Goal: Task Accomplishment & Management: Manage account settings

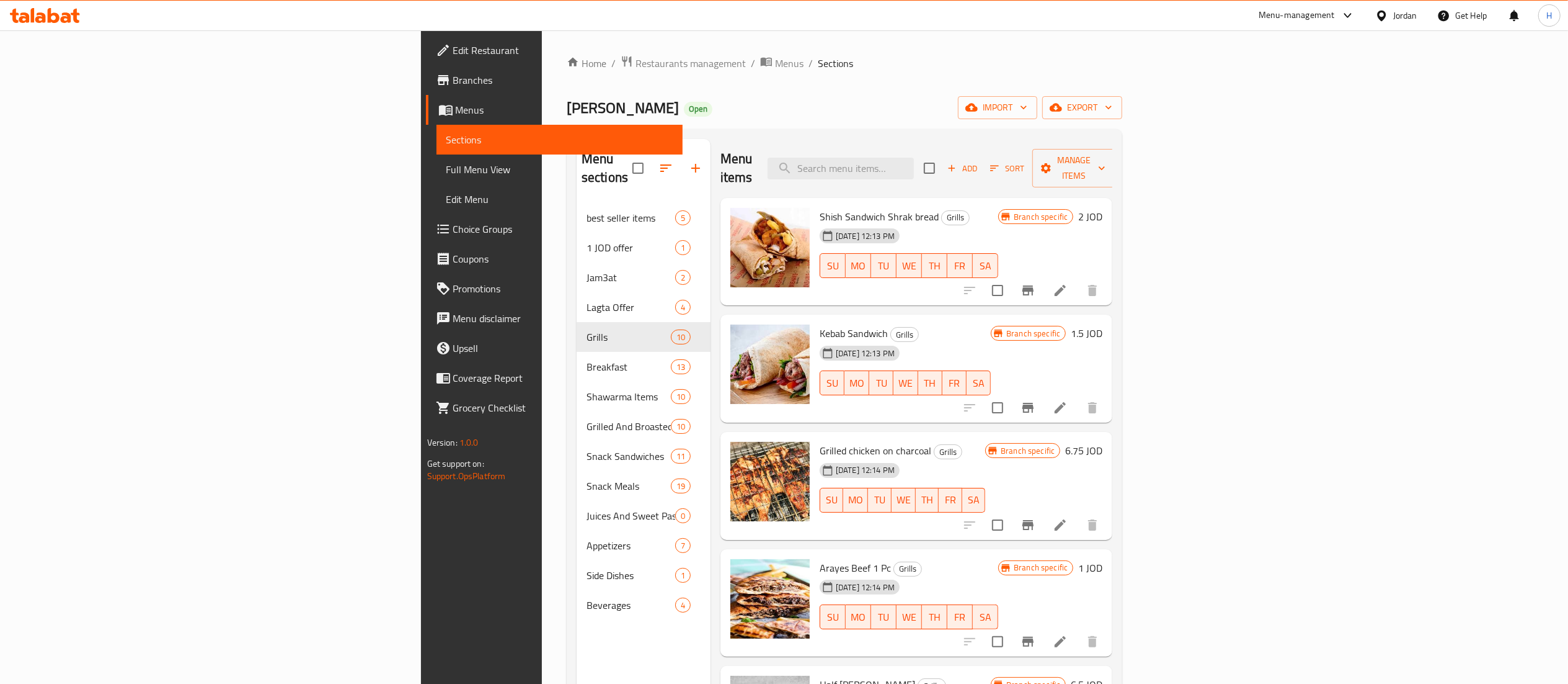
scroll to position [517, 0]
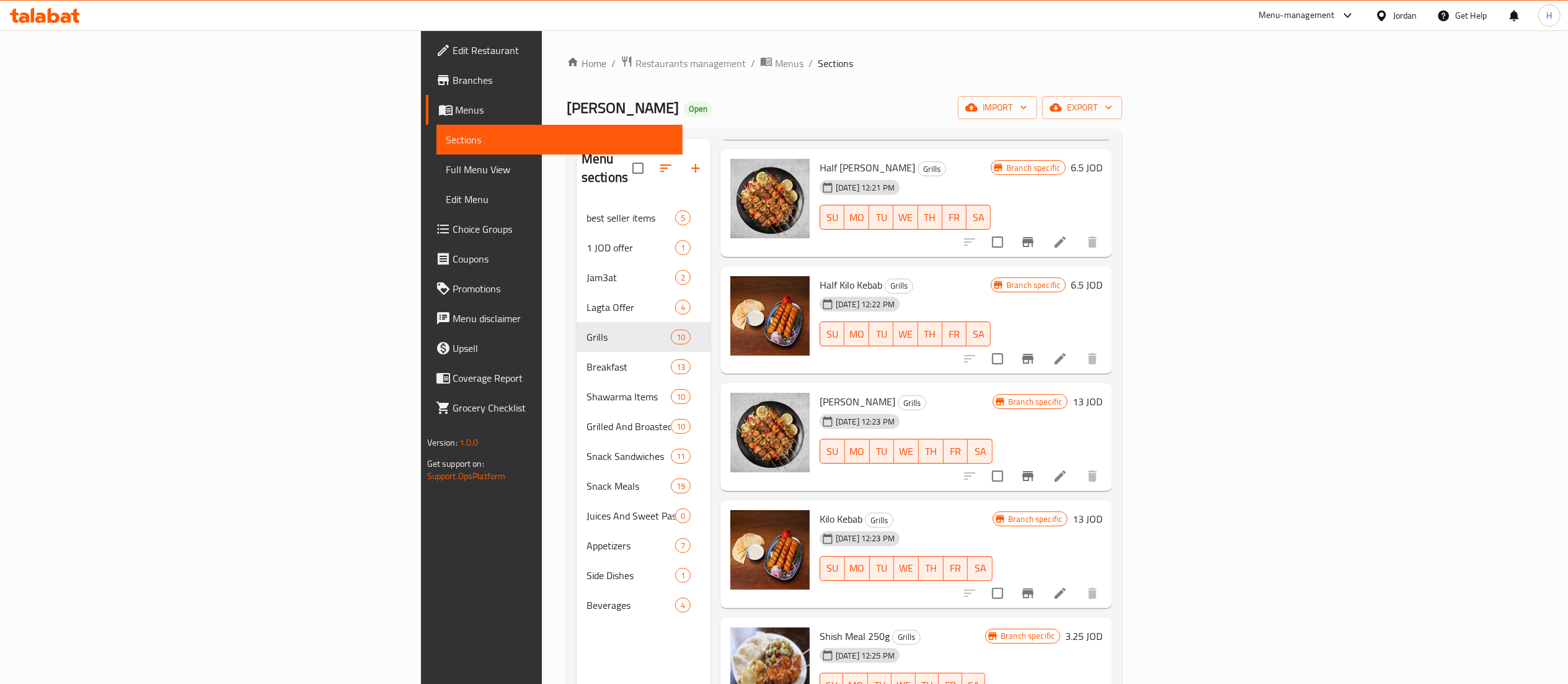
click at [45, 14] on icon at bounding box center [41, 17] width 10 height 10
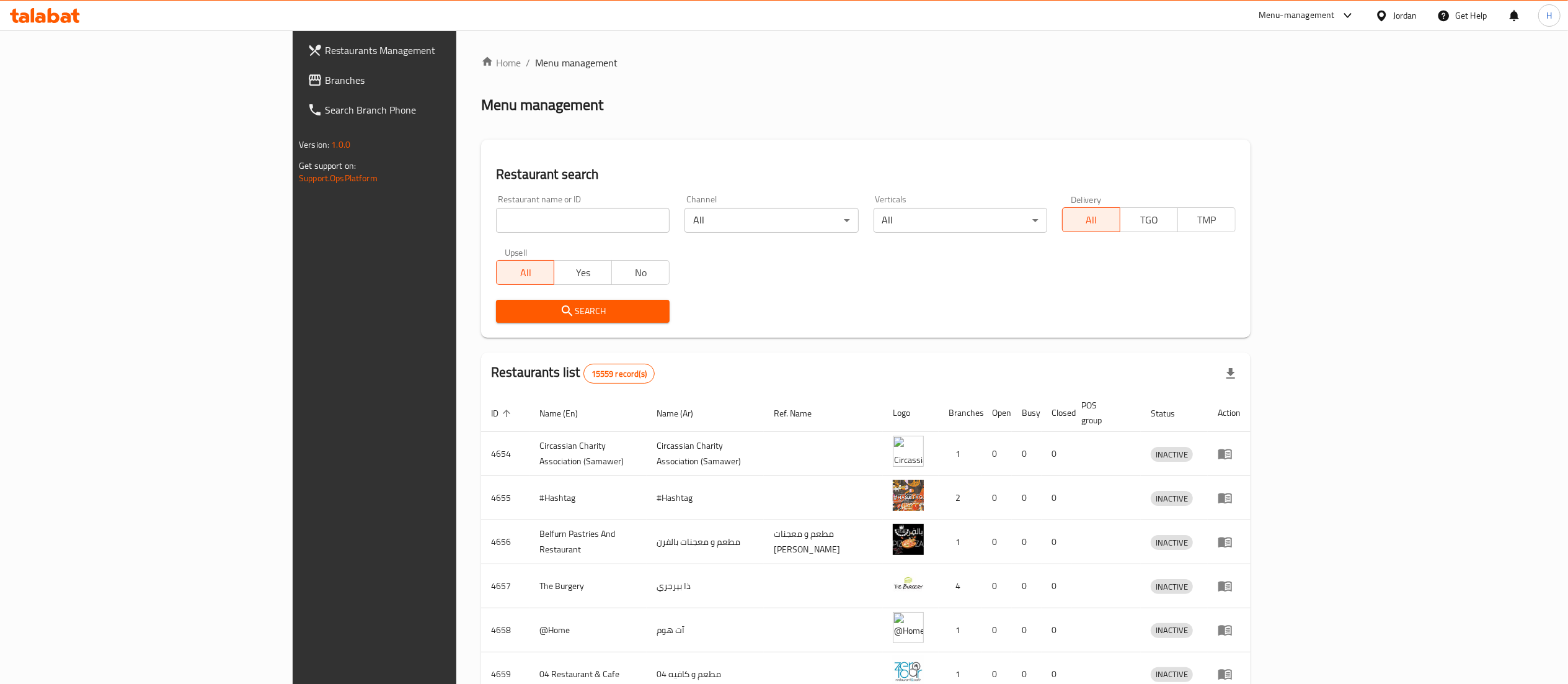
click at [530, 212] on input "search" at bounding box center [583, 220] width 174 height 25
paste input "777108"
type input "777108"
click button "Search" at bounding box center [583, 312] width 174 height 23
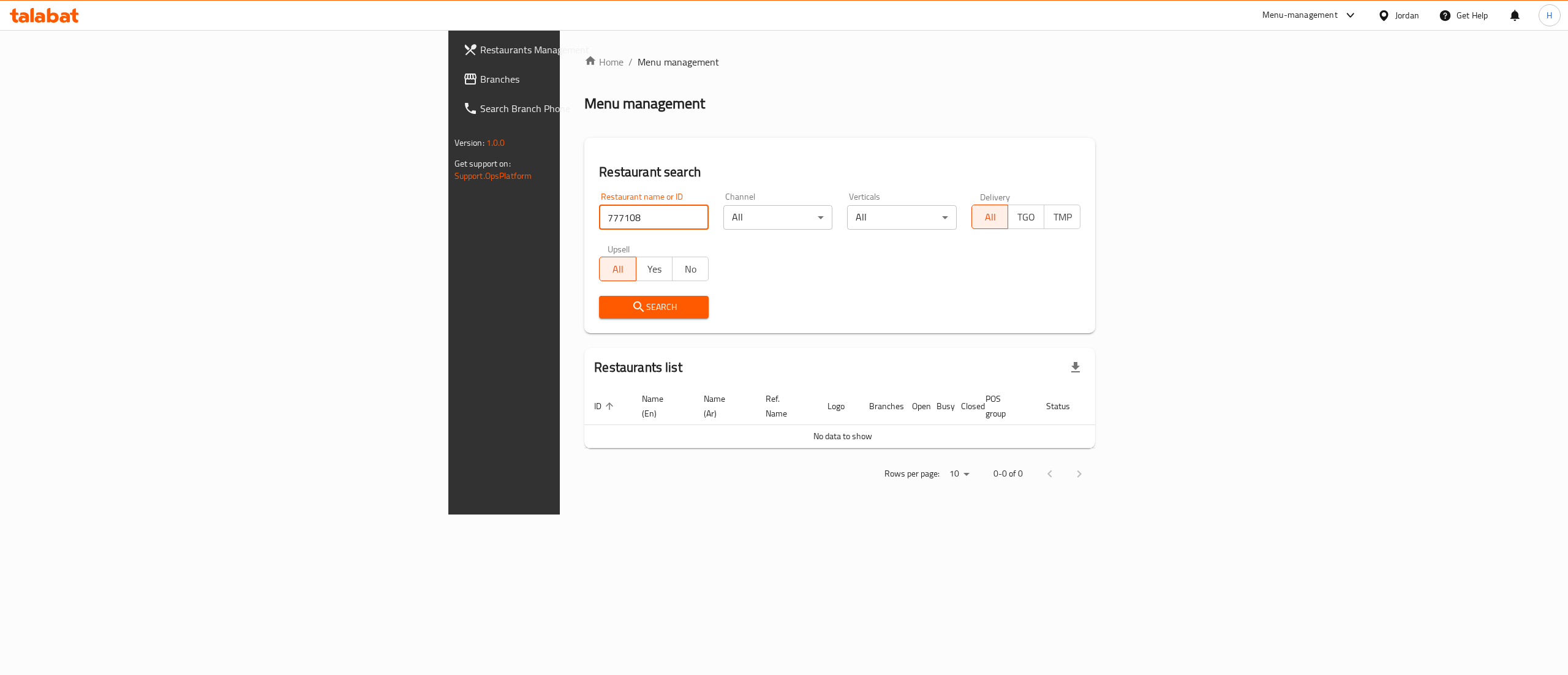
click at [463, 75] on span at bounding box center [472, 78] width 17 height 15
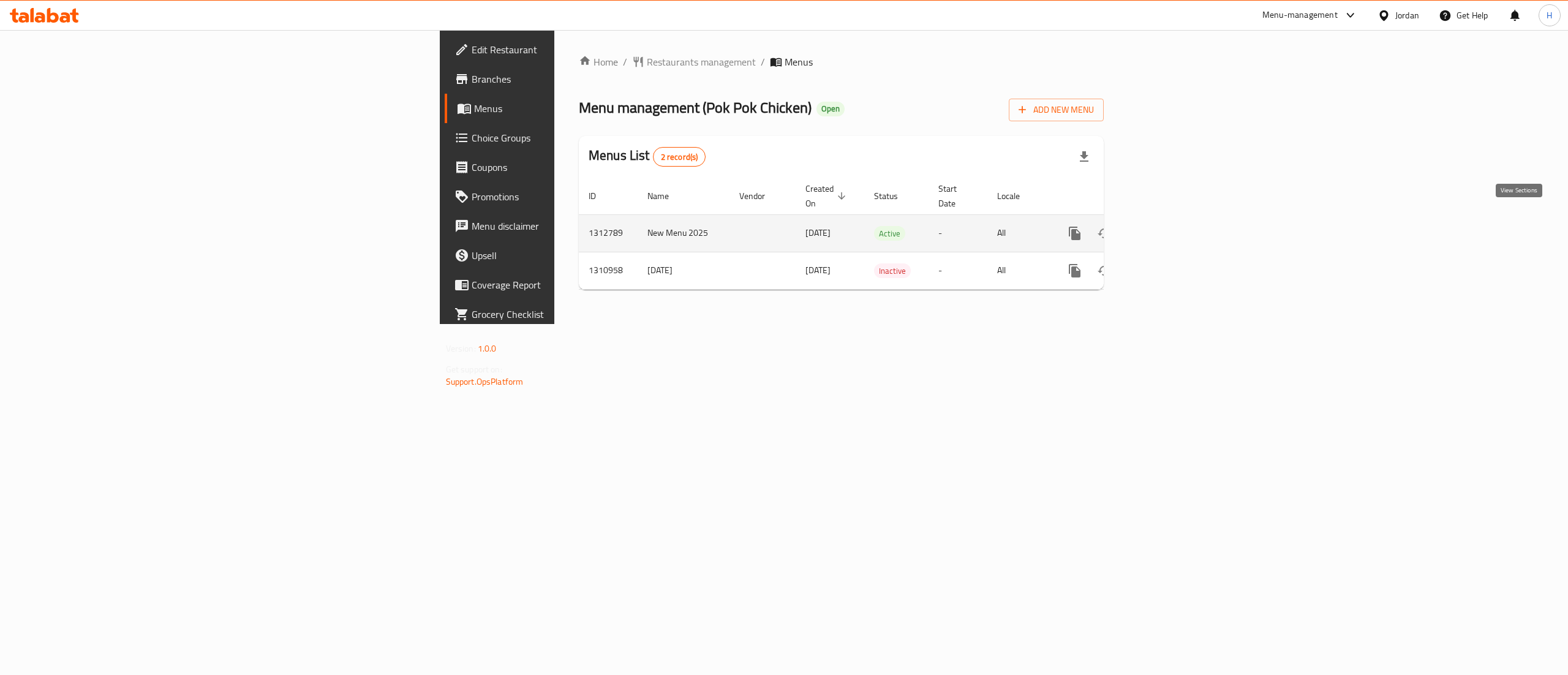
click at [1170, 226] on icon "enhanced table" at bounding box center [1163, 233] width 15 height 15
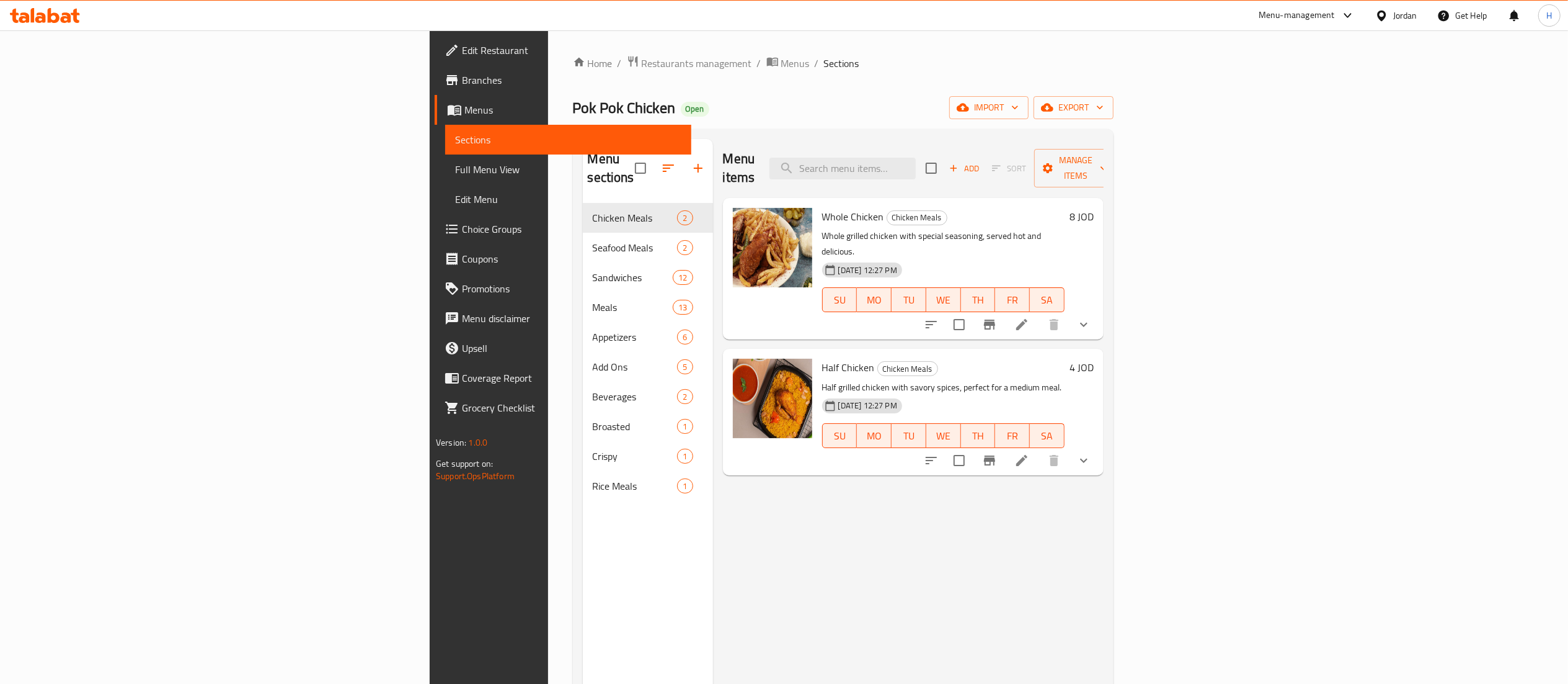
click at [725, 531] on div "Menu items Add Sort Manage items Whole Chicken Chicken Meals Whole grilled chic…" at bounding box center [908, 481] width 391 height 684
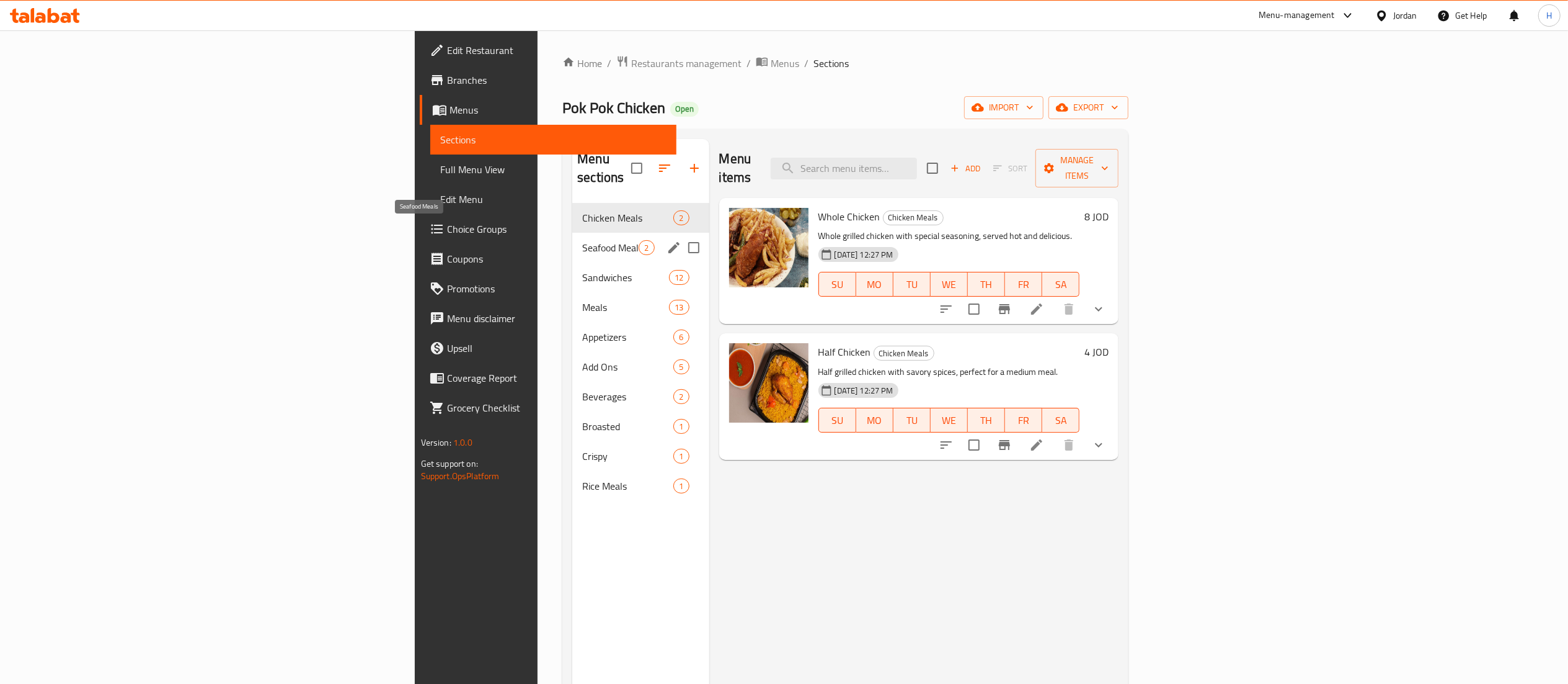
click at [582, 240] on span "Seafood Meals" at bounding box center [610, 247] width 56 height 15
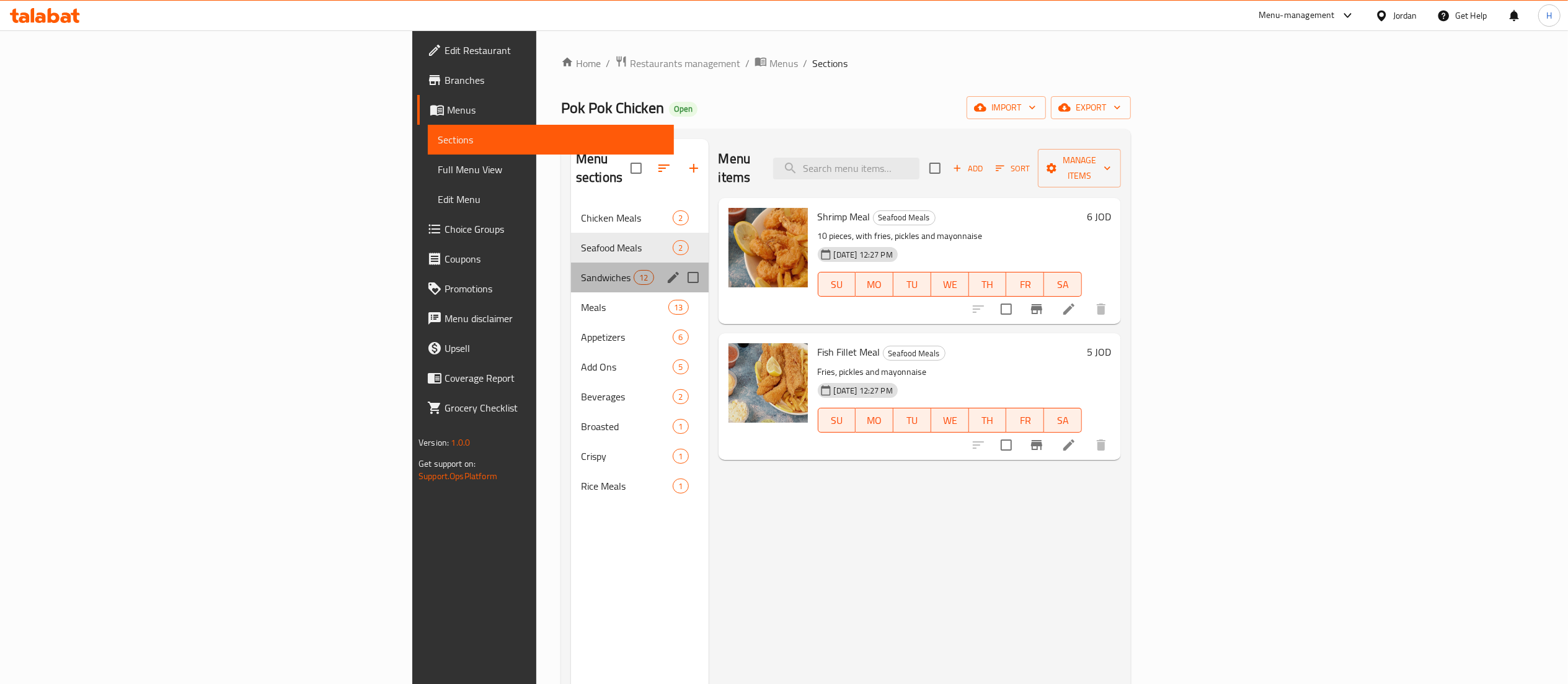
click at [571, 270] on div "Sandwiches 12" at bounding box center [640, 277] width 138 height 30
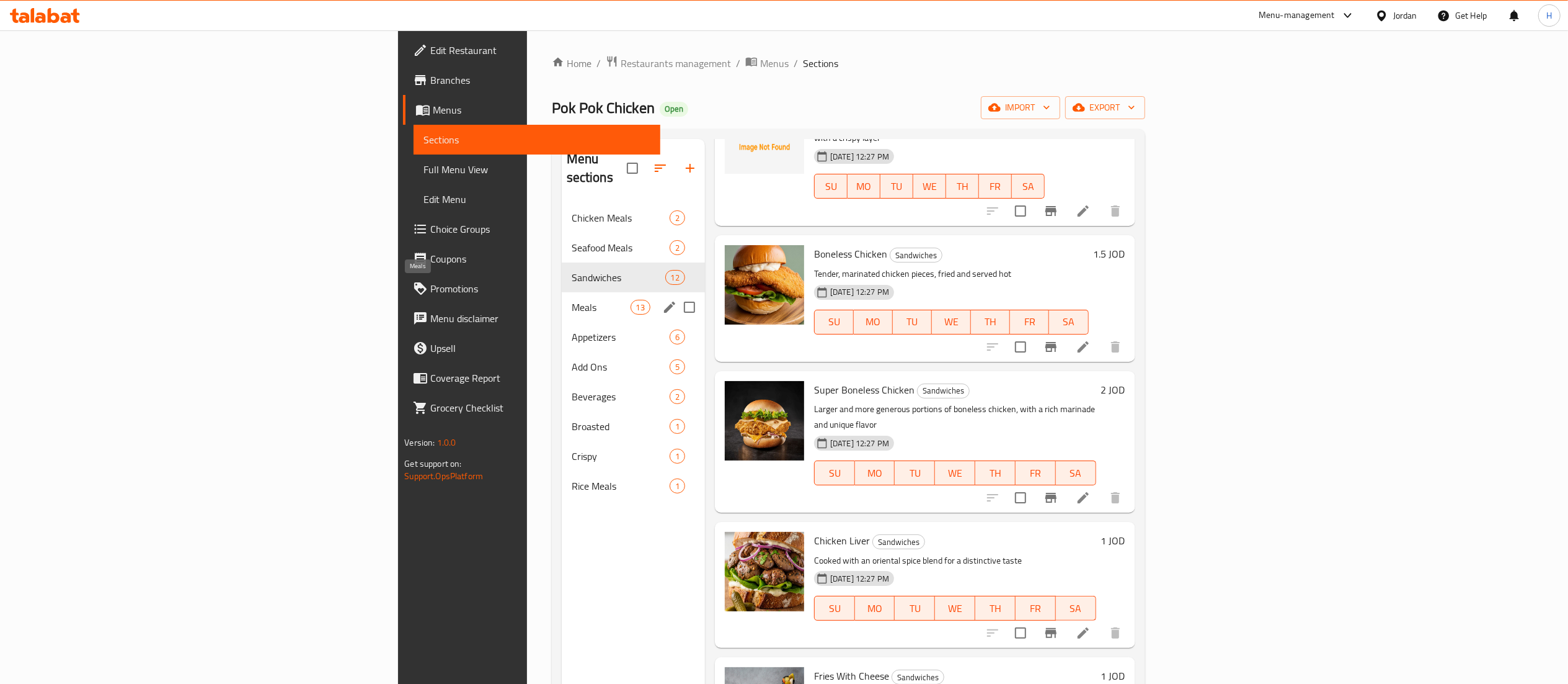
click at [572, 300] on span "Meals" at bounding box center [601, 307] width 59 height 15
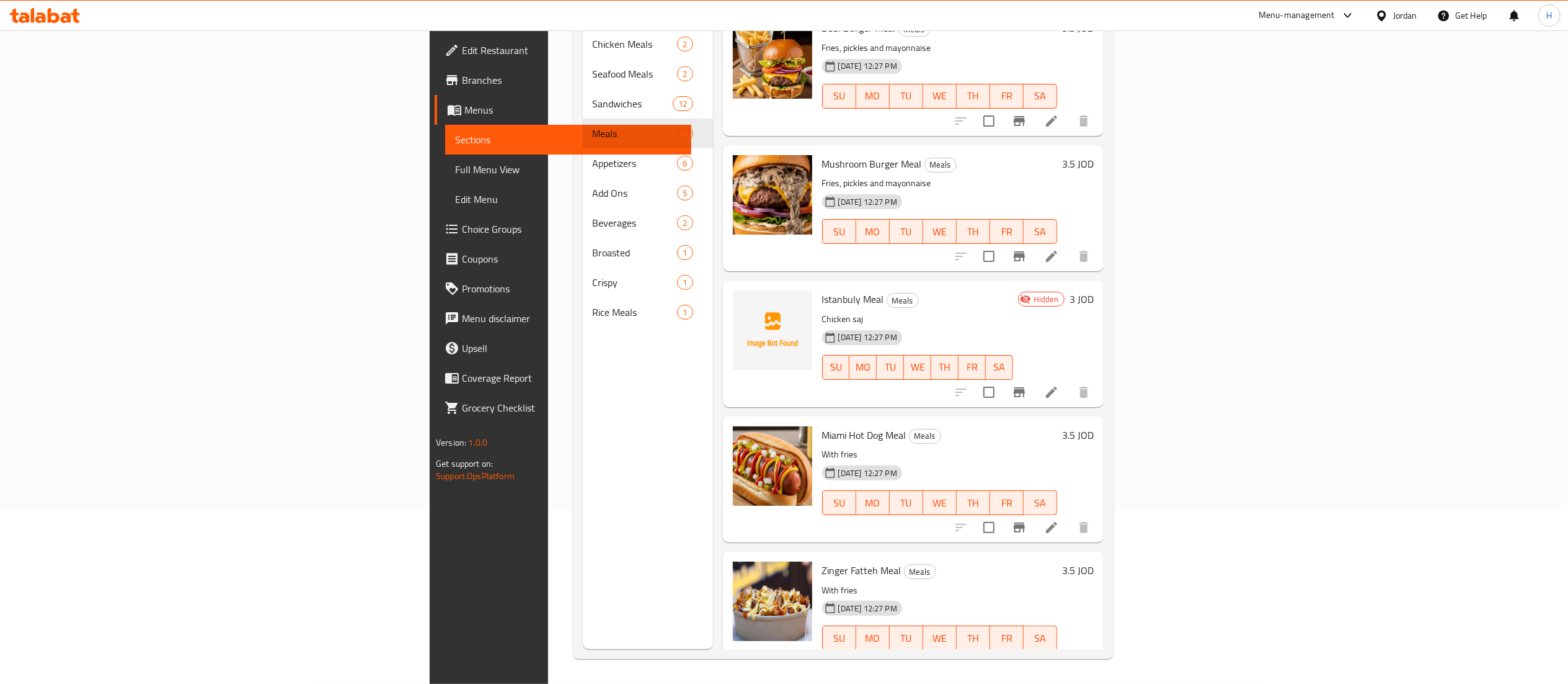
scroll to position [736, 0]
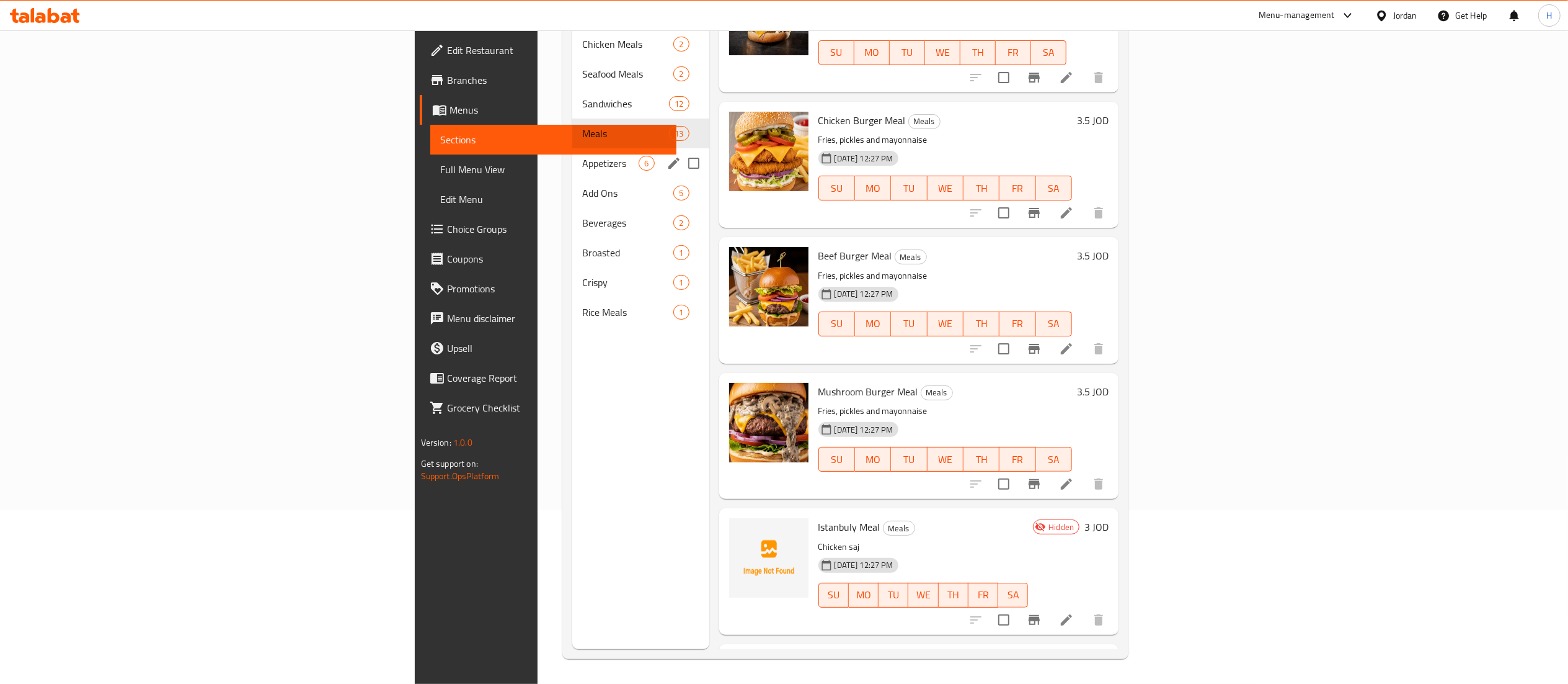
click at [572, 153] on div "Appetizers 6" at bounding box center [640, 163] width 136 height 30
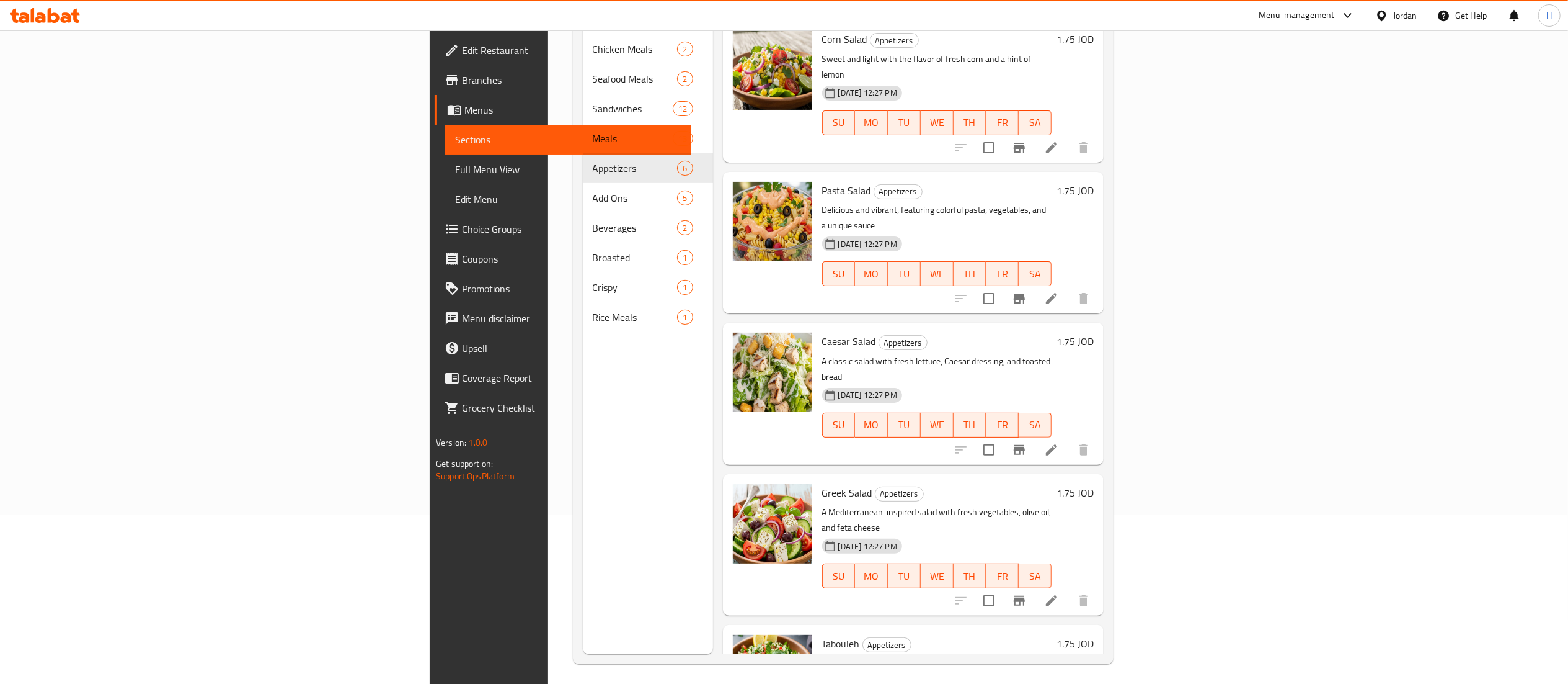
scroll to position [175, 0]
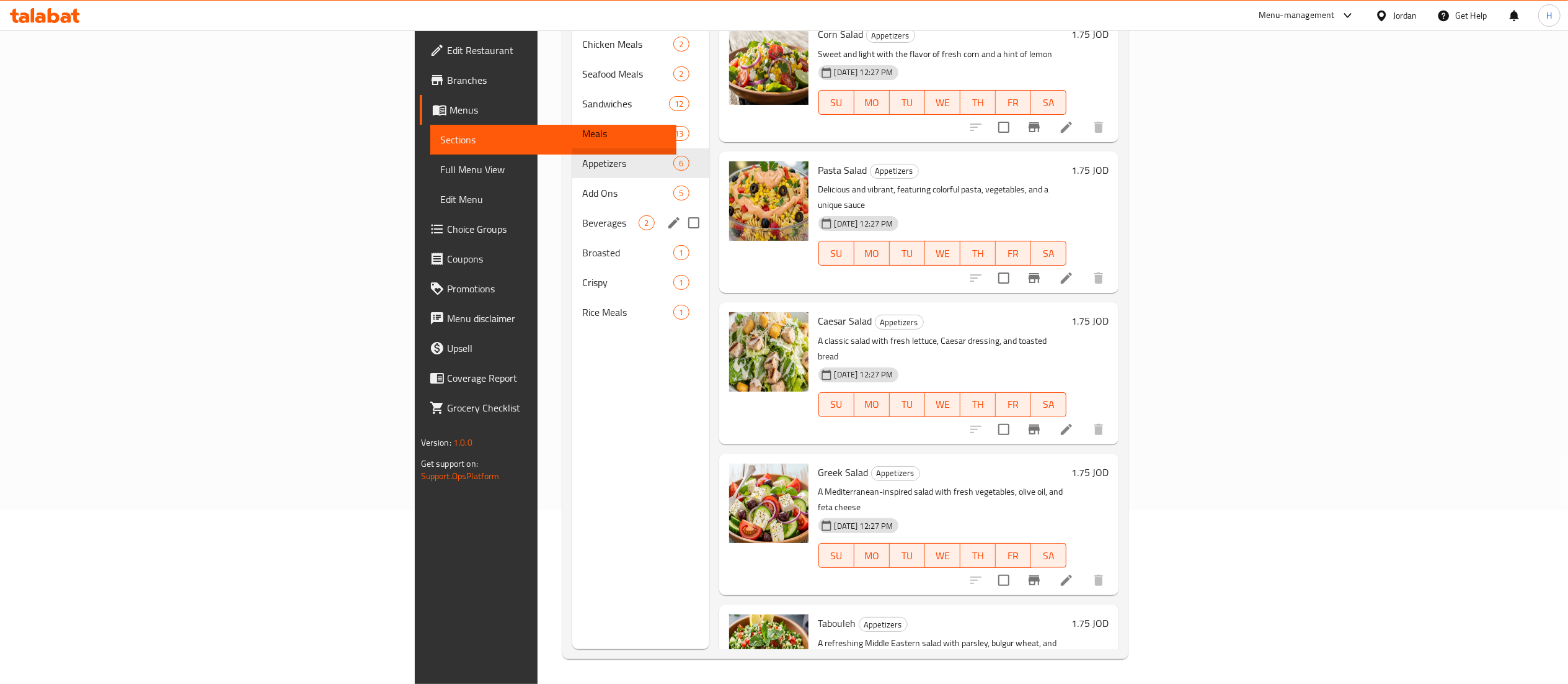
click at [572, 213] on div "Beverages 2" at bounding box center [640, 223] width 136 height 30
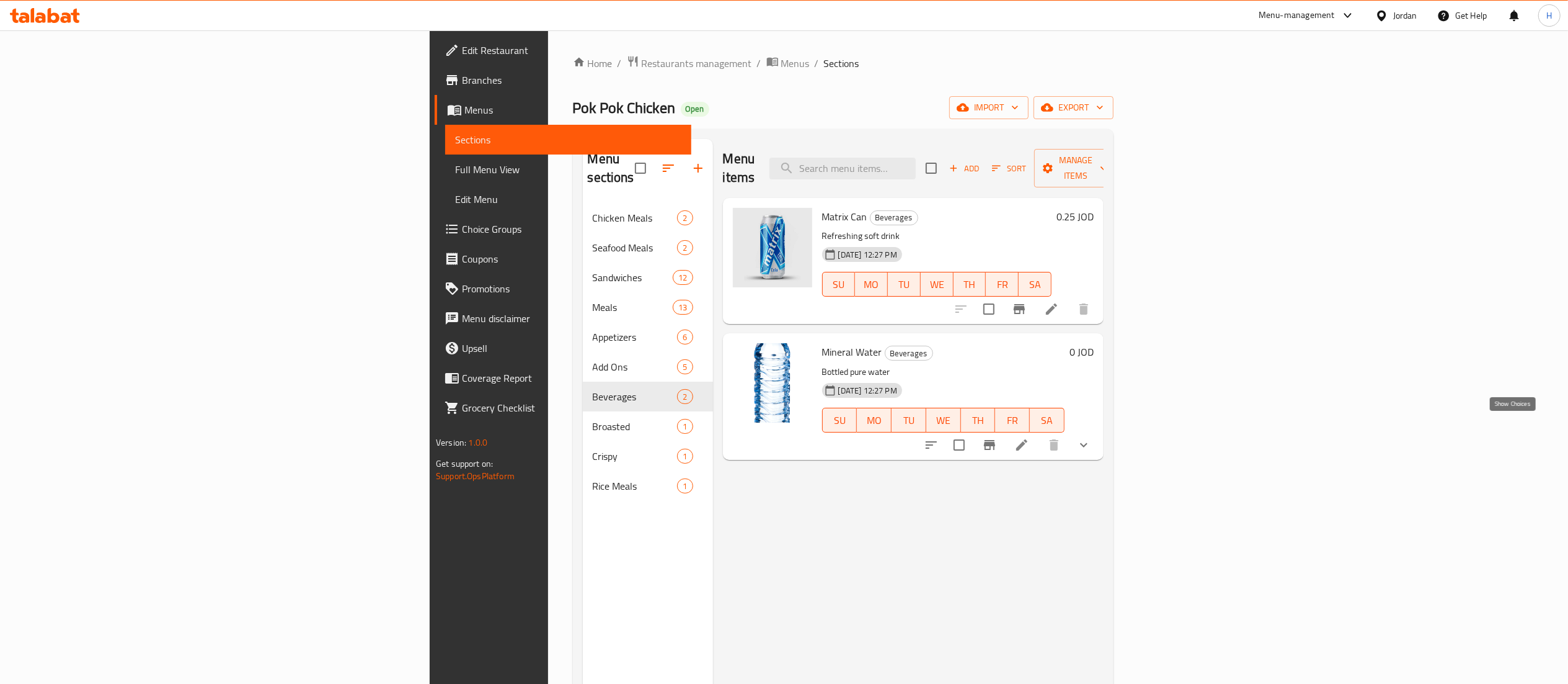
click at [1091, 438] on icon "show more" at bounding box center [1083, 445] width 15 height 15
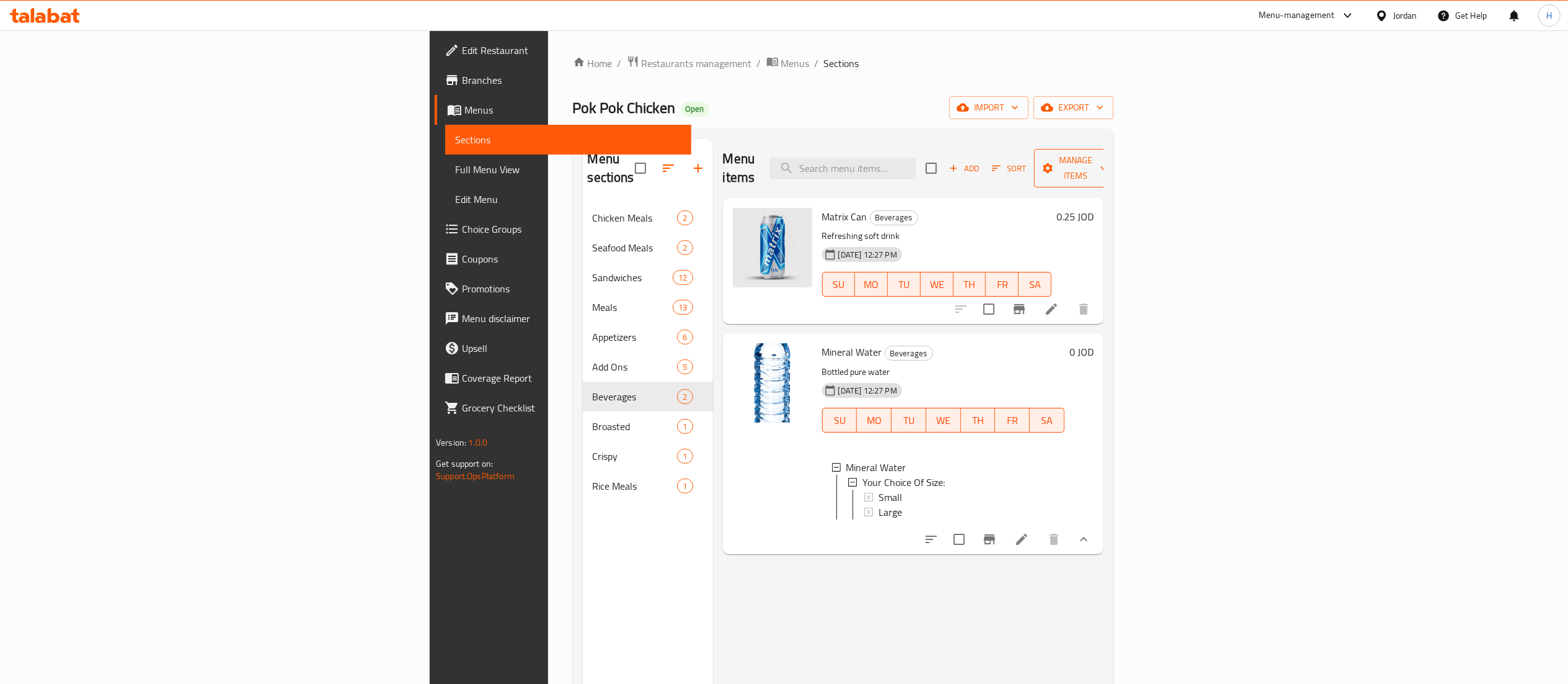
click at [1107, 167] on span "Manage items" at bounding box center [1076, 168] width 63 height 31
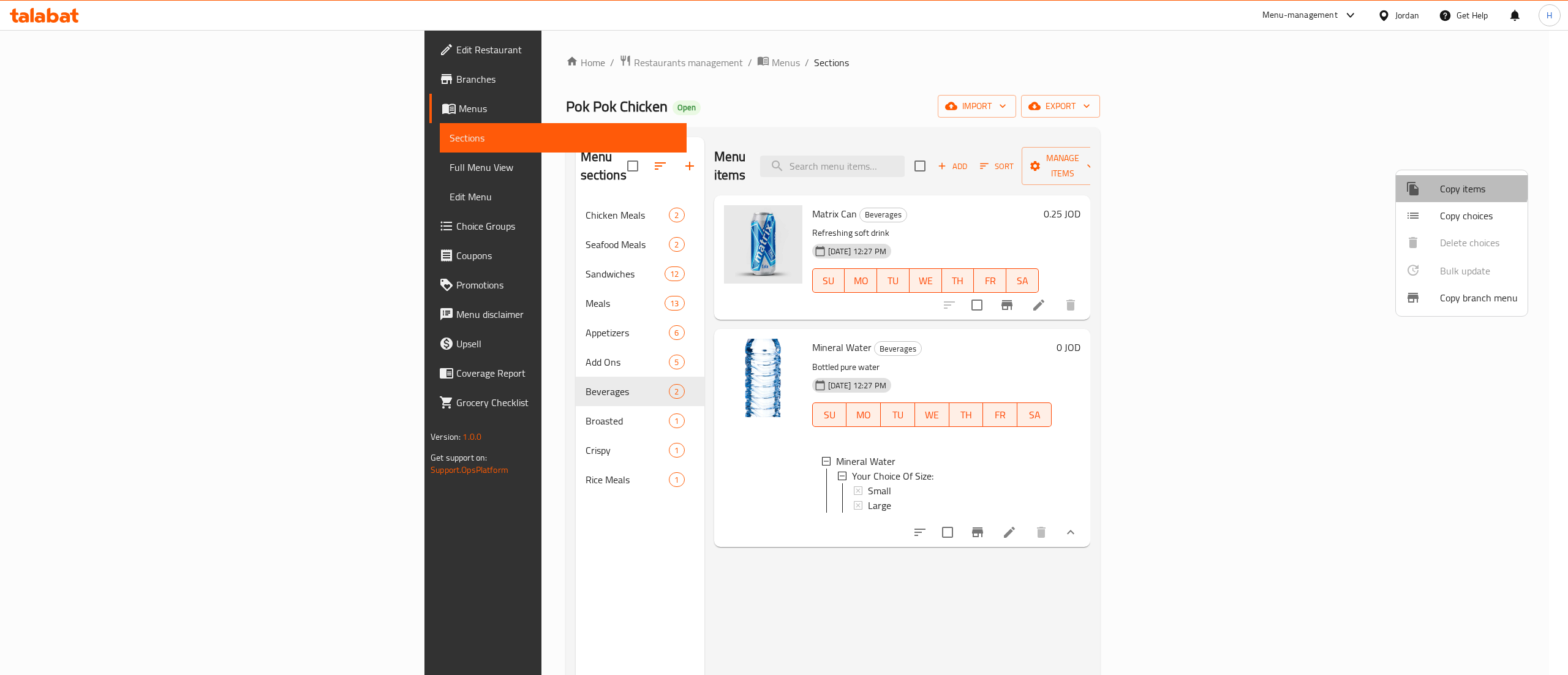
click at [1452, 185] on span "Copy items" at bounding box center [1479, 188] width 78 height 15
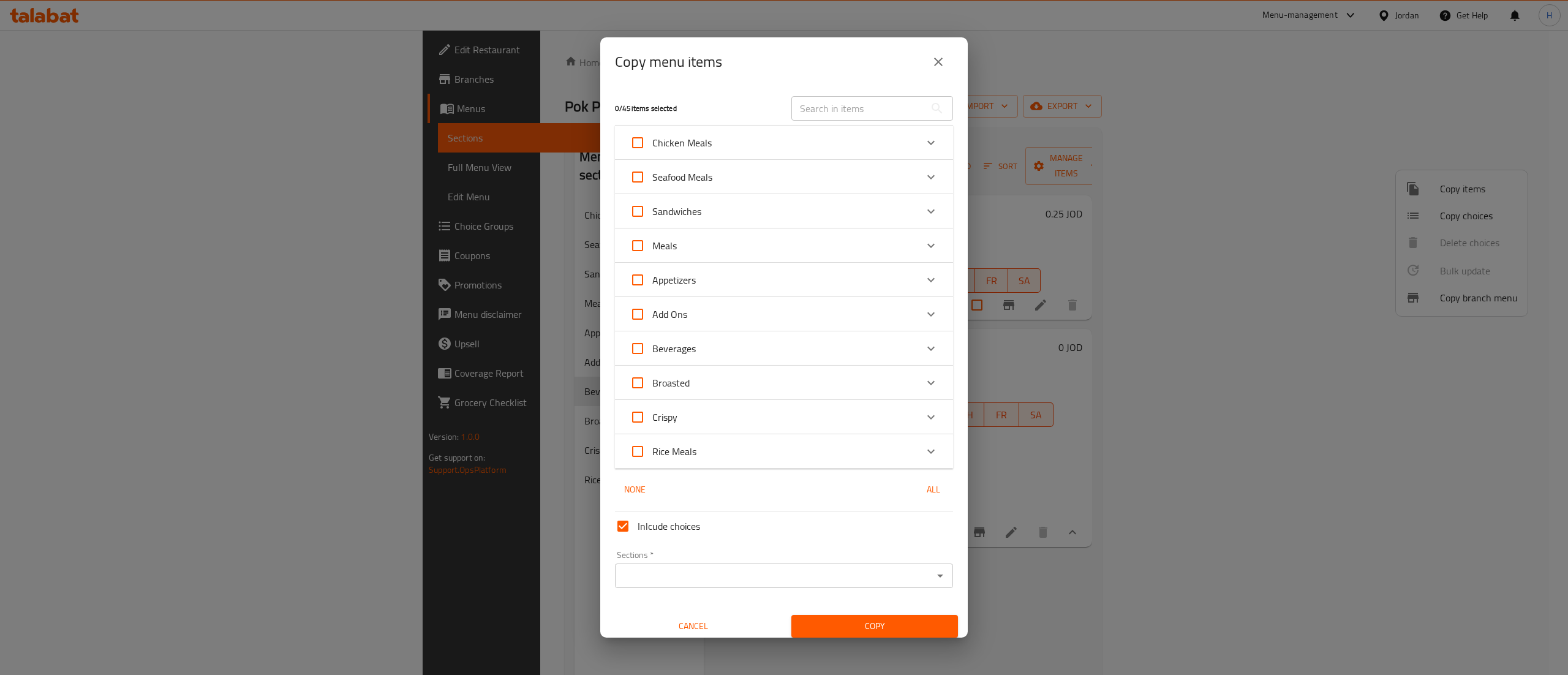
click at [788, 353] on div "Beverages" at bounding box center [773, 348] width 287 height 29
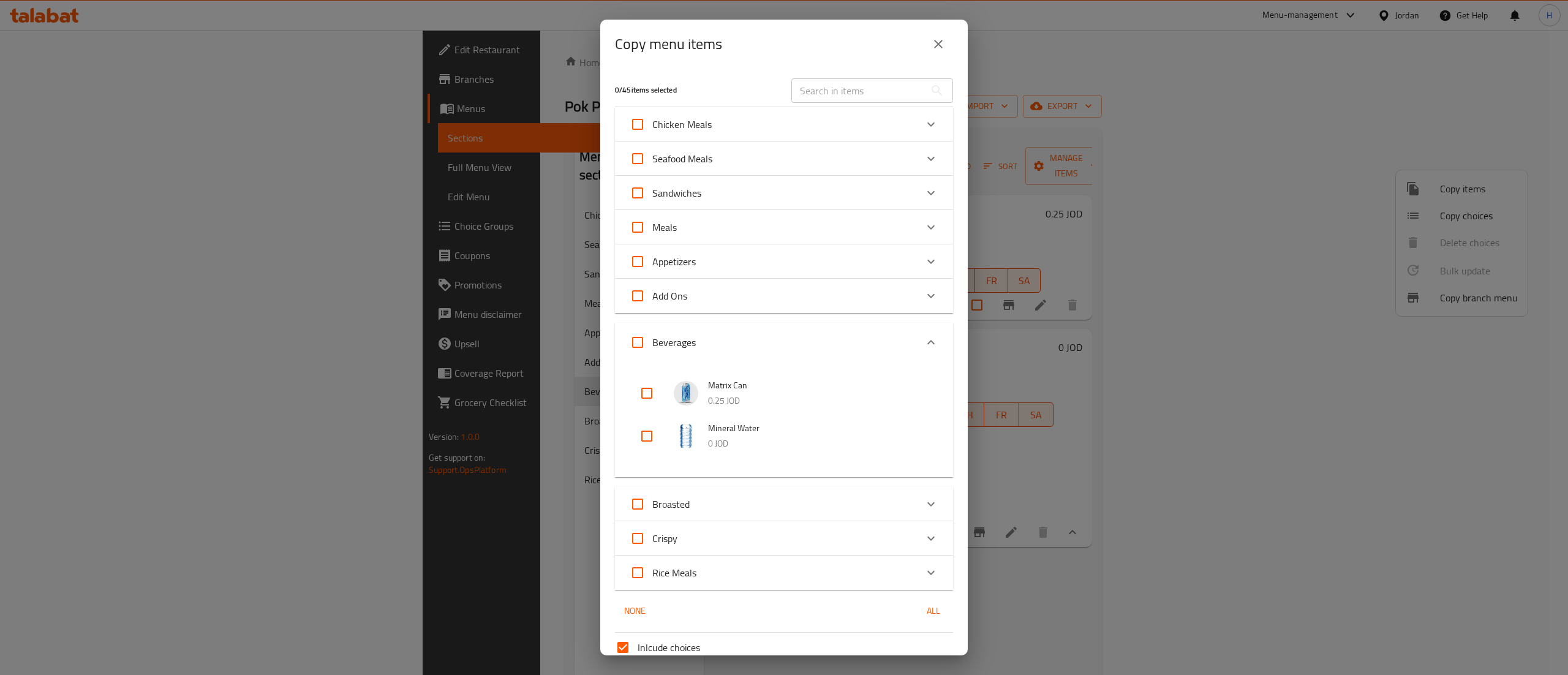
click at [650, 393] on input "checkbox" at bounding box center [647, 393] width 29 height 29
checkbox input "true"
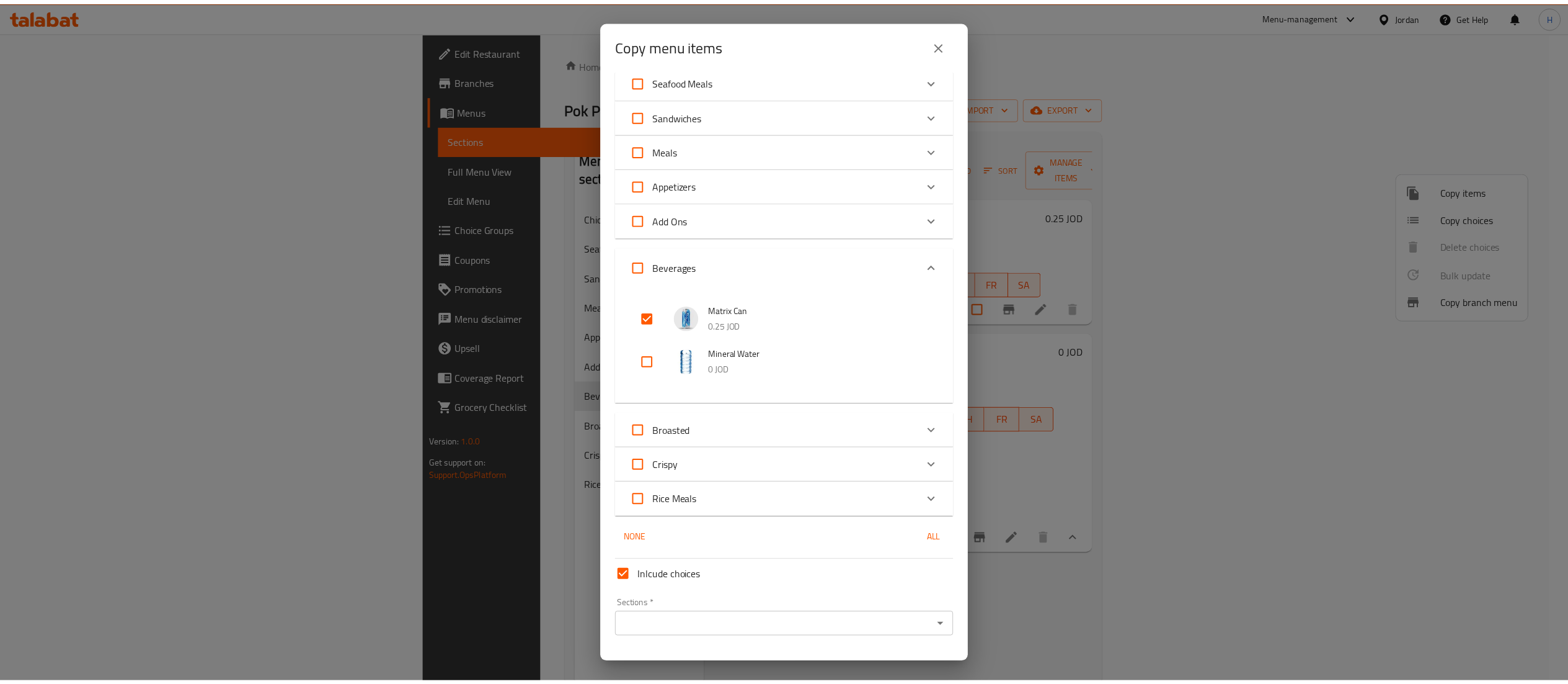
scroll to position [112, 0]
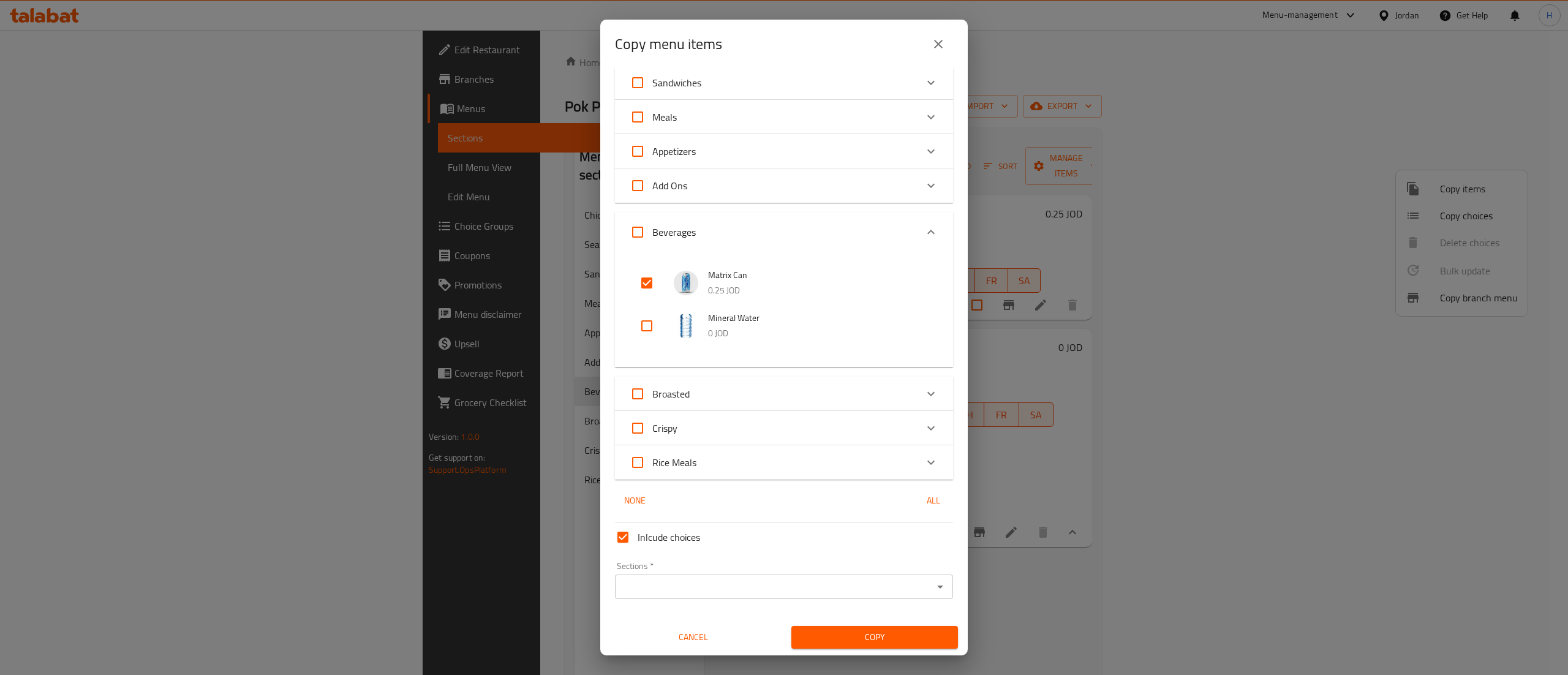
click at [716, 589] on input "Sections   *" at bounding box center [773, 586] width 311 height 17
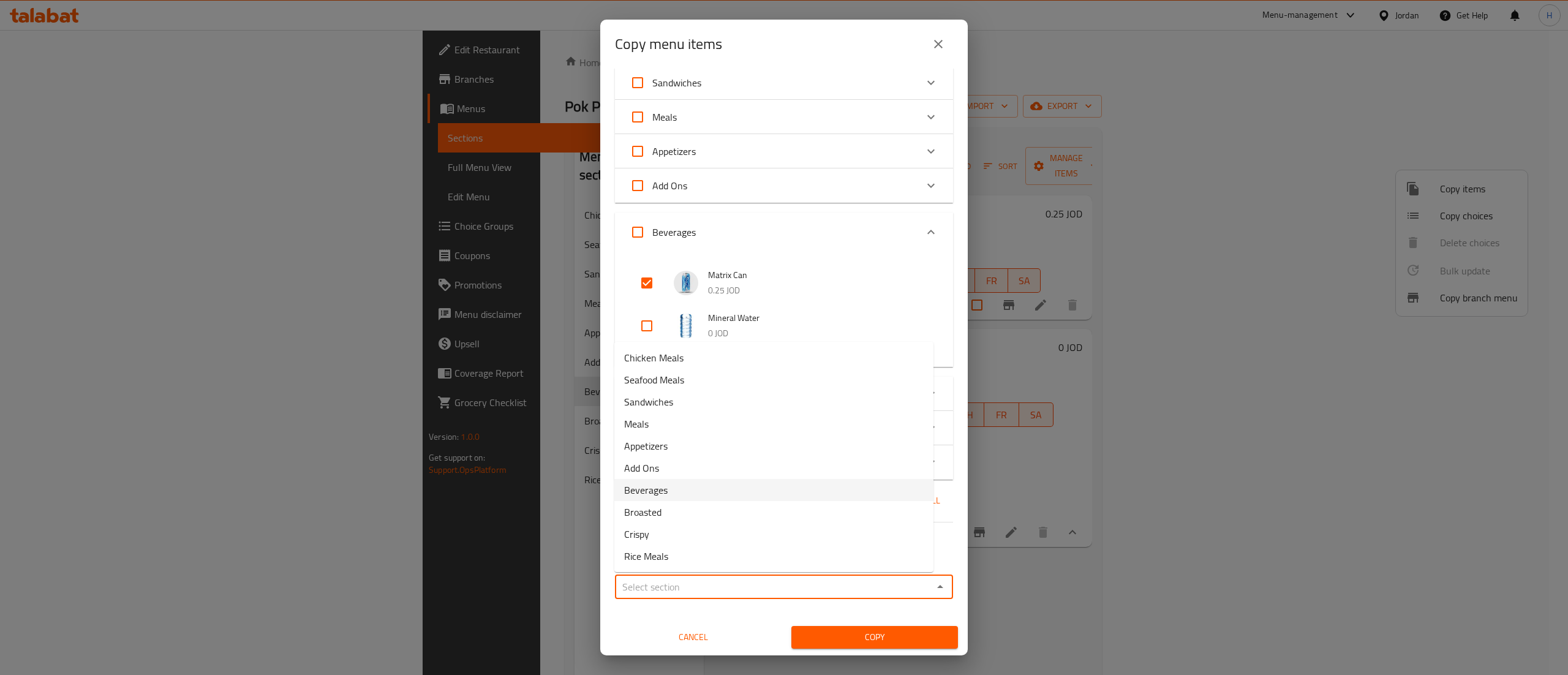
click at [669, 494] on li "Beverages" at bounding box center [774, 490] width 319 height 22
type input "Beverages"
click at [826, 633] on span "Copy" at bounding box center [874, 637] width 147 height 15
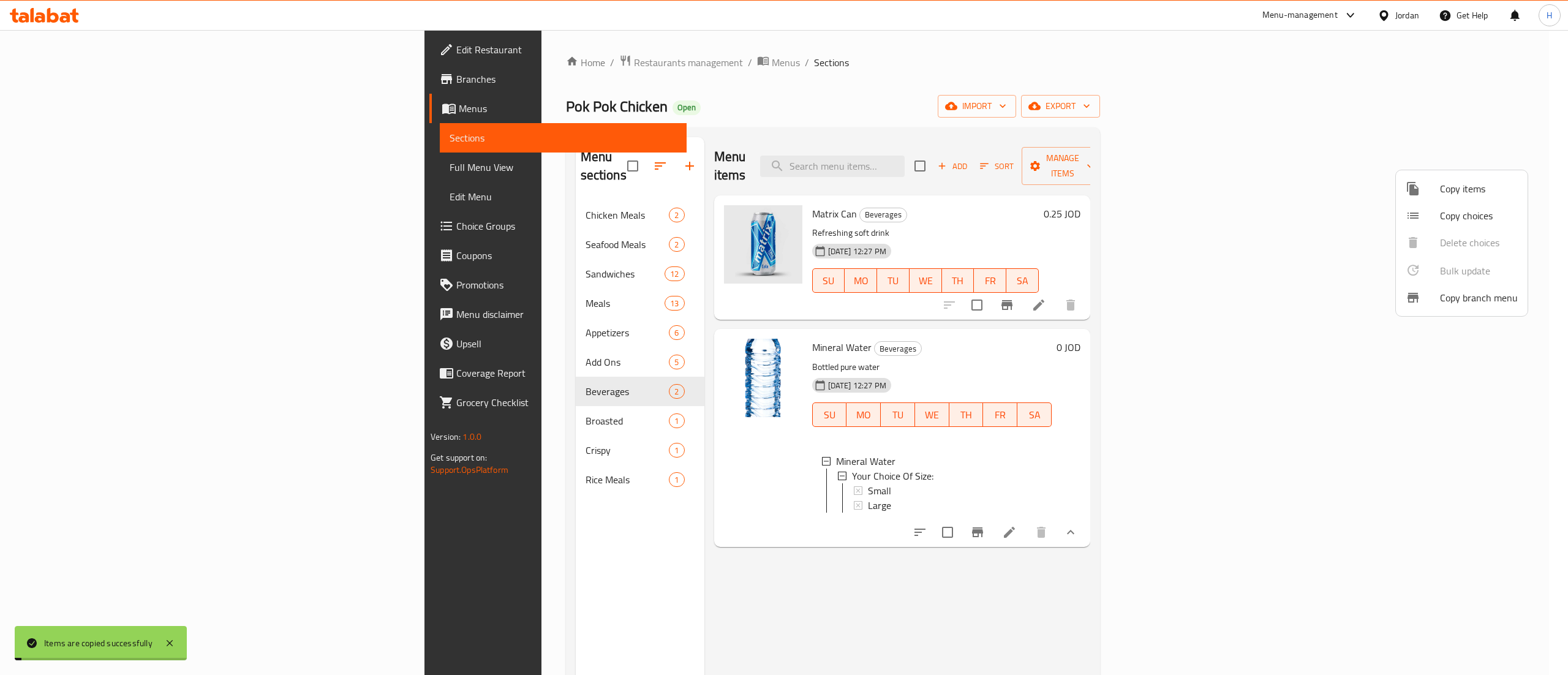
click at [1061, 595] on div at bounding box center [784, 338] width 1568 height 675
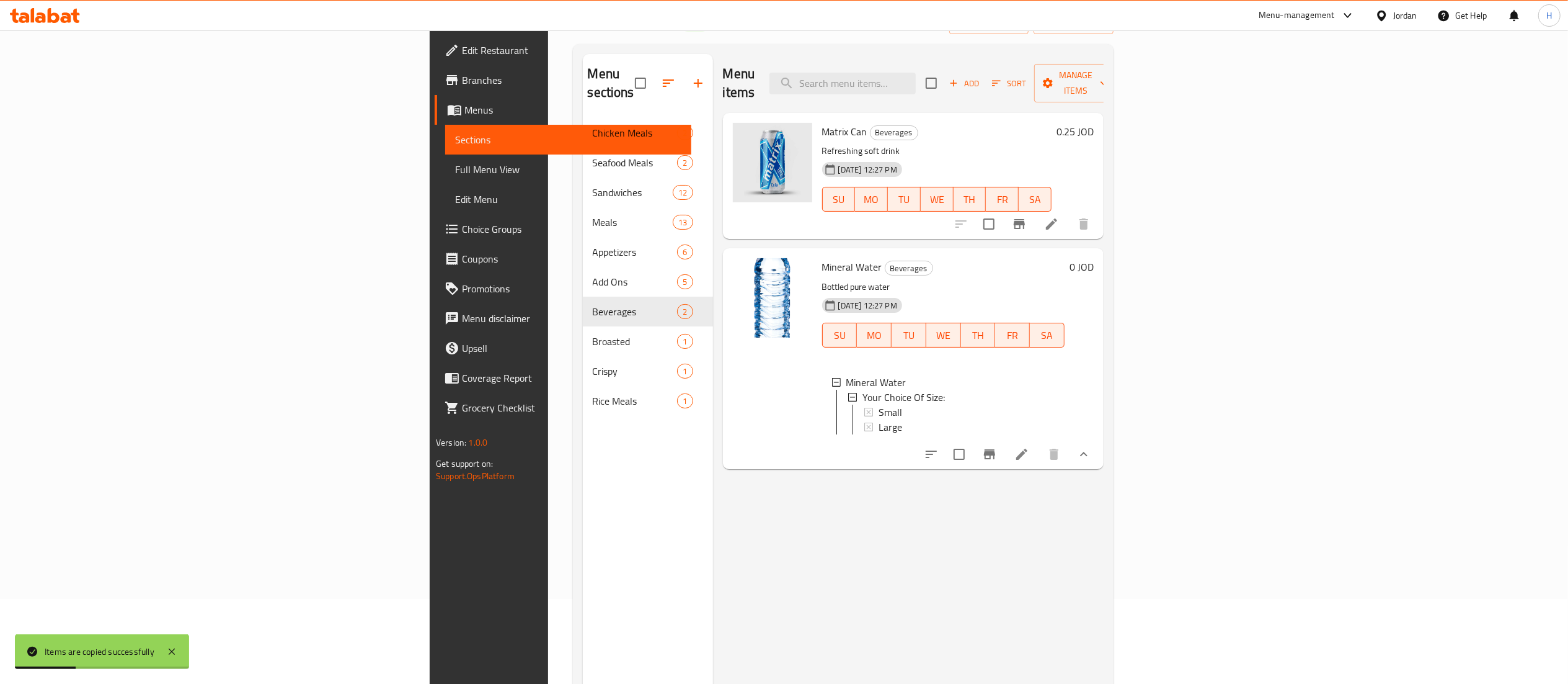
scroll to position [124, 0]
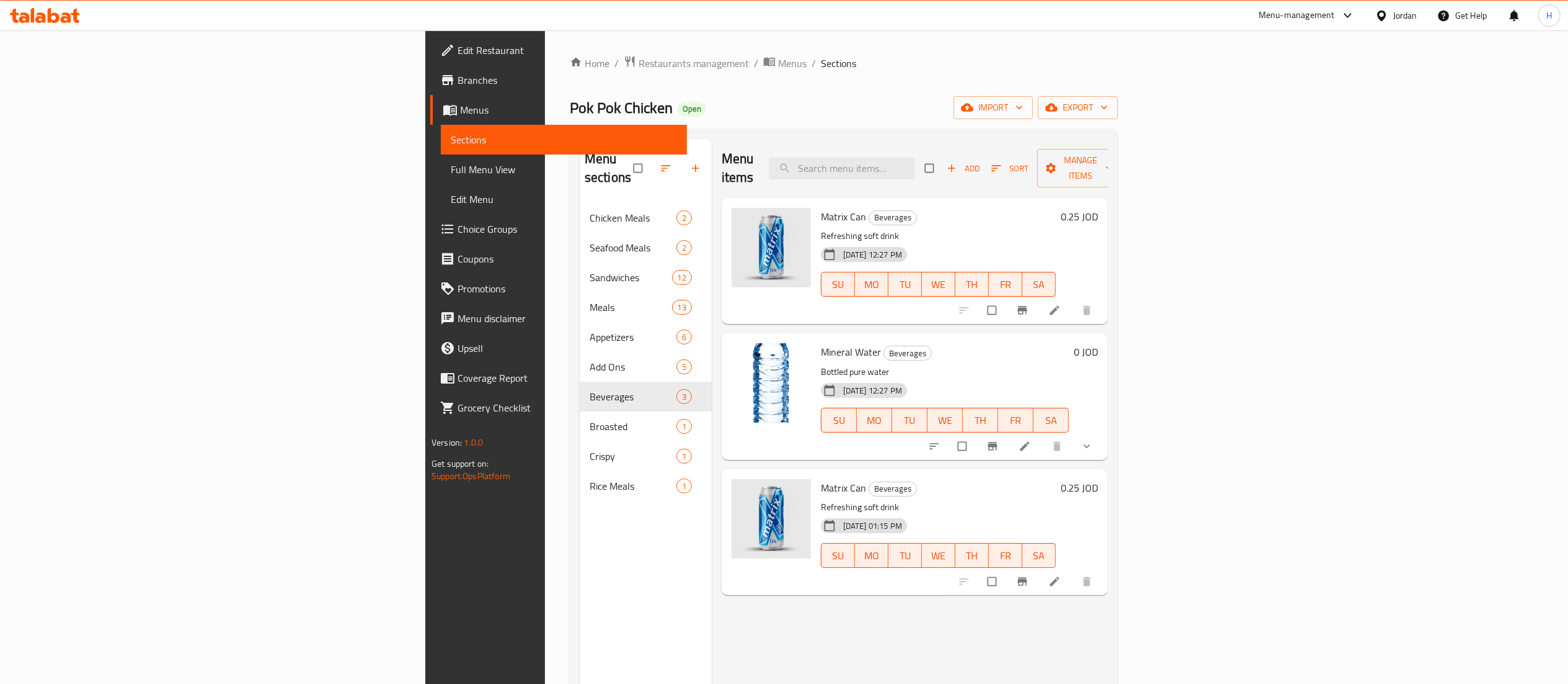
click at [1098, 479] on h6 "0.25 JOD" at bounding box center [1080, 487] width 37 height 17
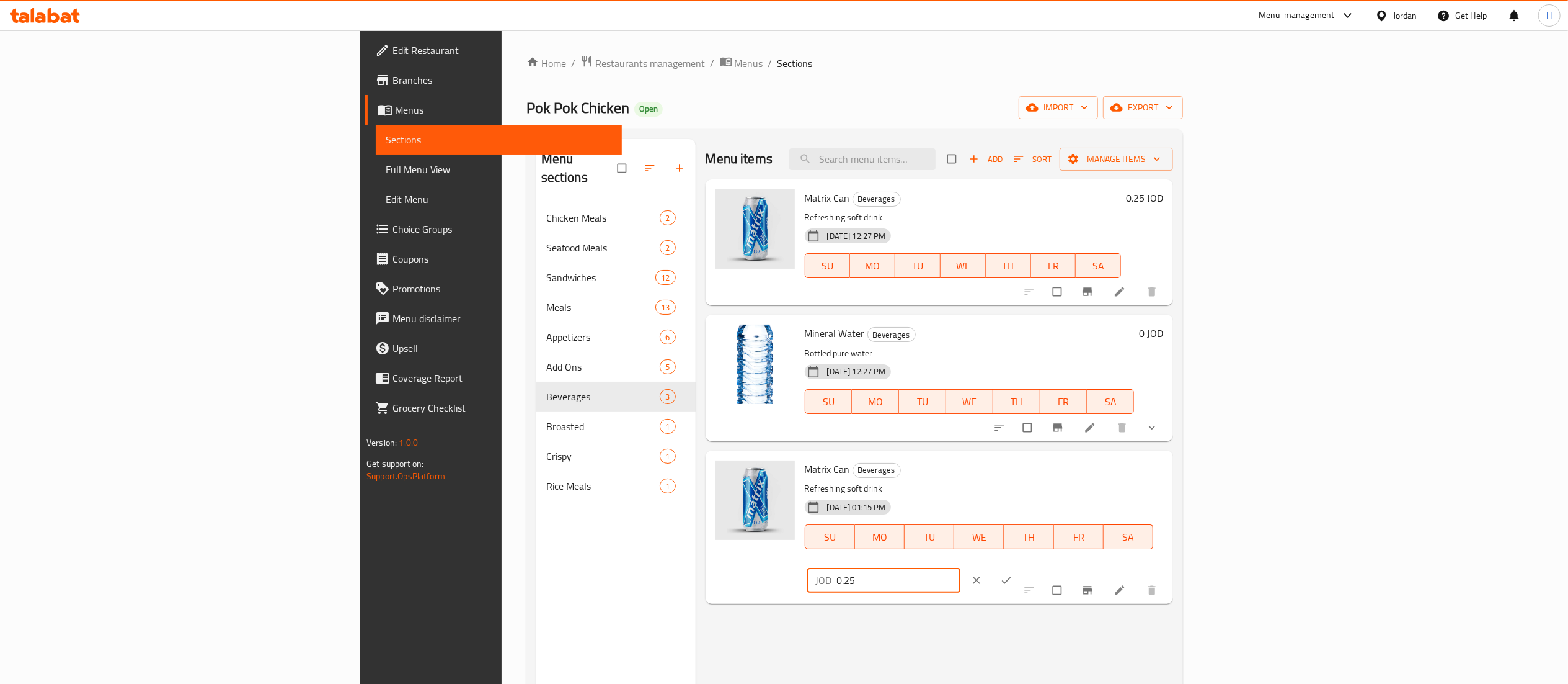
drag, startPoint x: 1360, startPoint y: 473, endPoint x: 1436, endPoint y: 478, distance: 76.2
click at [961, 568] on input "0.25" at bounding box center [899, 580] width 123 height 25
type input "0.4"
click at [1012, 574] on icon "ok" at bounding box center [1006, 580] width 12 height 12
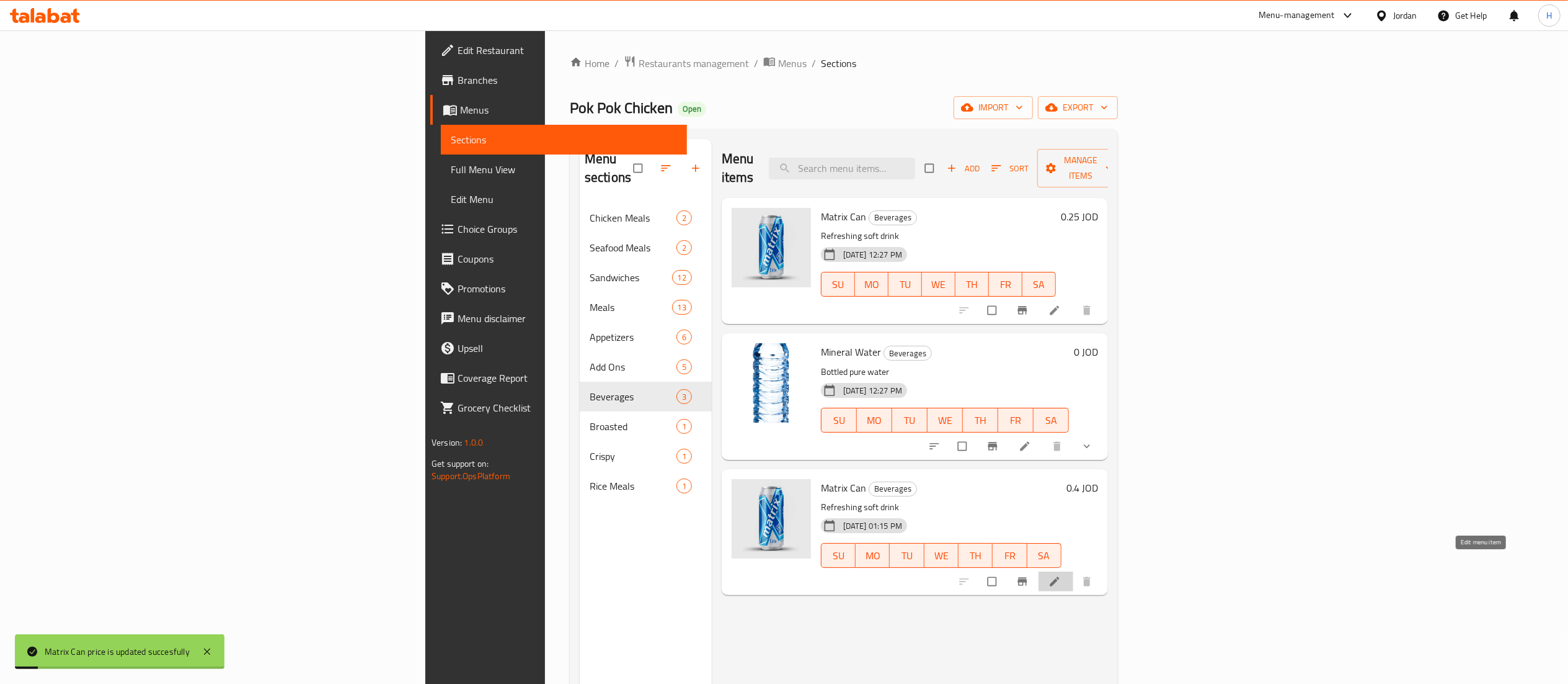
click at [1059, 577] on icon at bounding box center [1054, 582] width 9 height 9
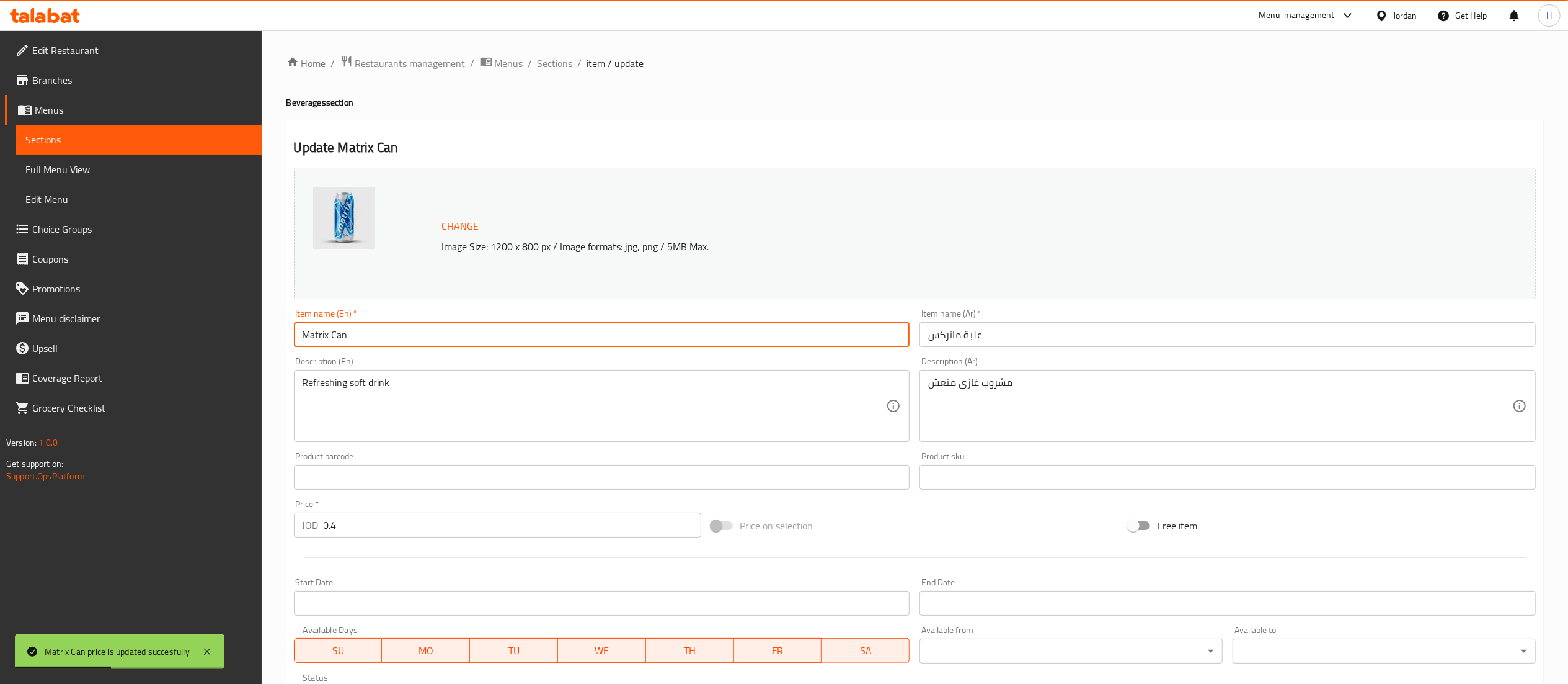
click at [306, 337] on input "Matrix Can" at bounding box center [602, 334] width 616 height 25
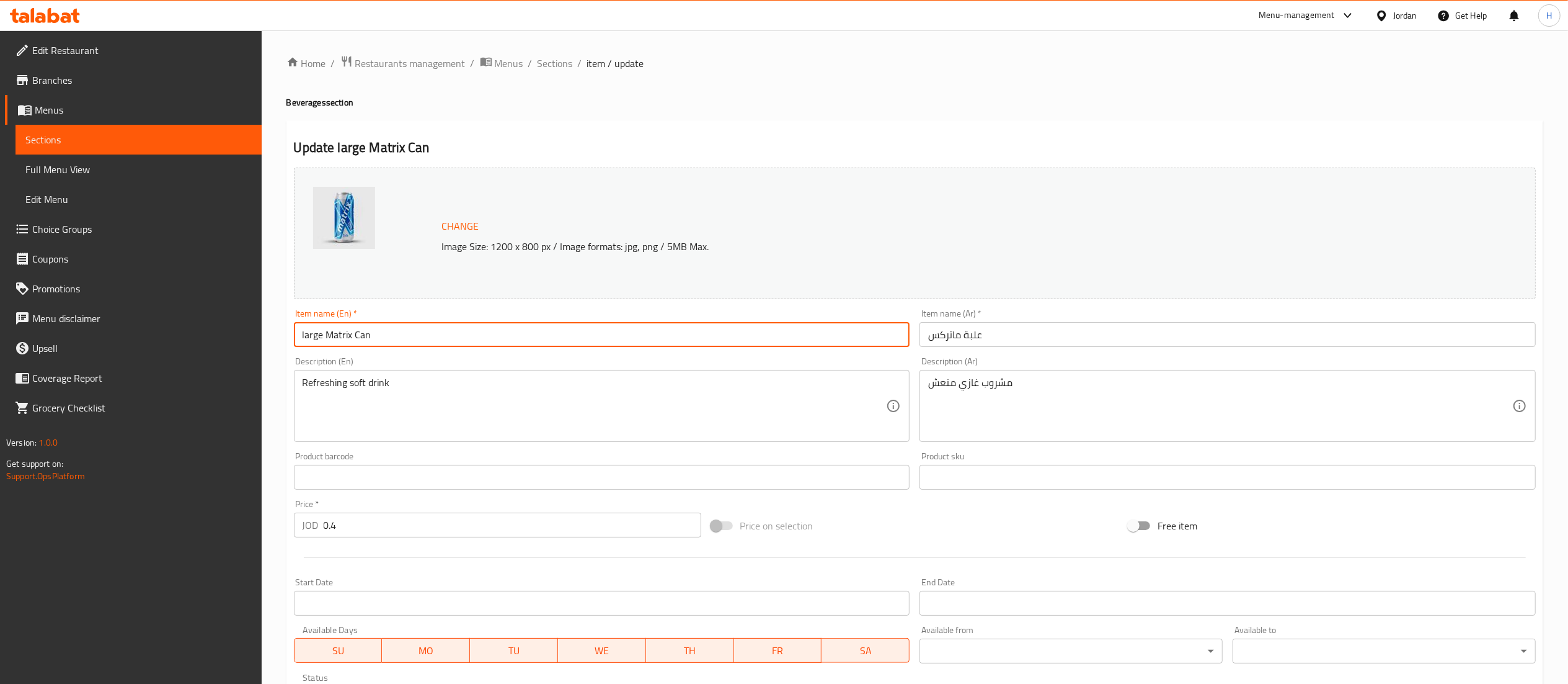
type input "large Matrix Can"
click at [1030, 340] on input "علبة ماتركس" at bounding box center [1228, 334] width 616 height 25
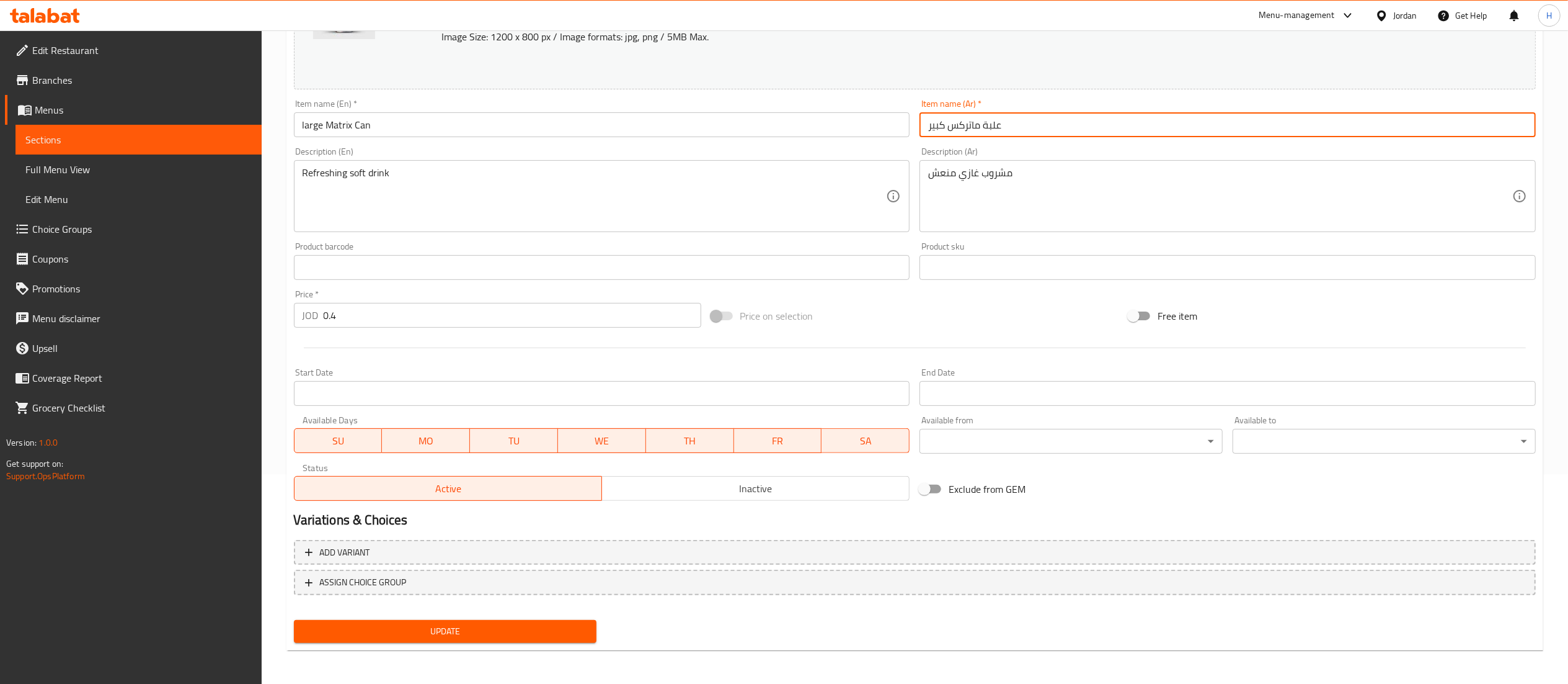
type input "علبة ماتركس كبير"
click at [404, 628] on span "Update" at bounding box center [445, 632] width 284 height 16
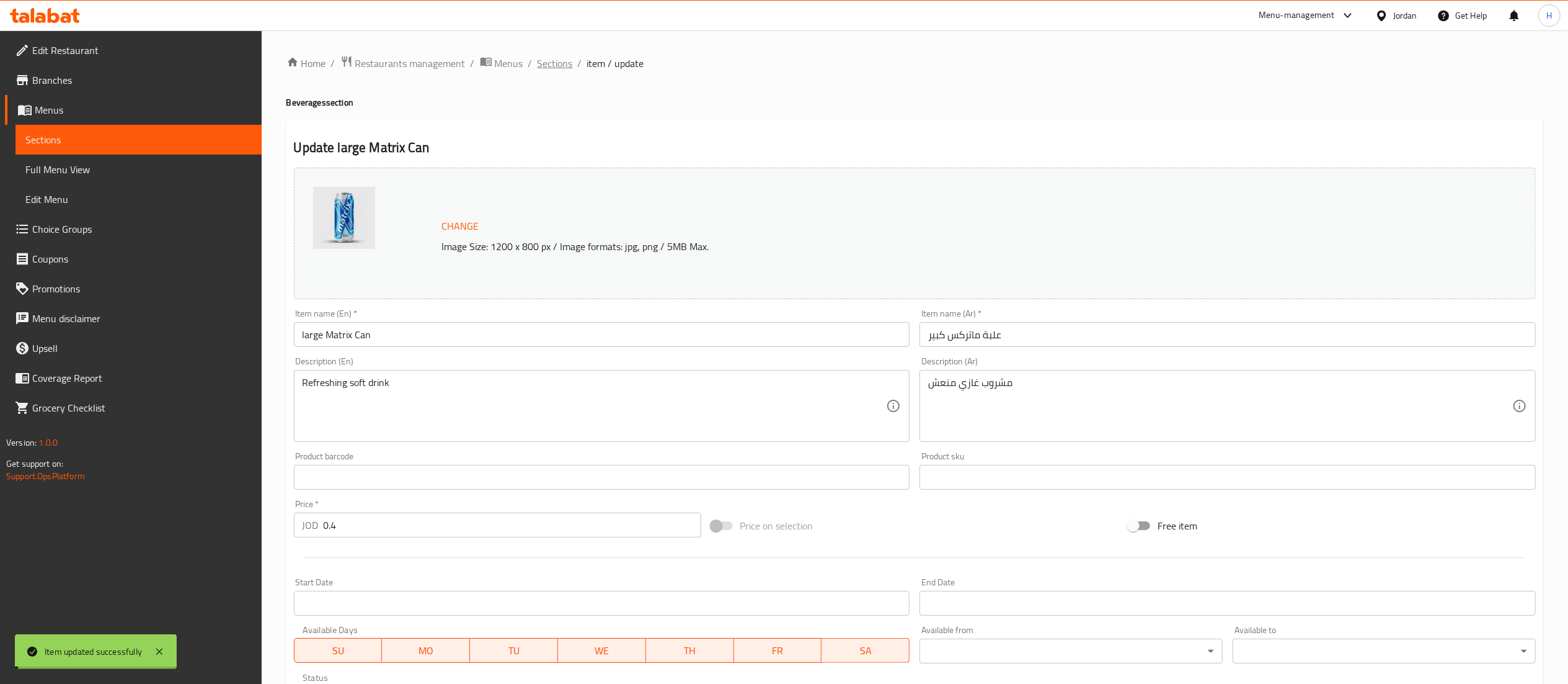
click at [557, 62] on span "Sections" at bounding box center [555, 63] width 36 height 15
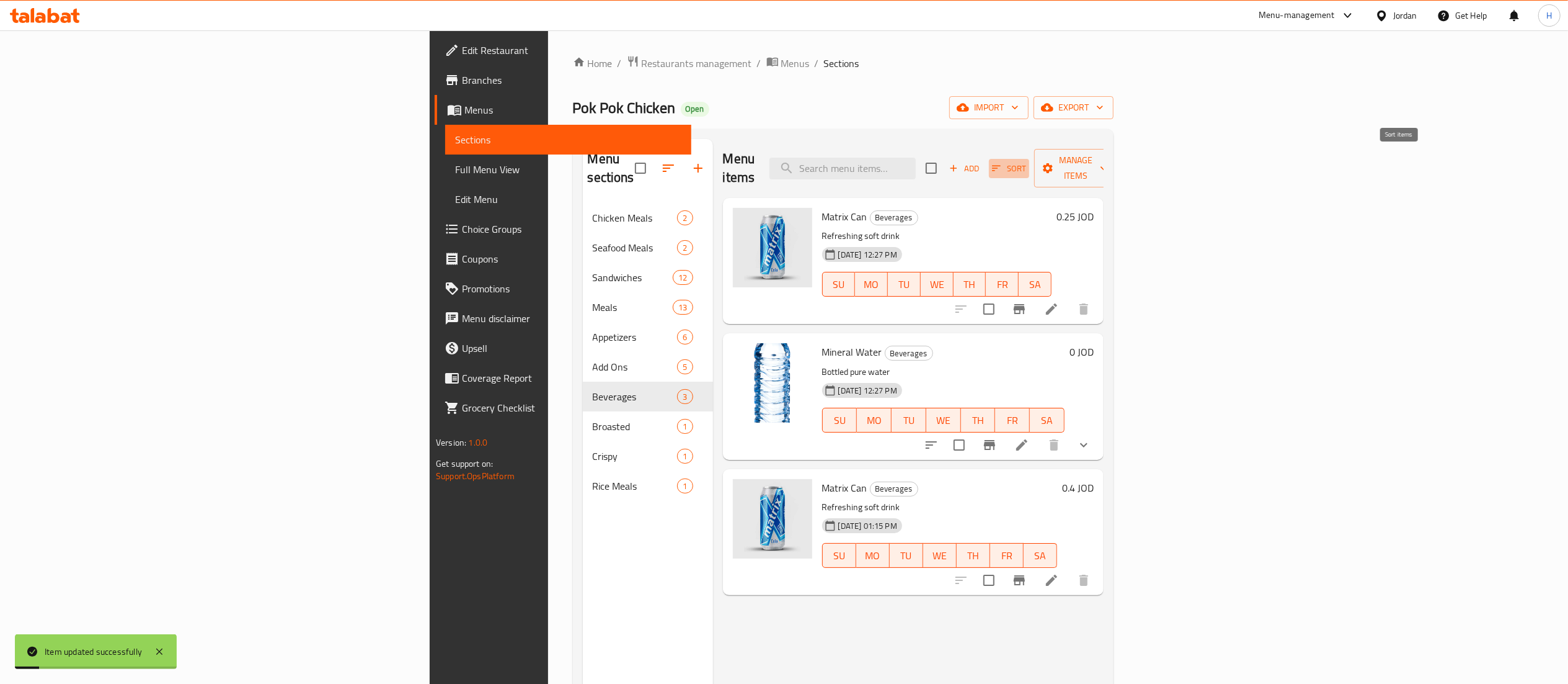
click at [1026, 163] on span "Sort" at bounding box center [1009, 169] width 34 height 14
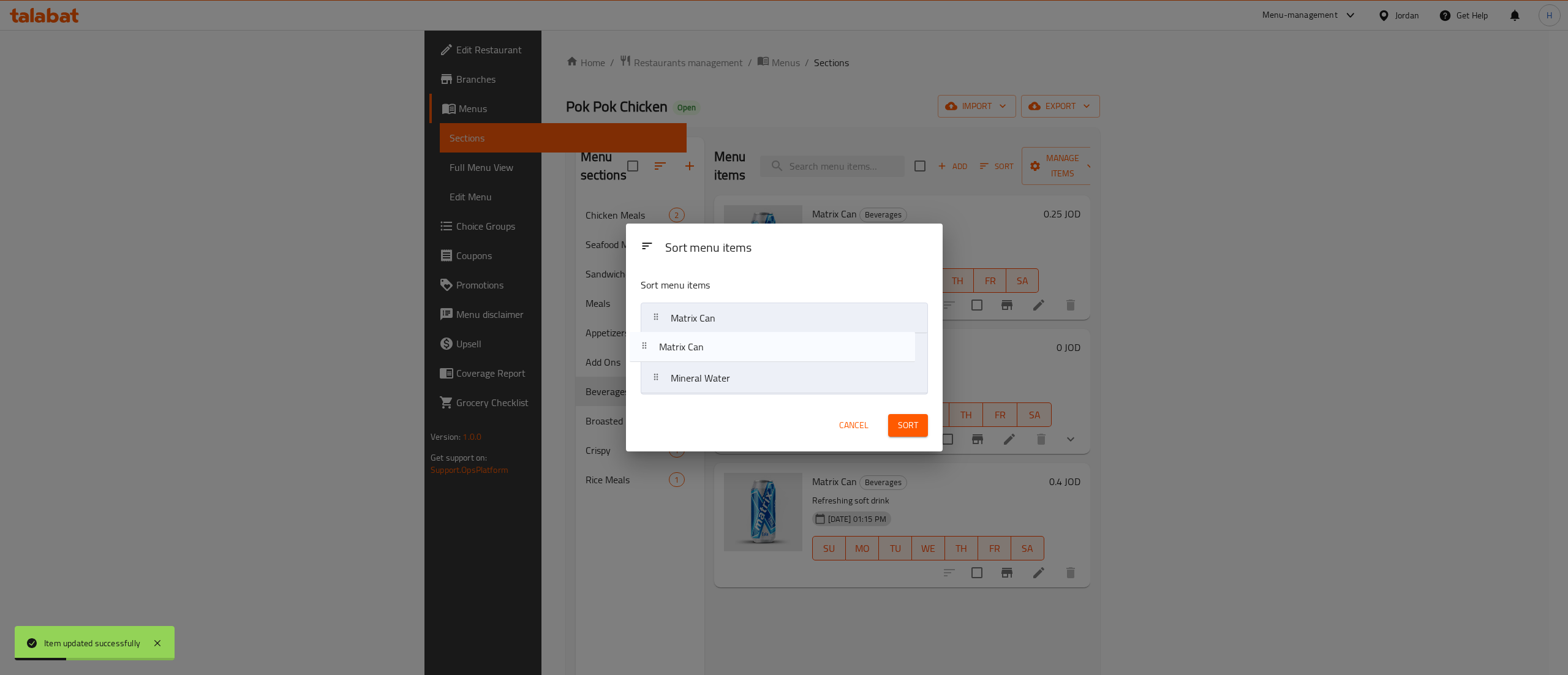
drag, startPoint x: 740, startPoint y: 389, endPoint x: 729, endPoint y: 343, distance: 47.3
click at [729, 343] on nav "Matrix Can Mineral Water Matrix Can" at bounding box center [784, 348] width 287 height 91
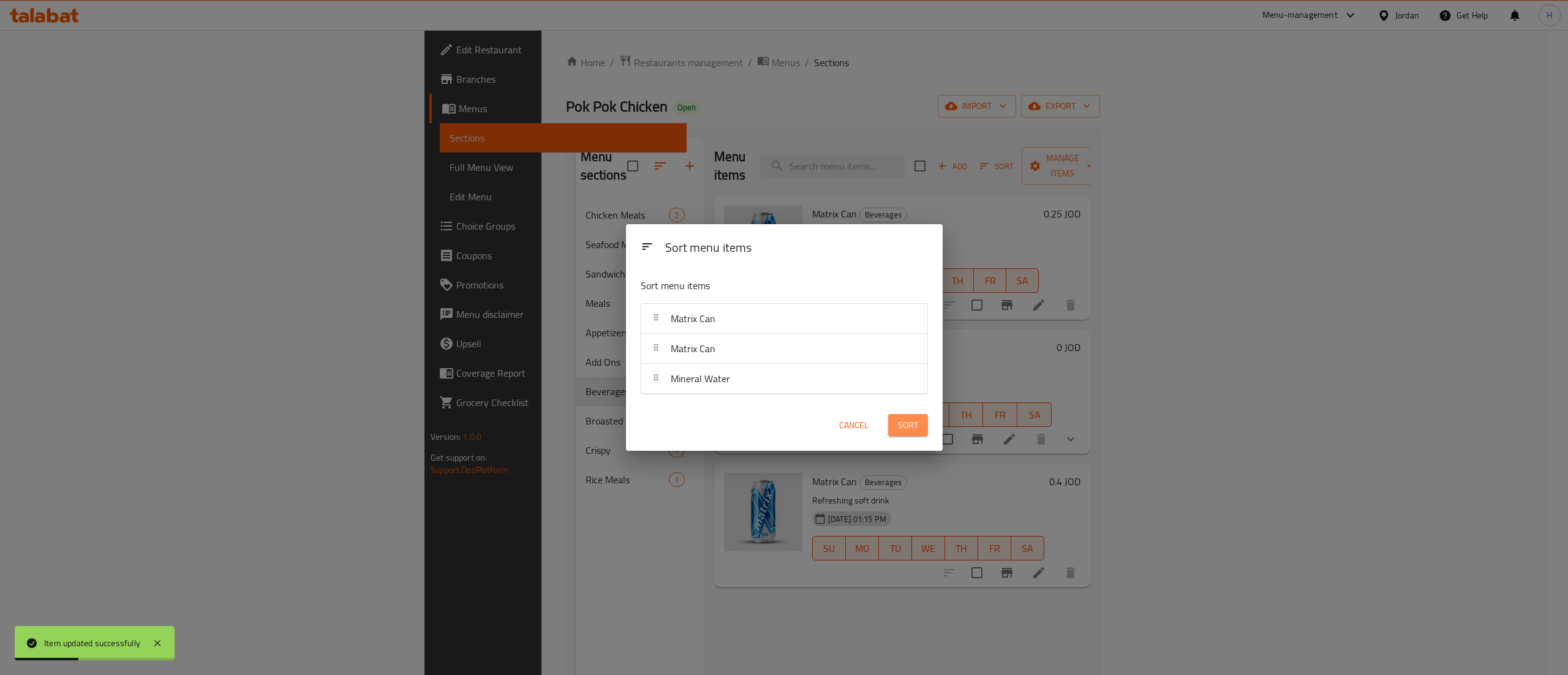
click at [902, 418] on span "Sort" at bounding box center [908, 426] width 20 height 15
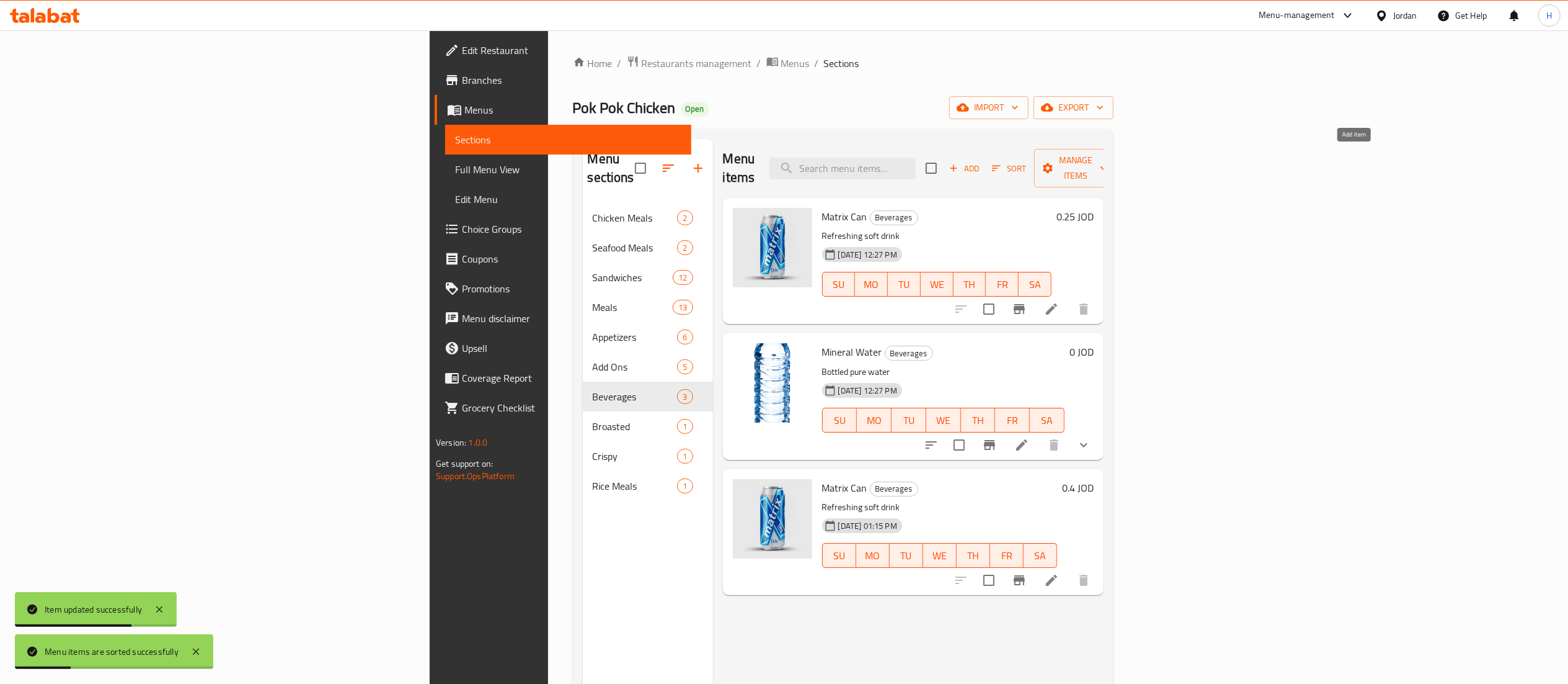
click at [981, 162] on span "Add" at bounding box center [965, 169] width 34 height 14
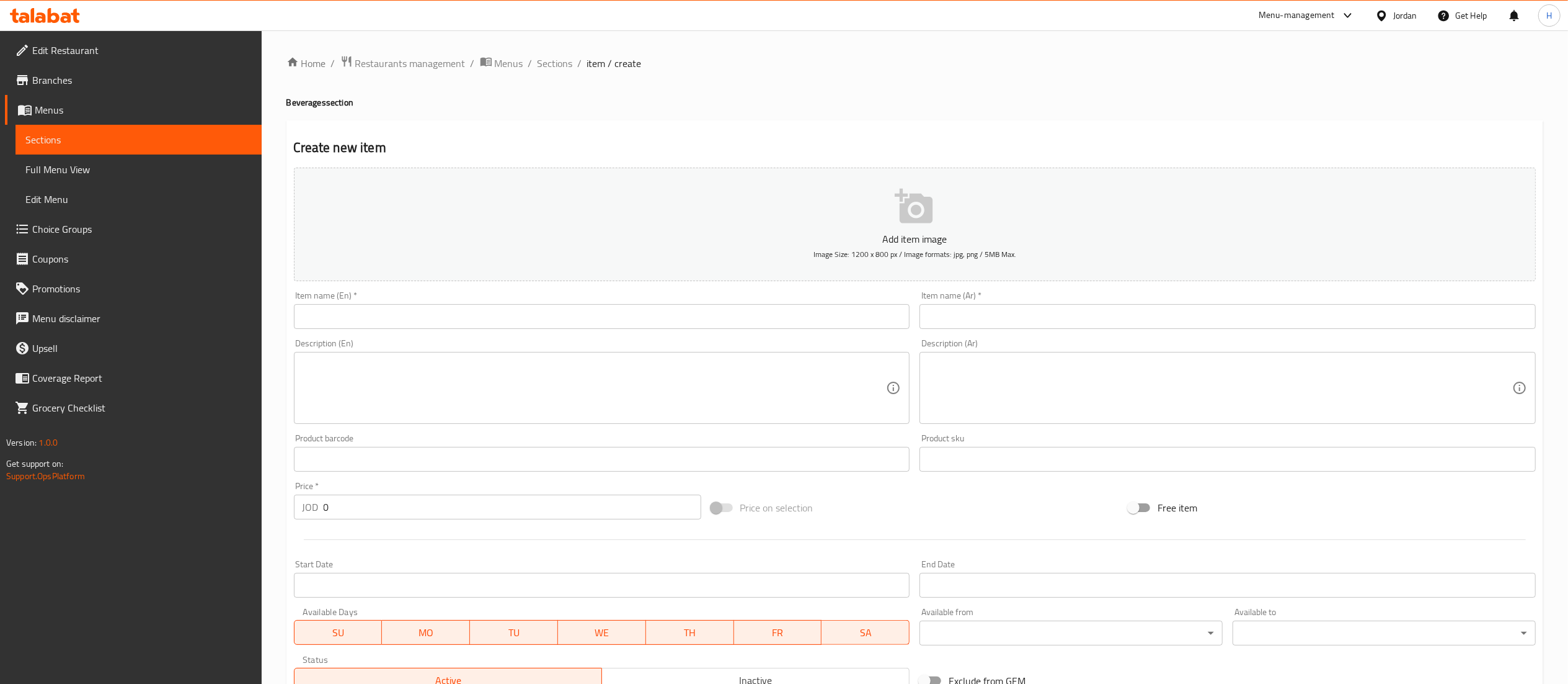
click at [1160, 324] on input "text" at bounding box center [1228, 316] width 616 height 25
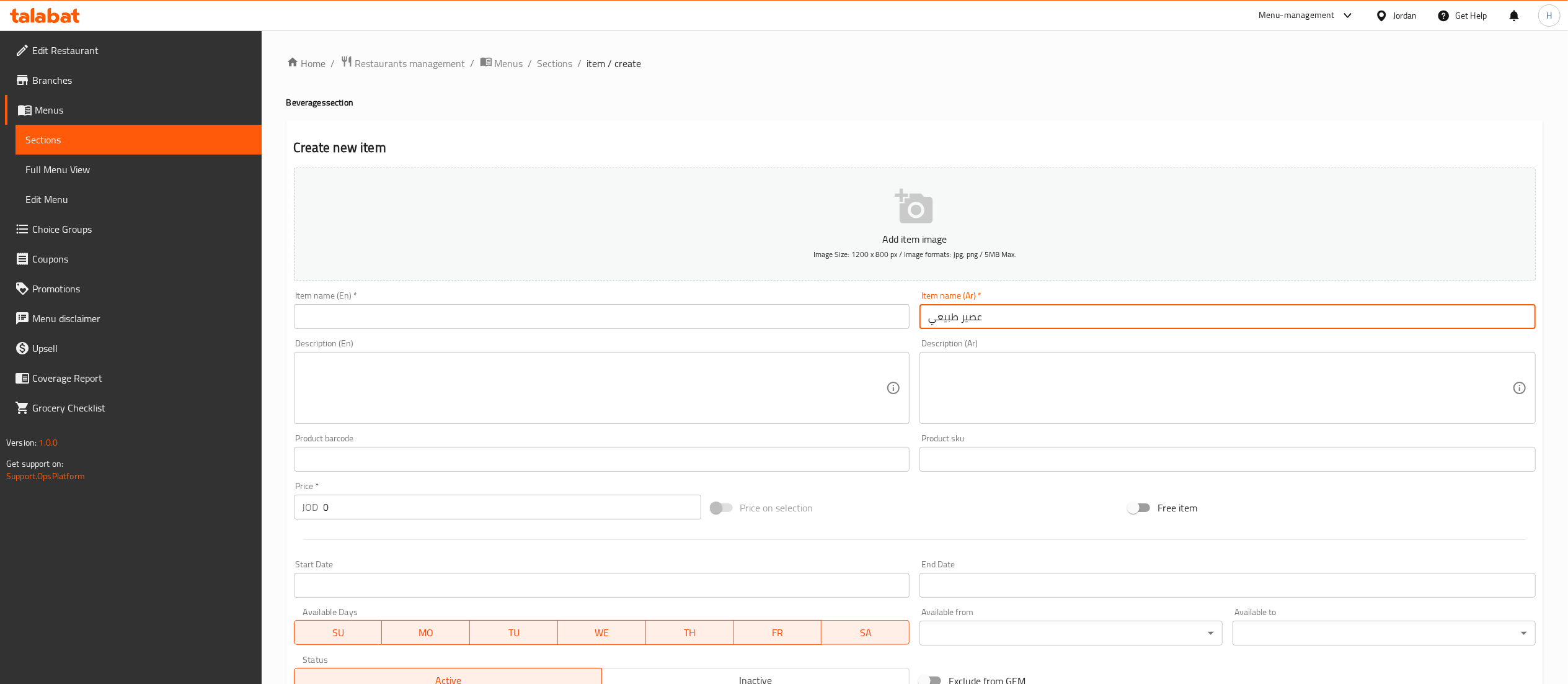
type input "عصير طبيعي"
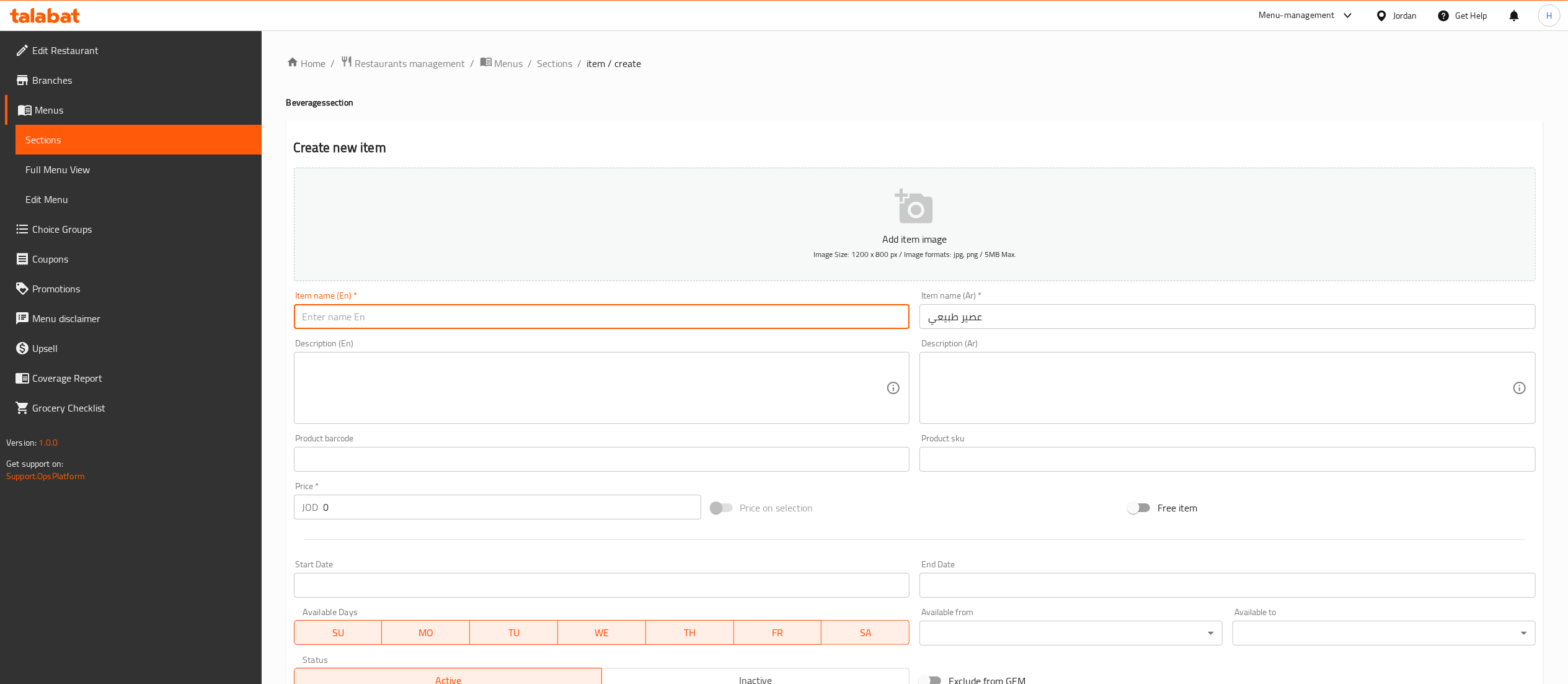
click at [856, 324] on input "text" at bounding box center [602, 316] width 616 height 25
type input "Natural Juice"
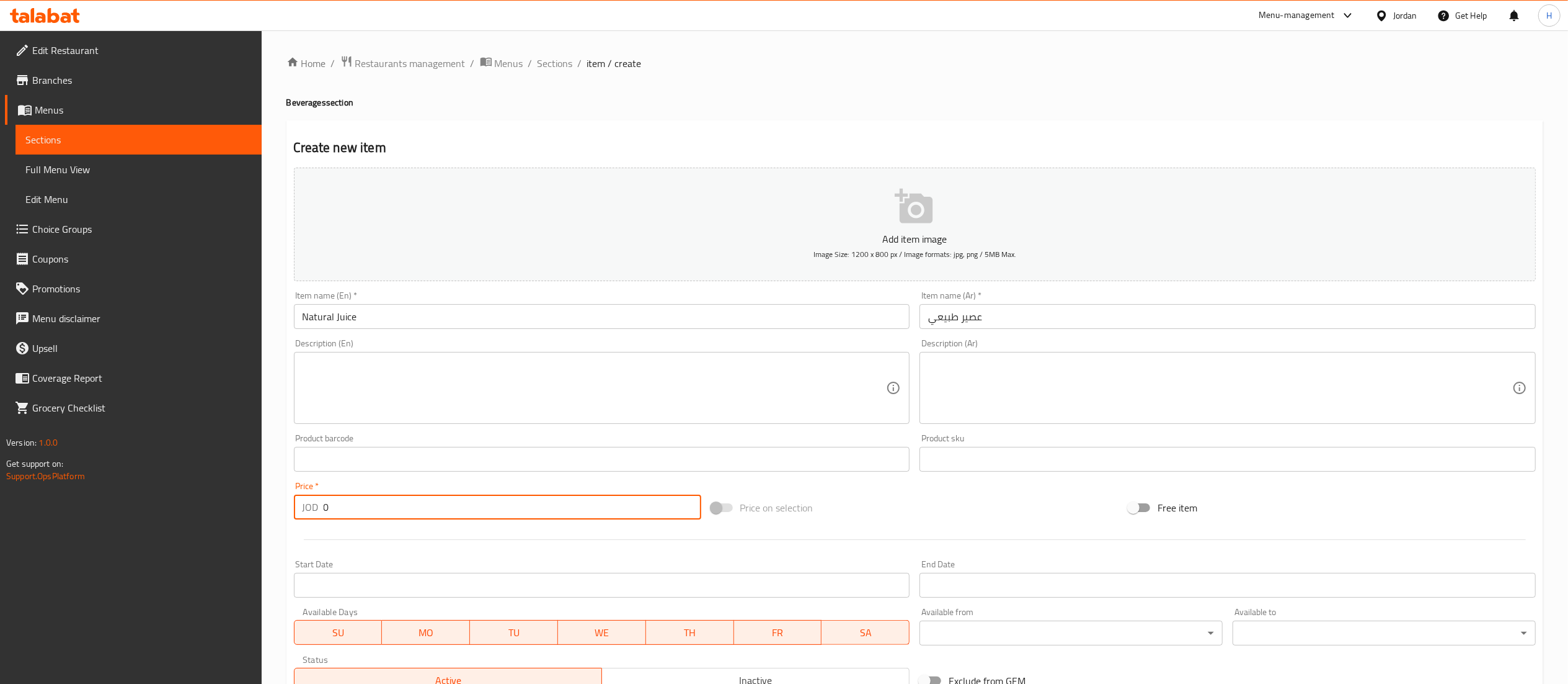
click at [342, 509] on input "0" at bounding box center [512, 507] width 378 height 25
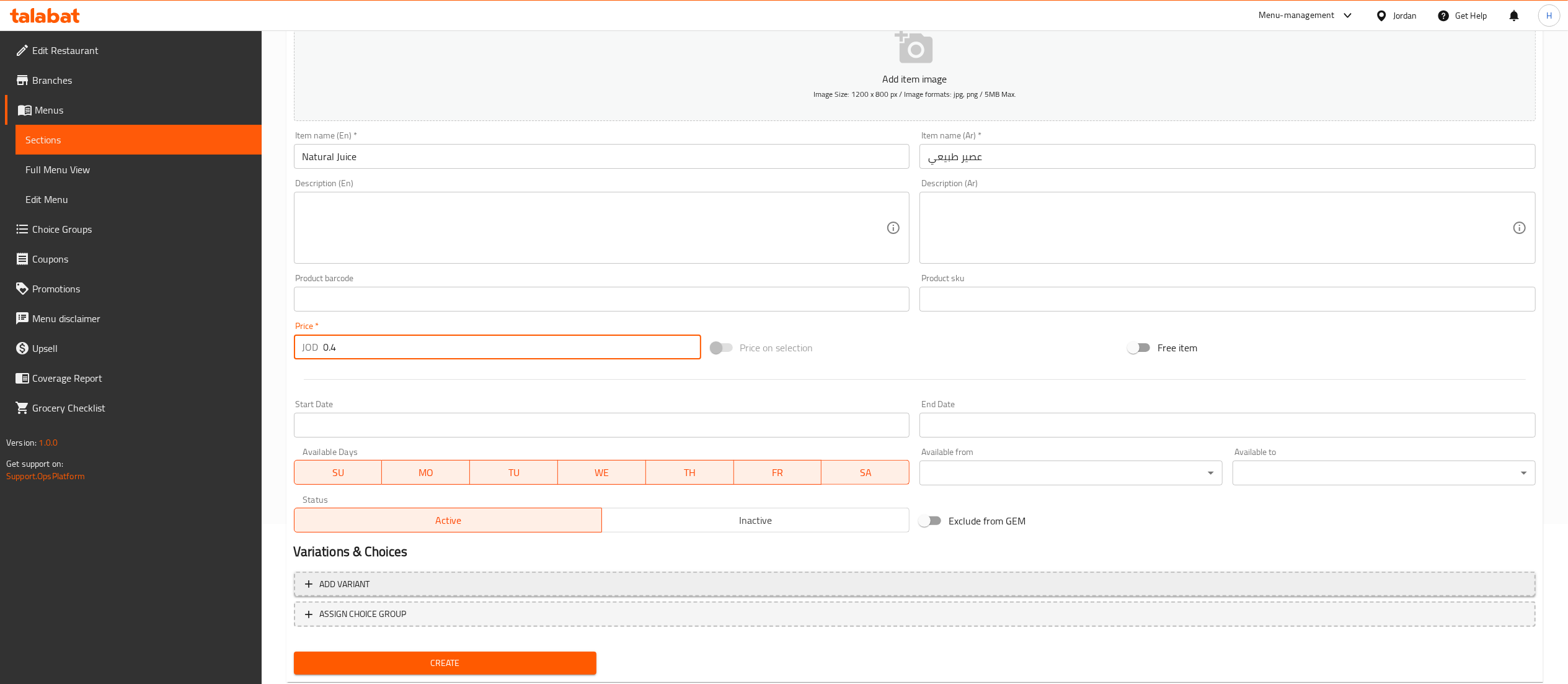
scroll to position [192, 0]
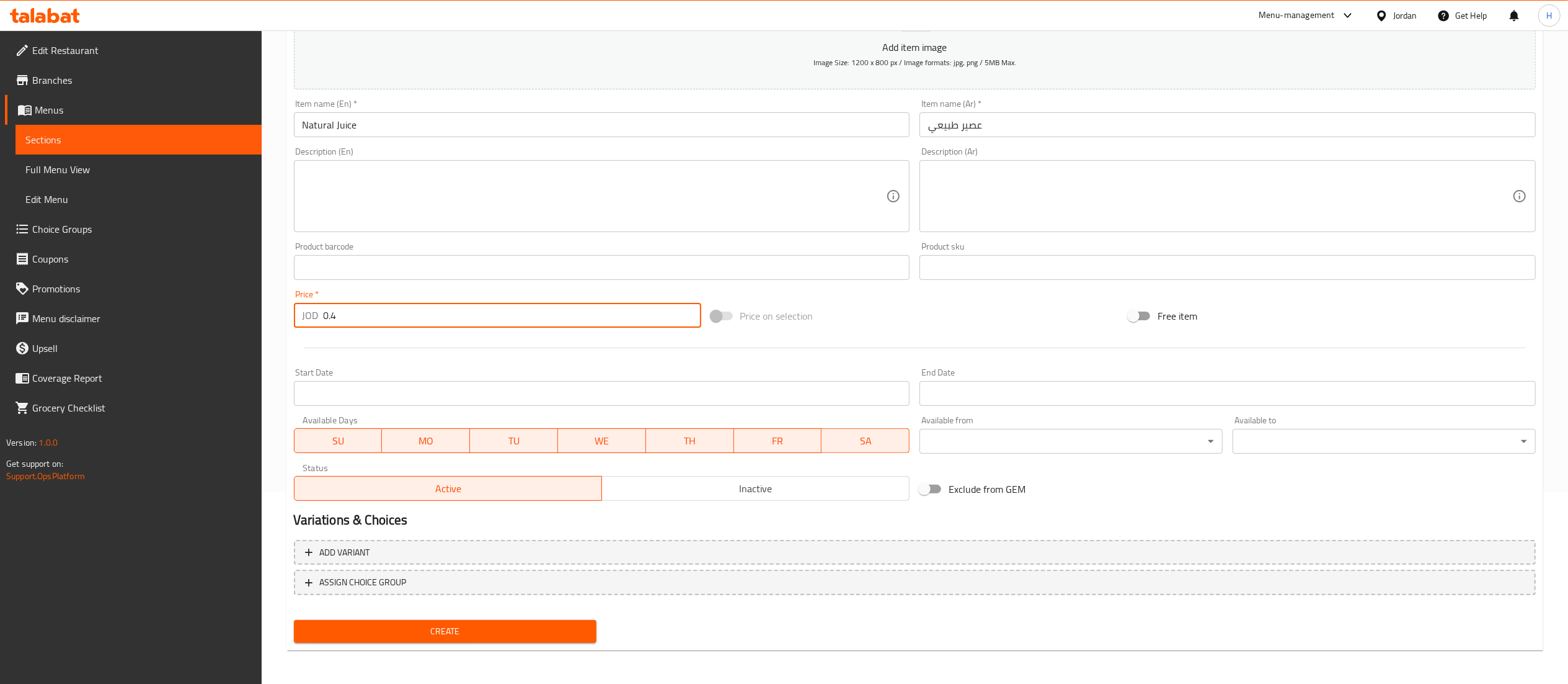
type input "0.4"
click at [360, 628] on span "Create" at bounding box center [445, 632] width 284 height 16
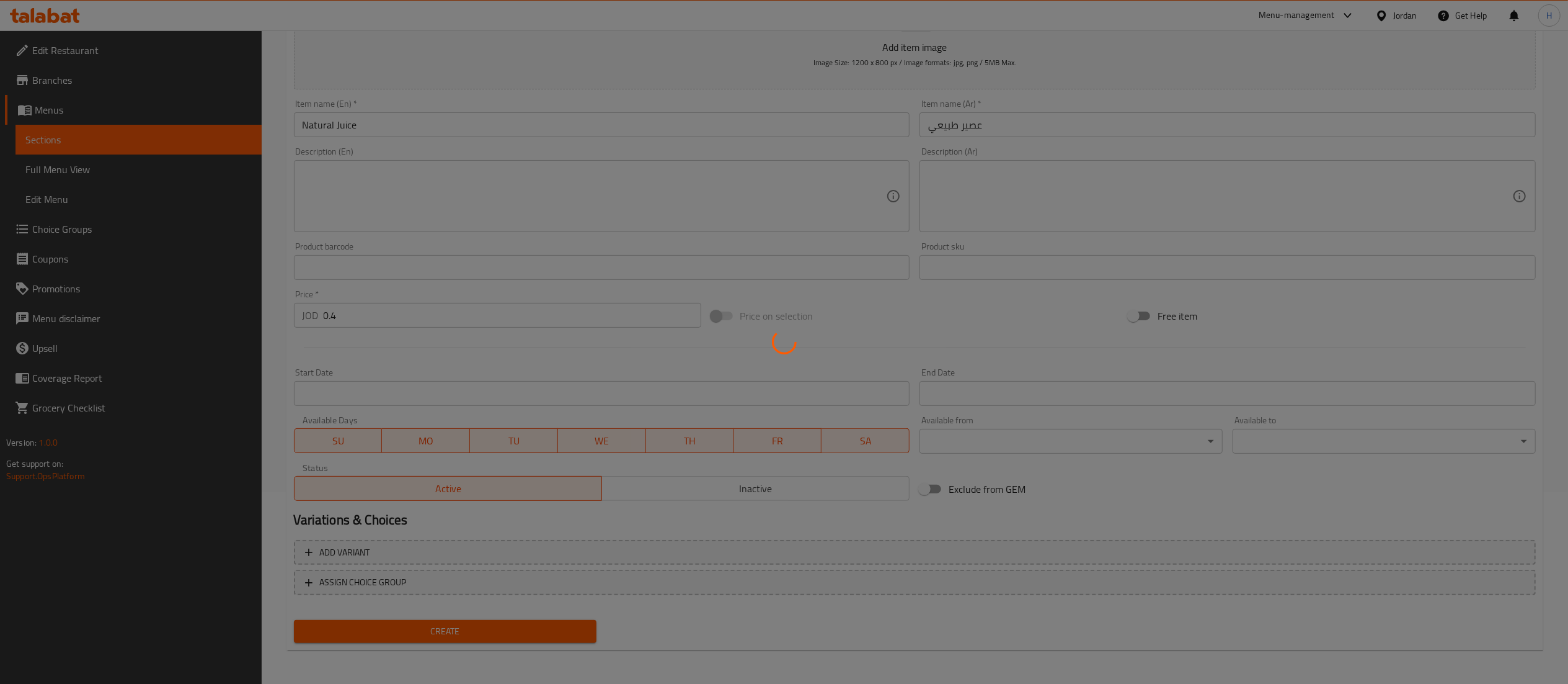
scroll to position [0, 0]
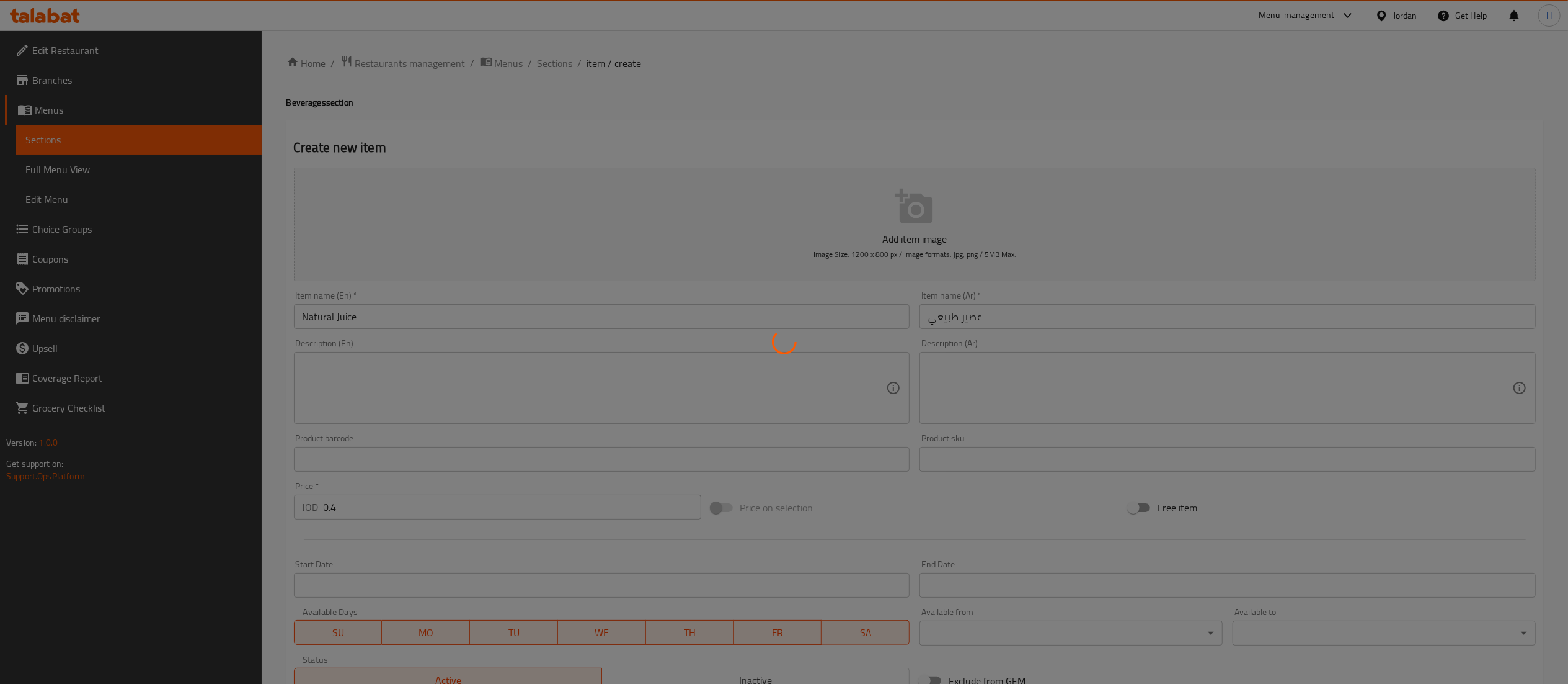
type input "0"
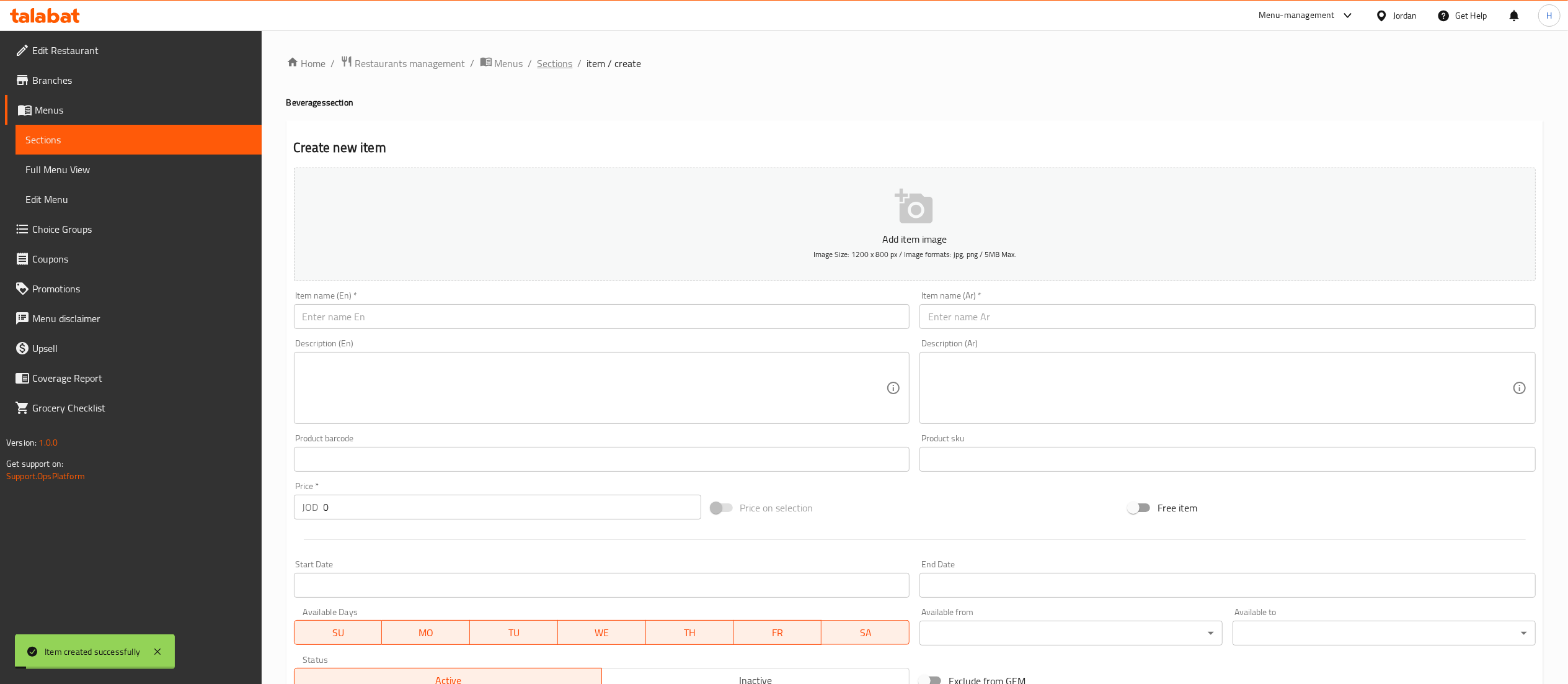
click at [554, 59] on span "Sections" at bounding box center [555, 63] width 36 height 15
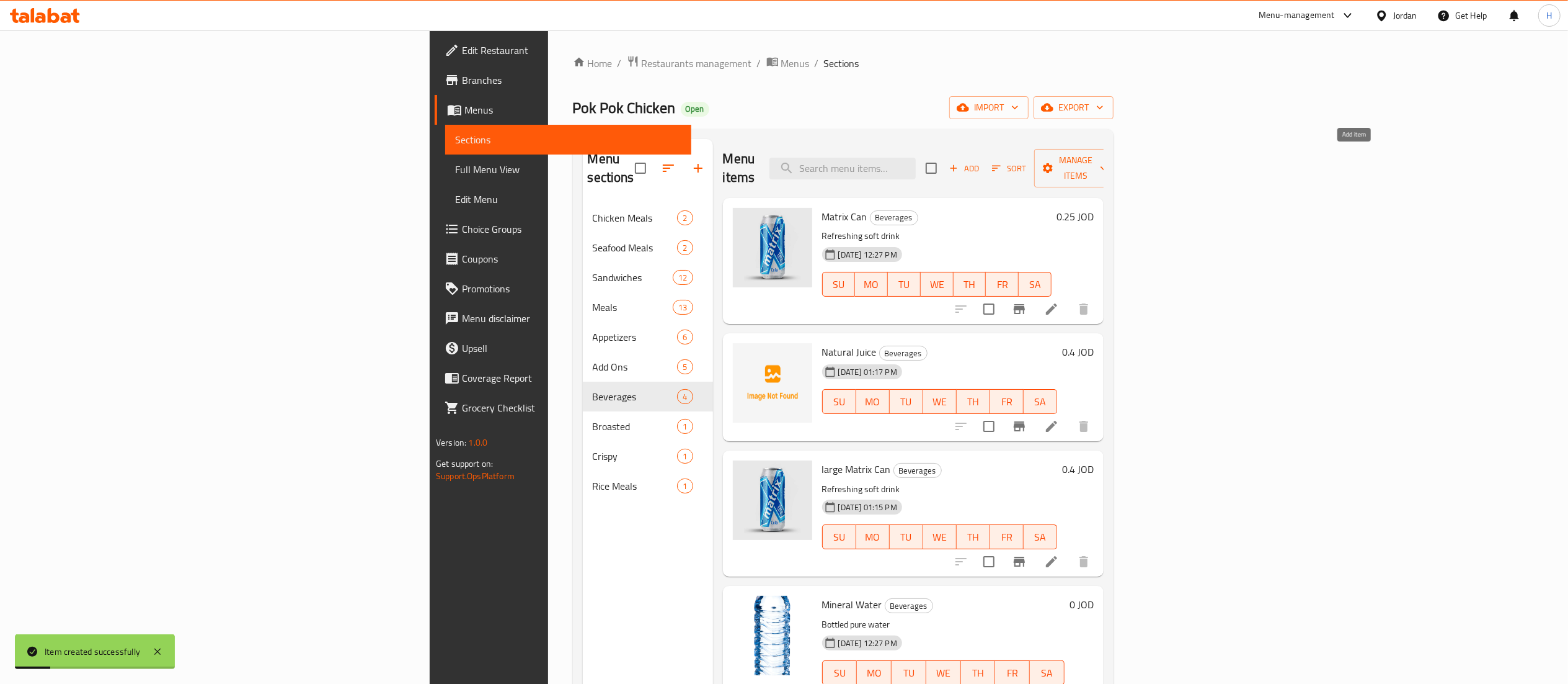
click at [981, 162] on span "Add" at bounding box center [965, 169] width 34 height 14
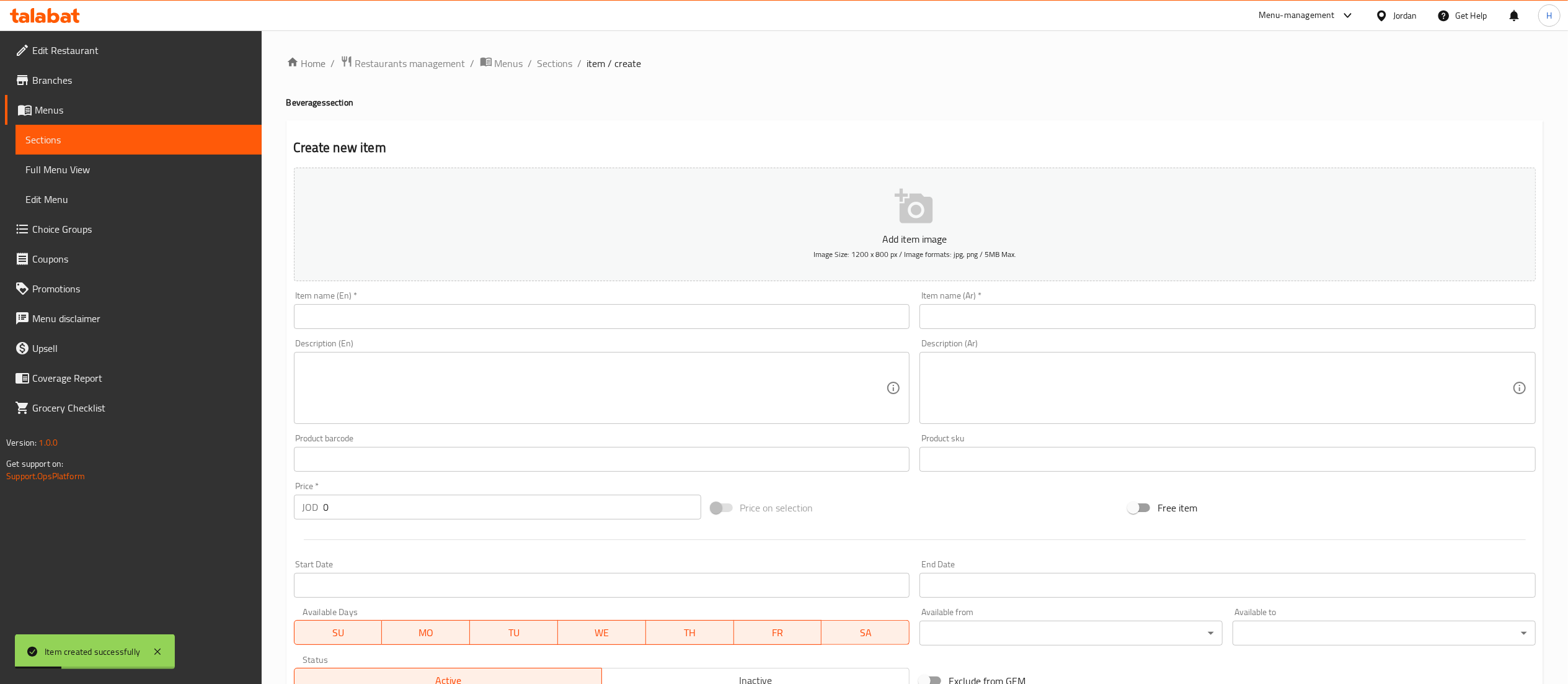
click at [1006, 319] on input "text" at bounding box center [1228, 316] width 616 height 25
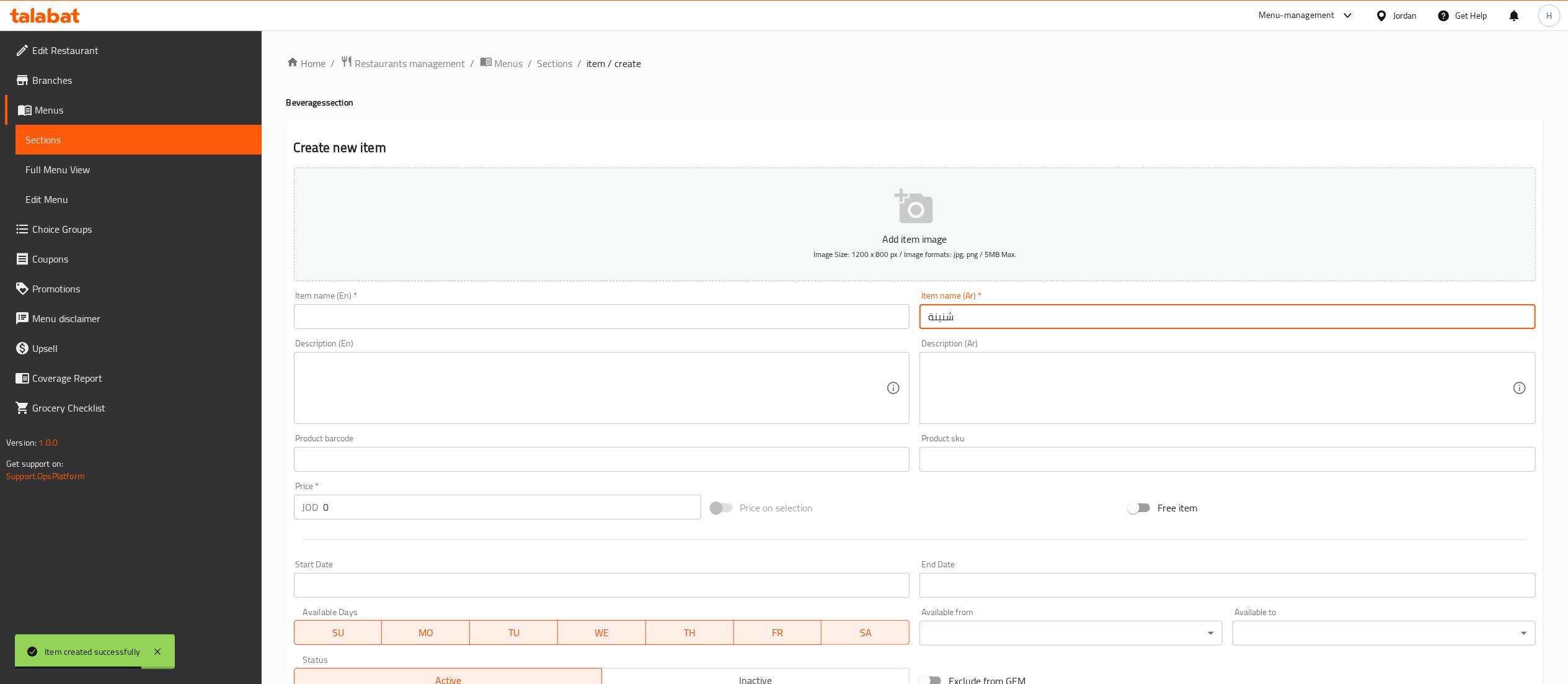
type input "شنينة"
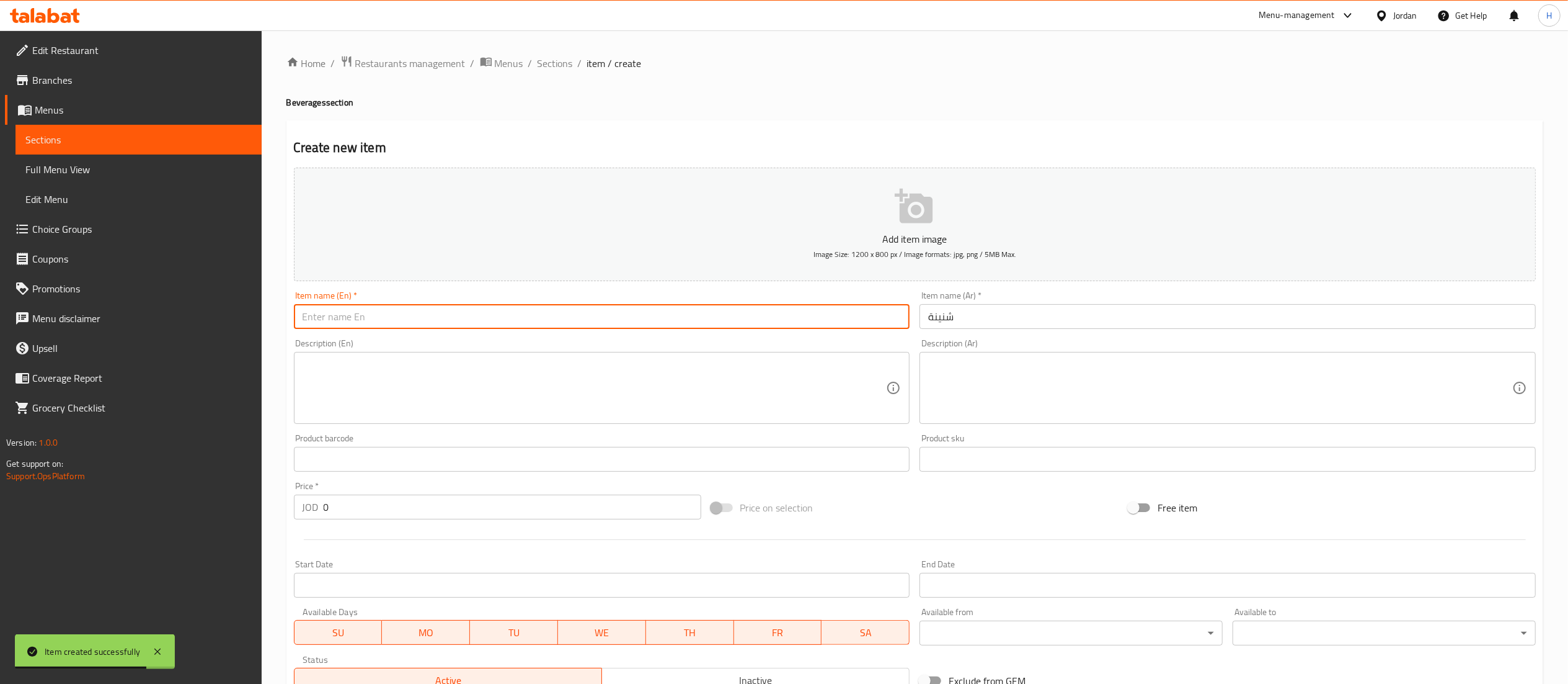
click at [873, 323] on input "text" at bounding box center [602, 316] width 616 height 25
type input "Shanina"
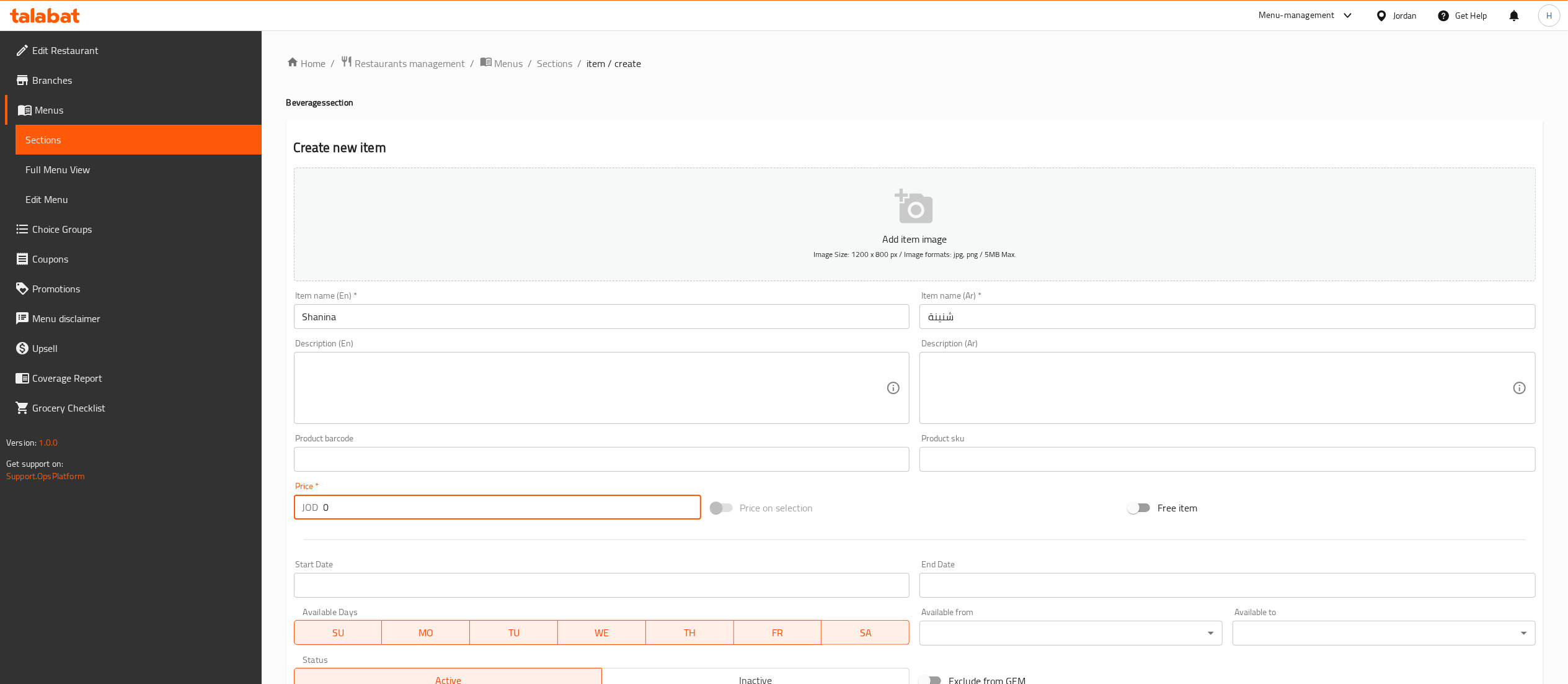
drag, startPoint x: 399, startPoint y: 498, endPoint x: 286, endPoint y: 498, distance: 113.0
click at [286, 498] on div "Create new item Add item image Image Size: 1200 x 800 px / Image formats: jpg, …" at bounding box center [915, 481] width 1257 height 722
type input "0.5"
click at [303, 325] on input "Shanina" at bounding box center [602, 316] width 616 height 25
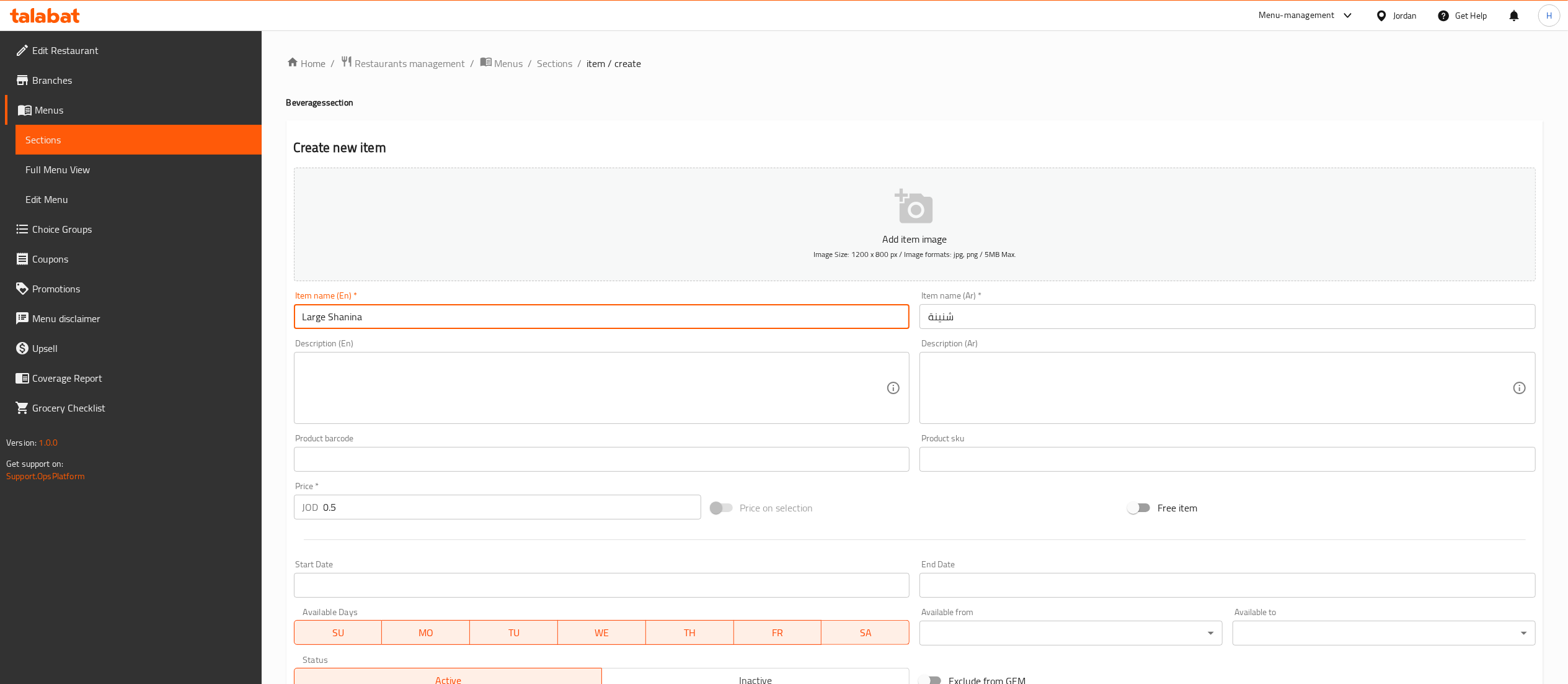
type input "Large Shanina"
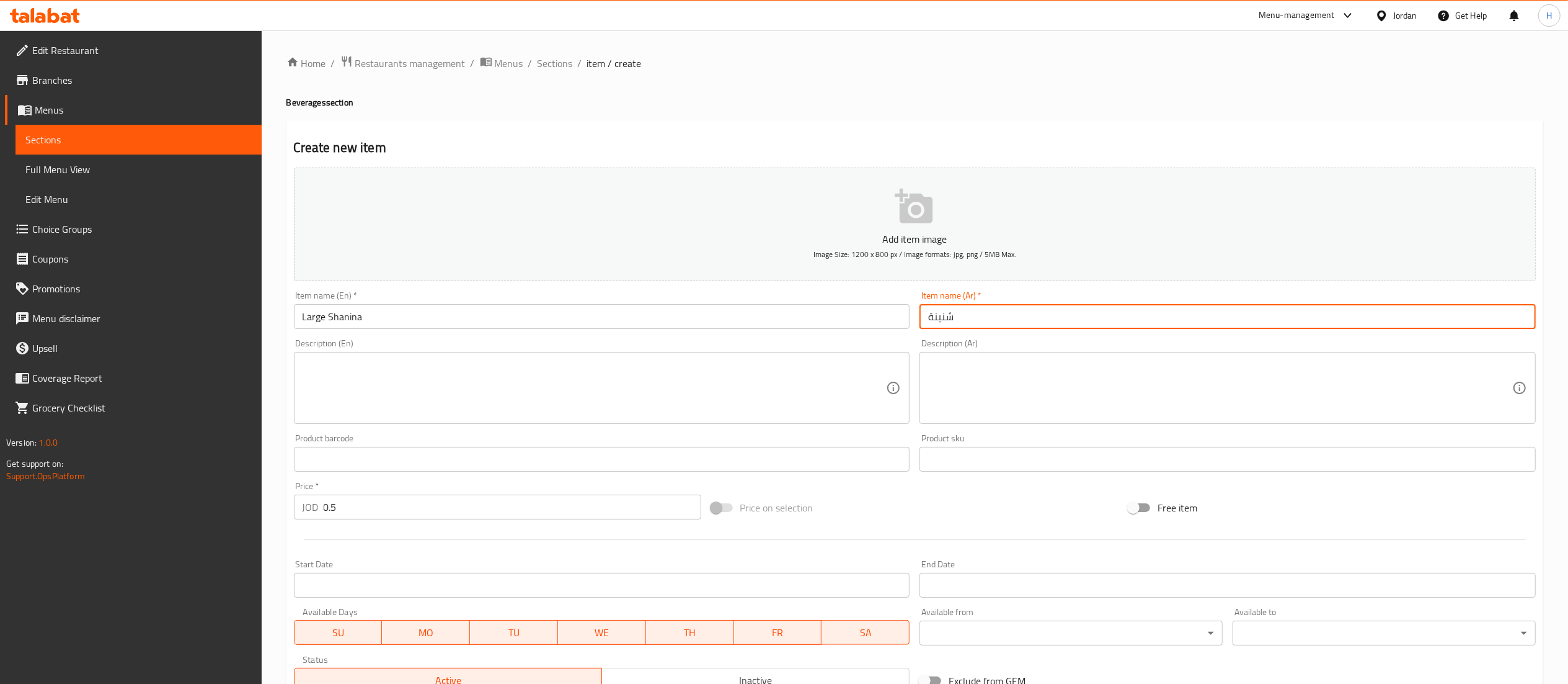
click at [1047, 310] on input "شنينة" at bounding box center [1228, 316] width 616 height 25
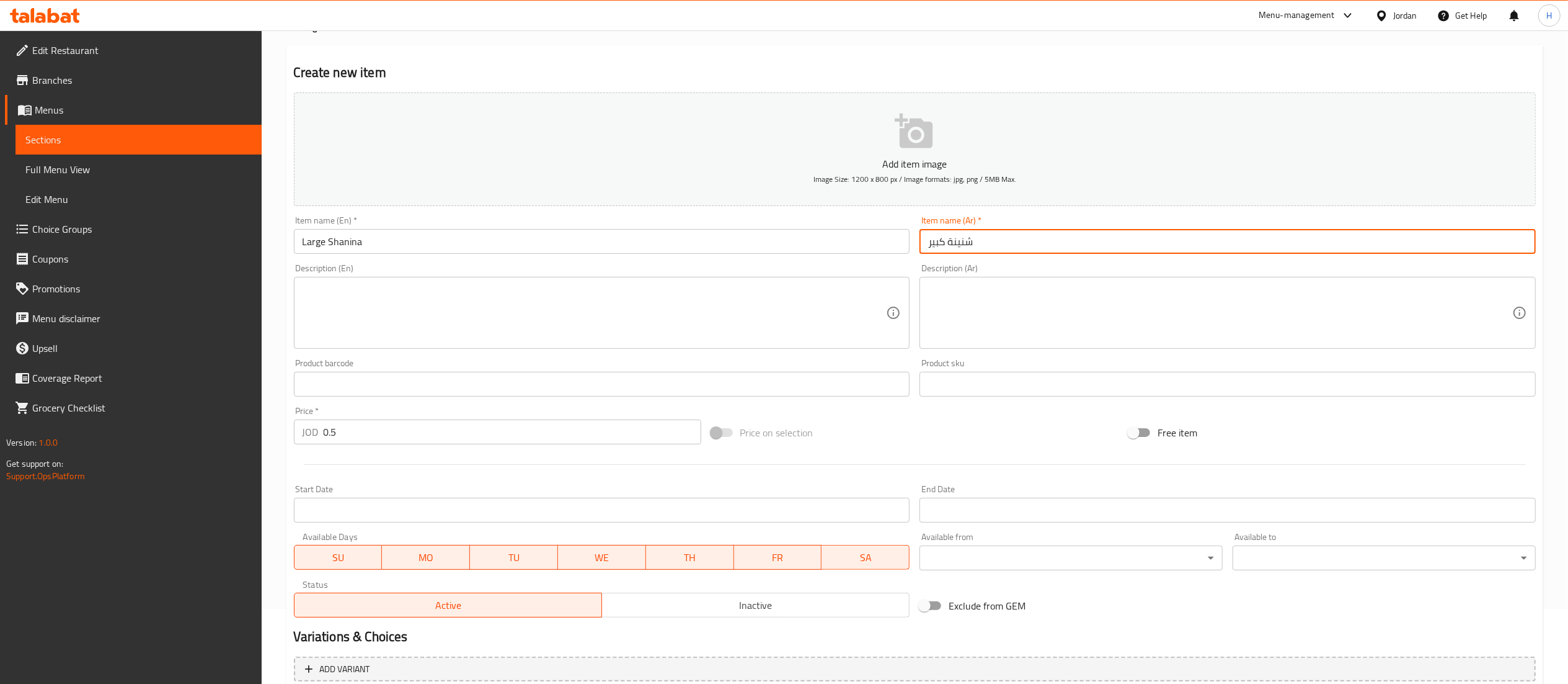
scroll to position [192, 0]
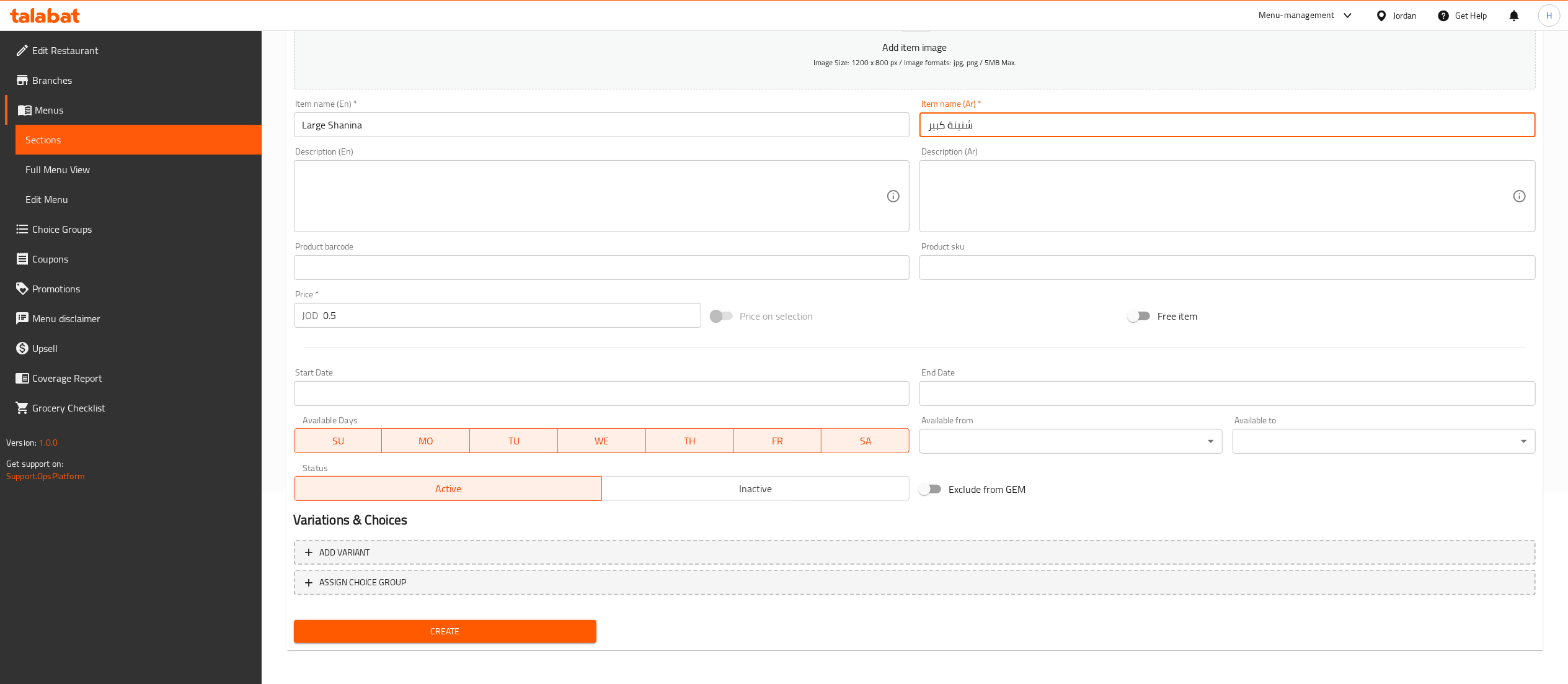
type input "شنينة كبير"
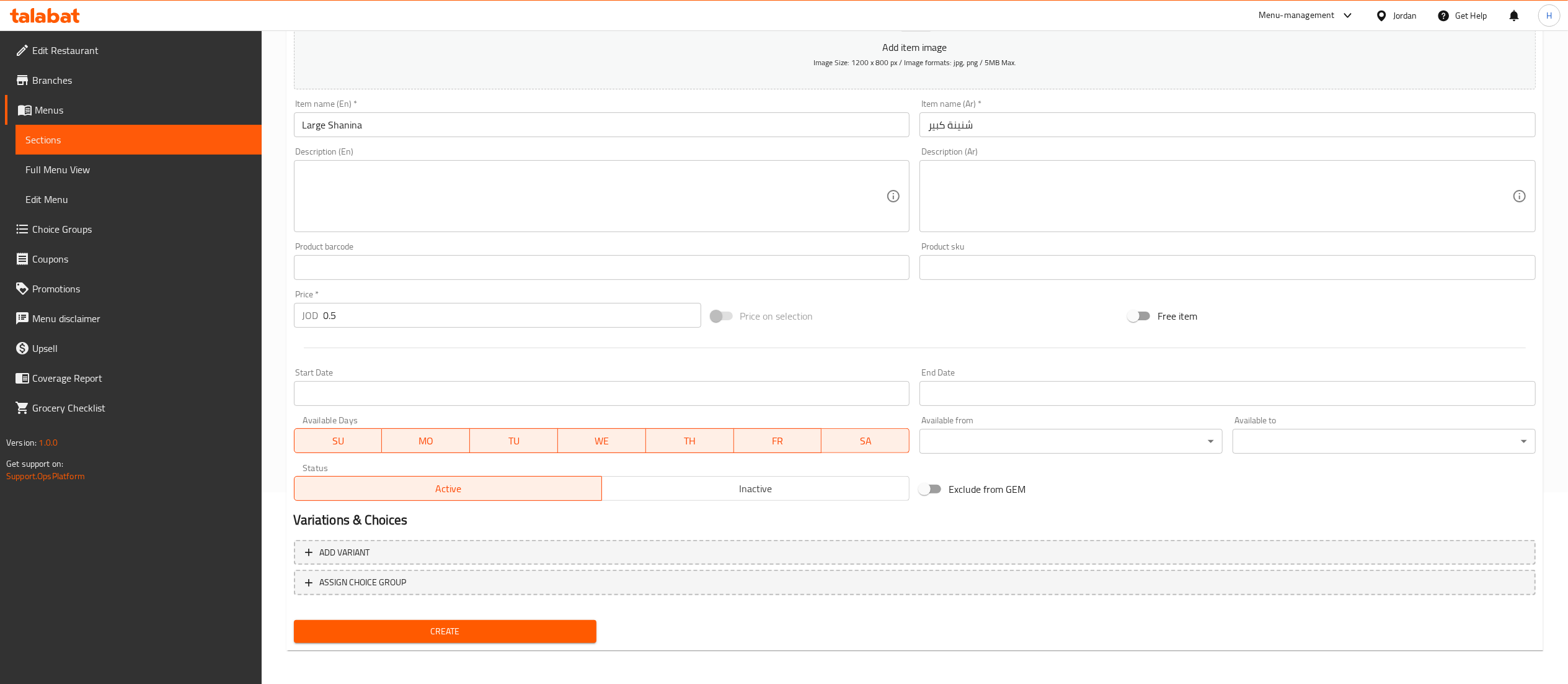
click at [444, 641] on div "Create" at bounding box center [445, 631] width 313 height 33
click at [444, 640] on button "Create" at bounding box center [445, 632] width 303 height 23
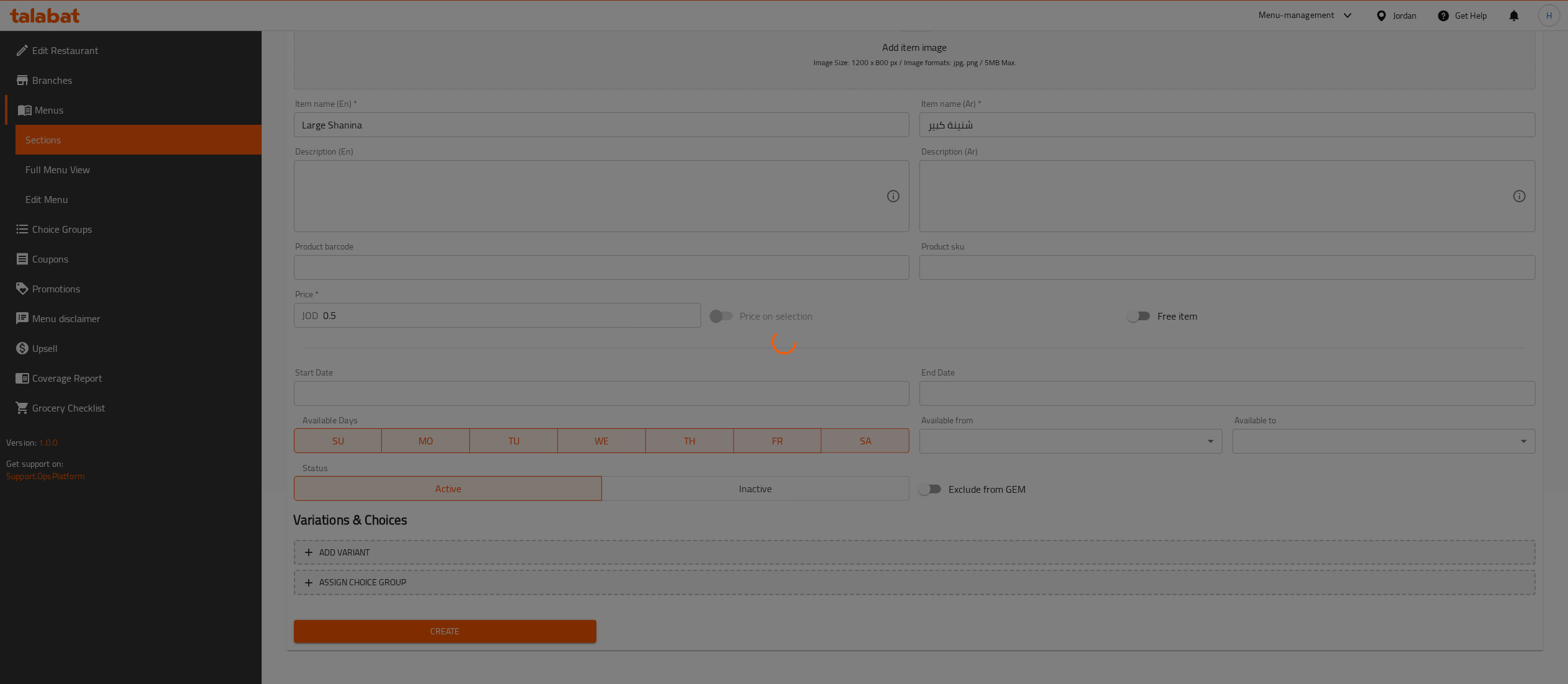
scroll to position [0, 0]
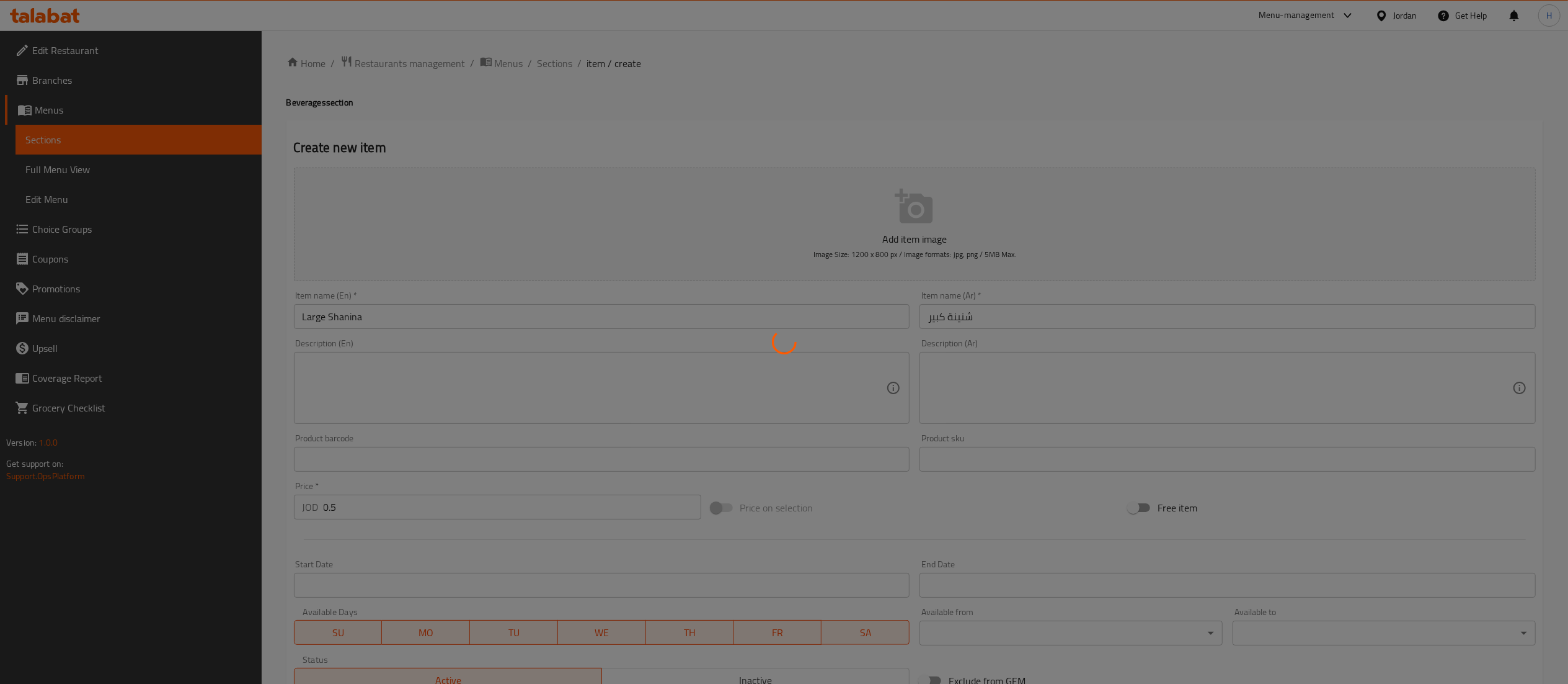
type input "0"
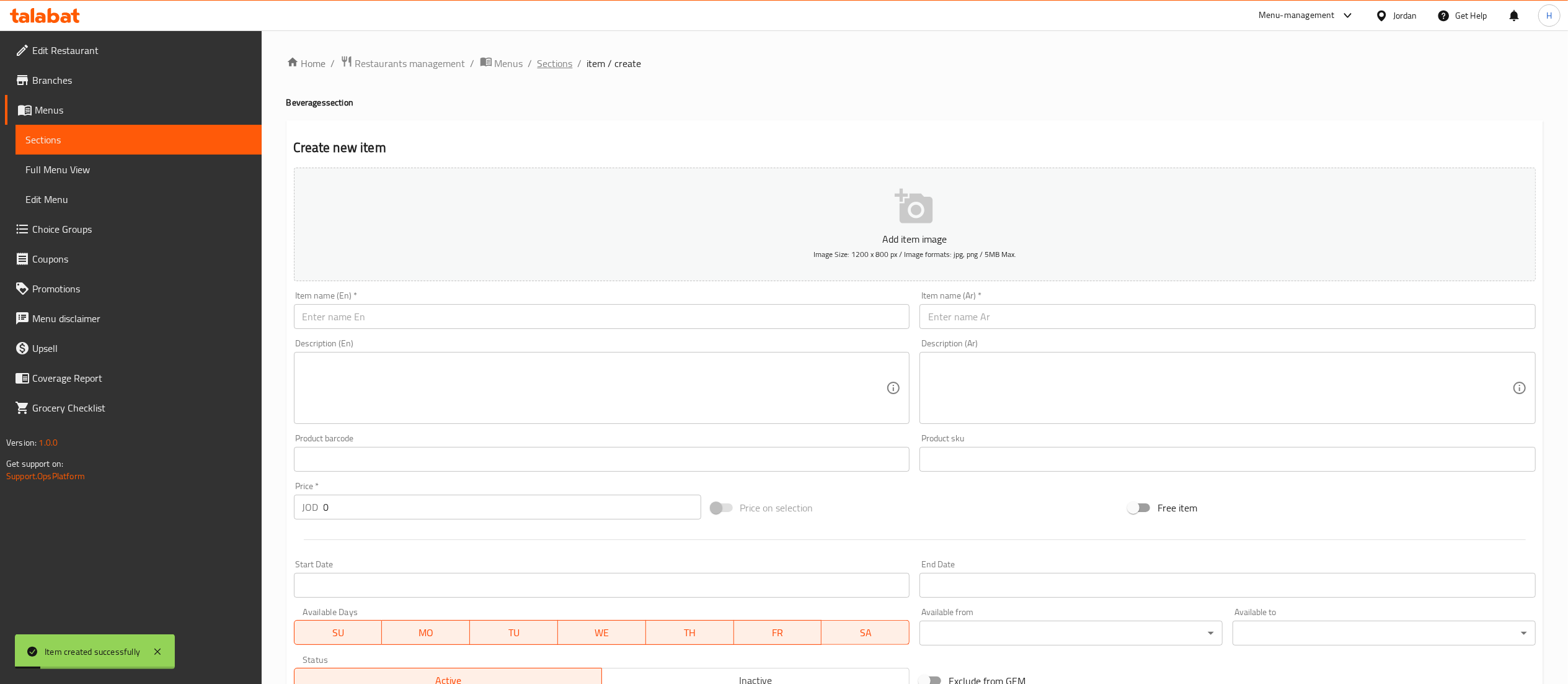
click at [554, 62] on span "Sections" at bounding box center [555, 63] width 36 height 15
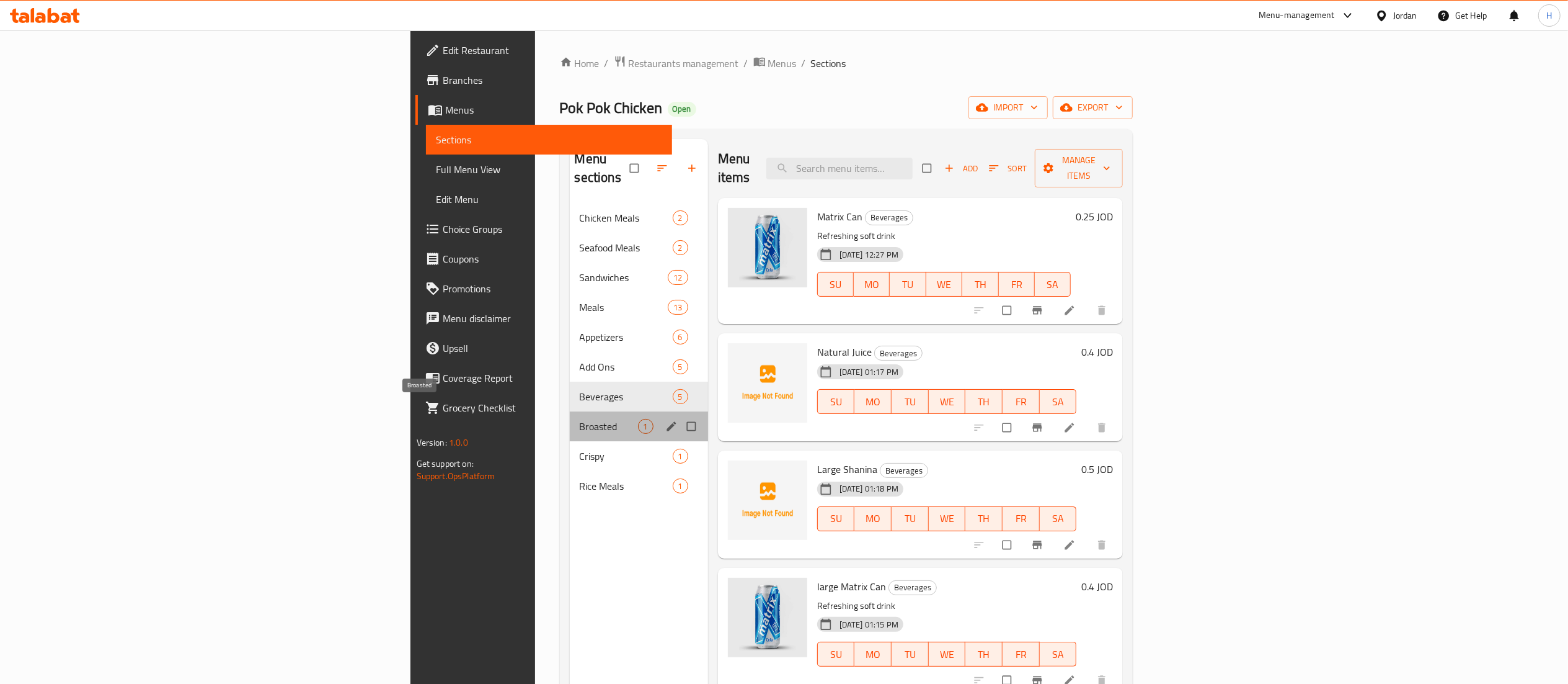
click at [580, 419] on span "Broasted" at bounding box center [609, 426] width 58 height 15
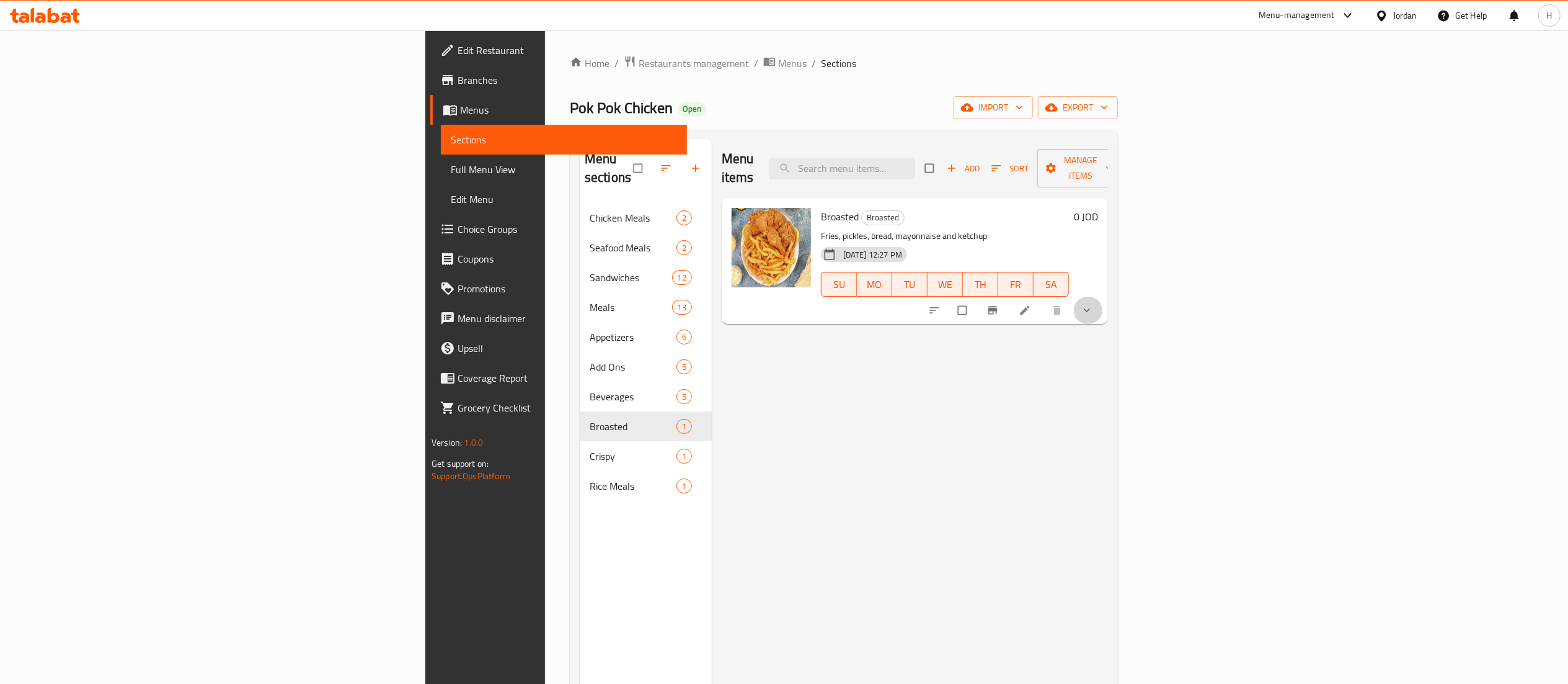
click at [1093, 304] on icon "show more" at bounding box center [1087, 310] width 12 height 12
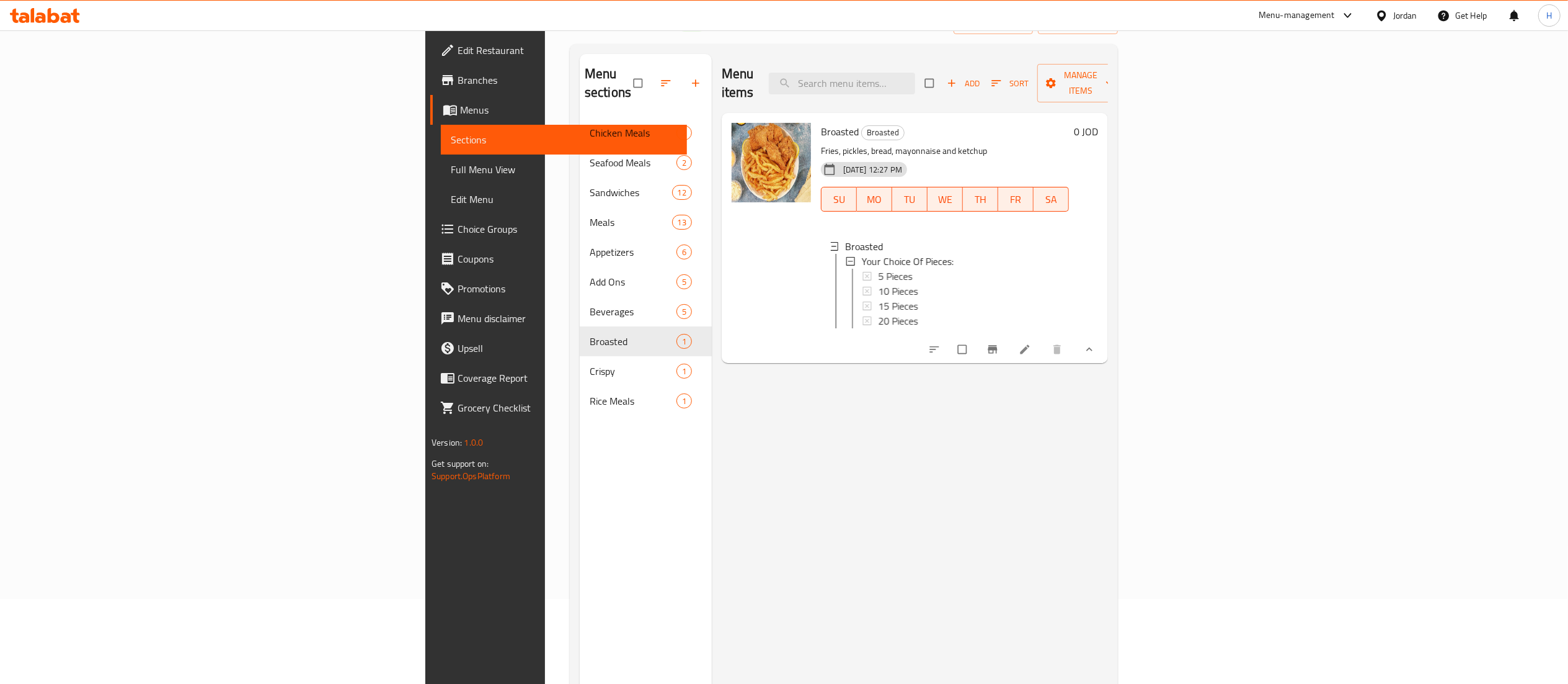
scroll to position [124, 0]
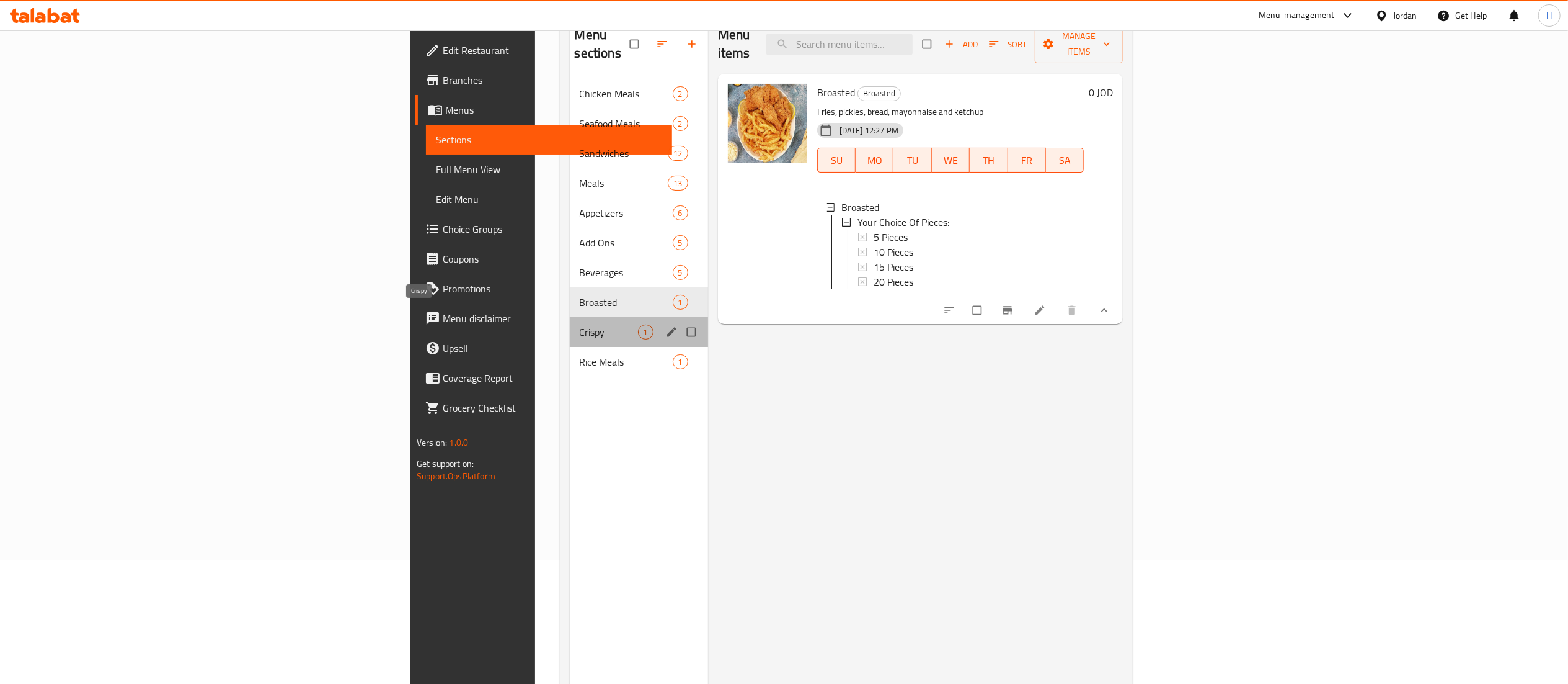
click at [580, 325] on span "Crispy" at bounding box center [609, 332] width 58 height 15
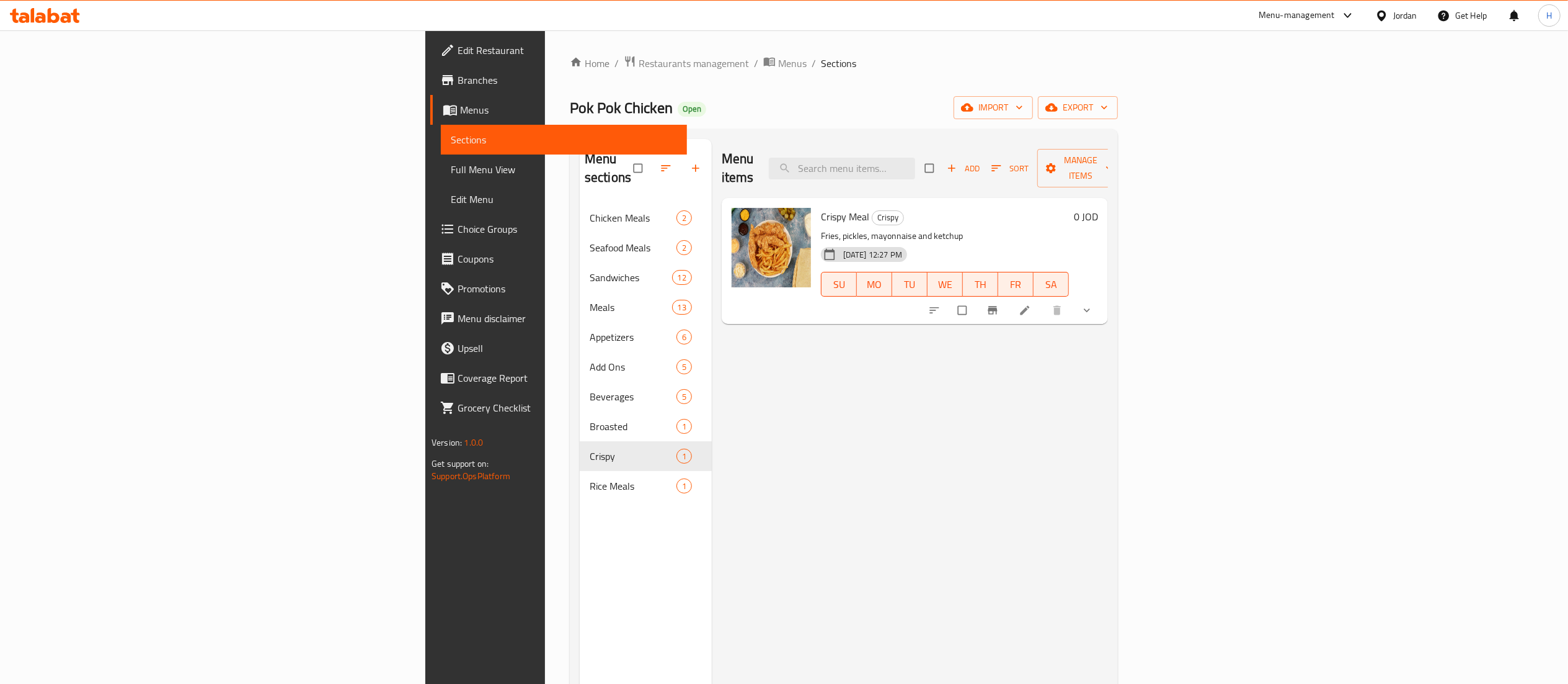
click at [1093, 304] on icon "show more" at bounding box center [1087, 310] width 12 height 12
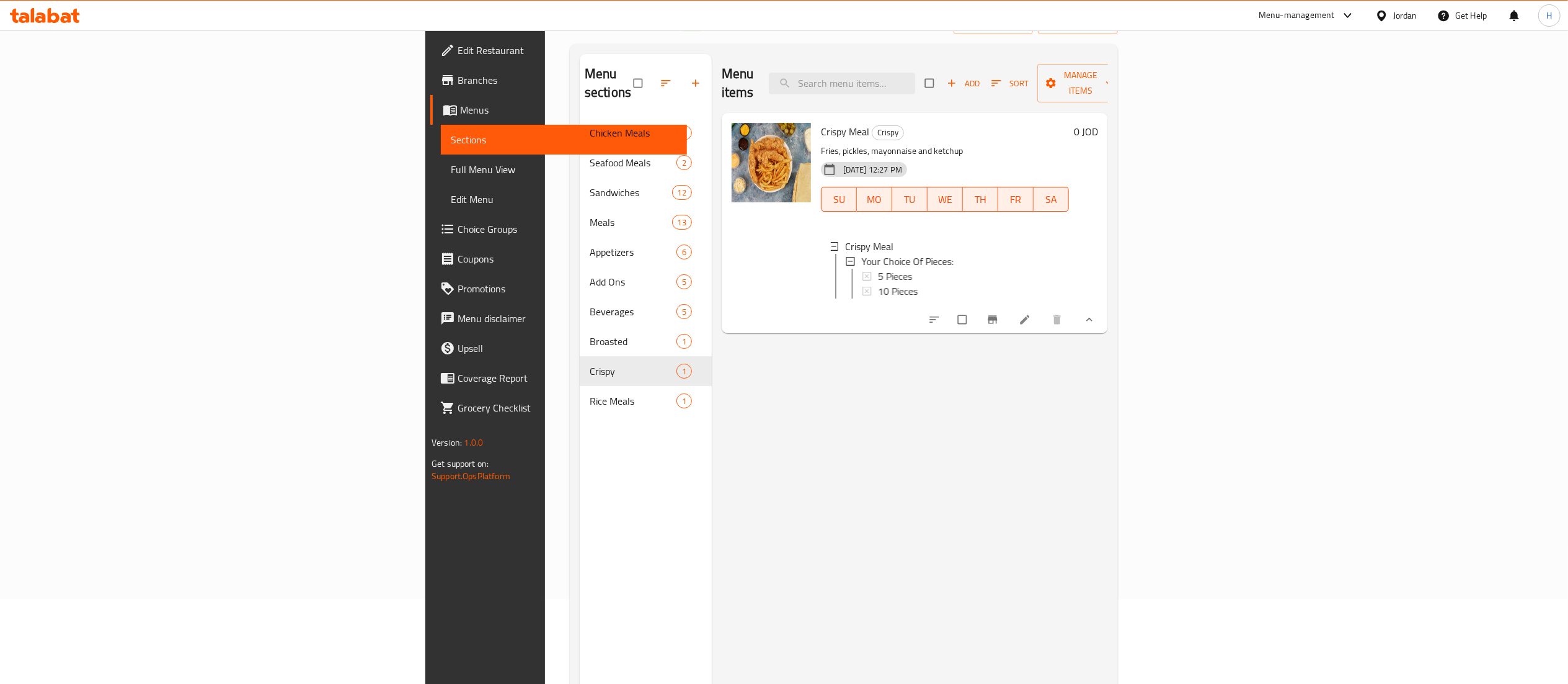
scroll to position [124, 0]
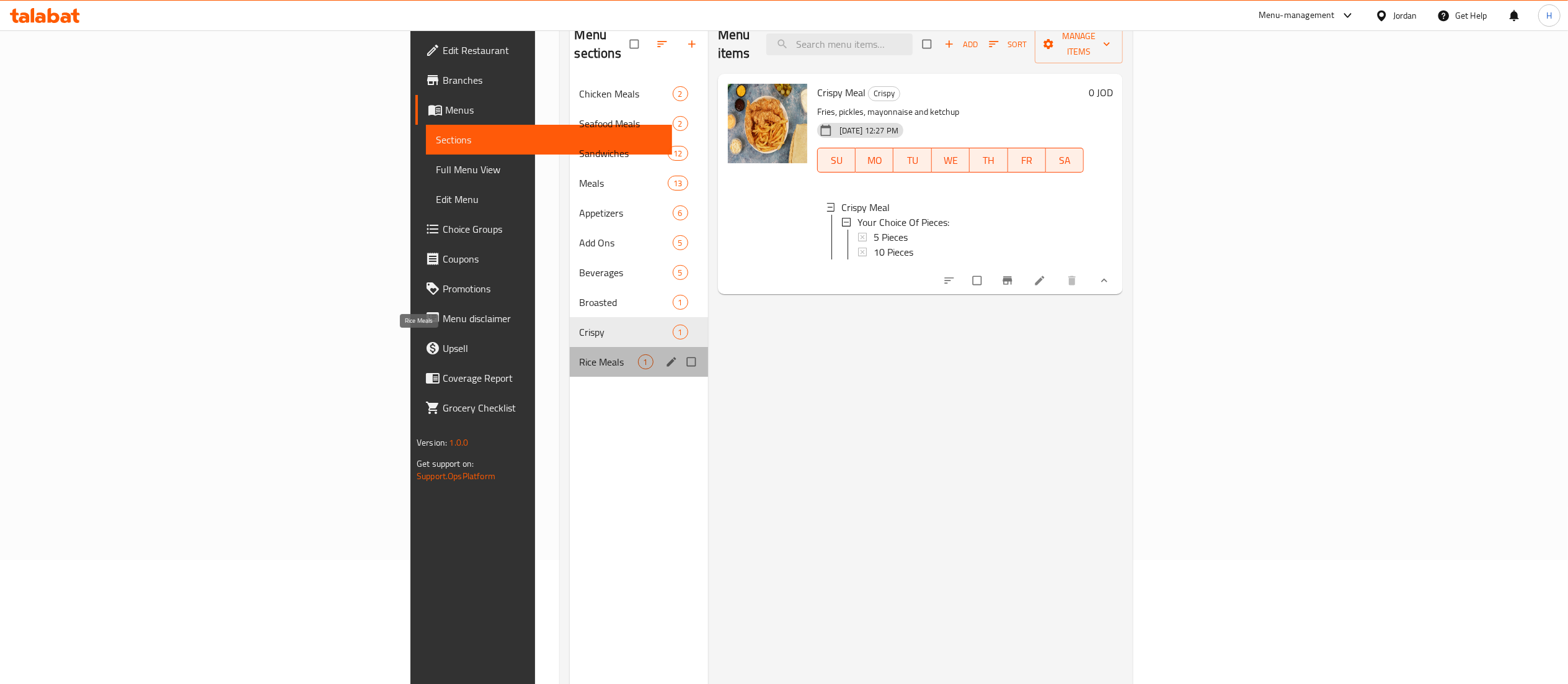
click at [580, 354] on span "Rice Meals" at bounding box center [609, 361] width 58 height 15
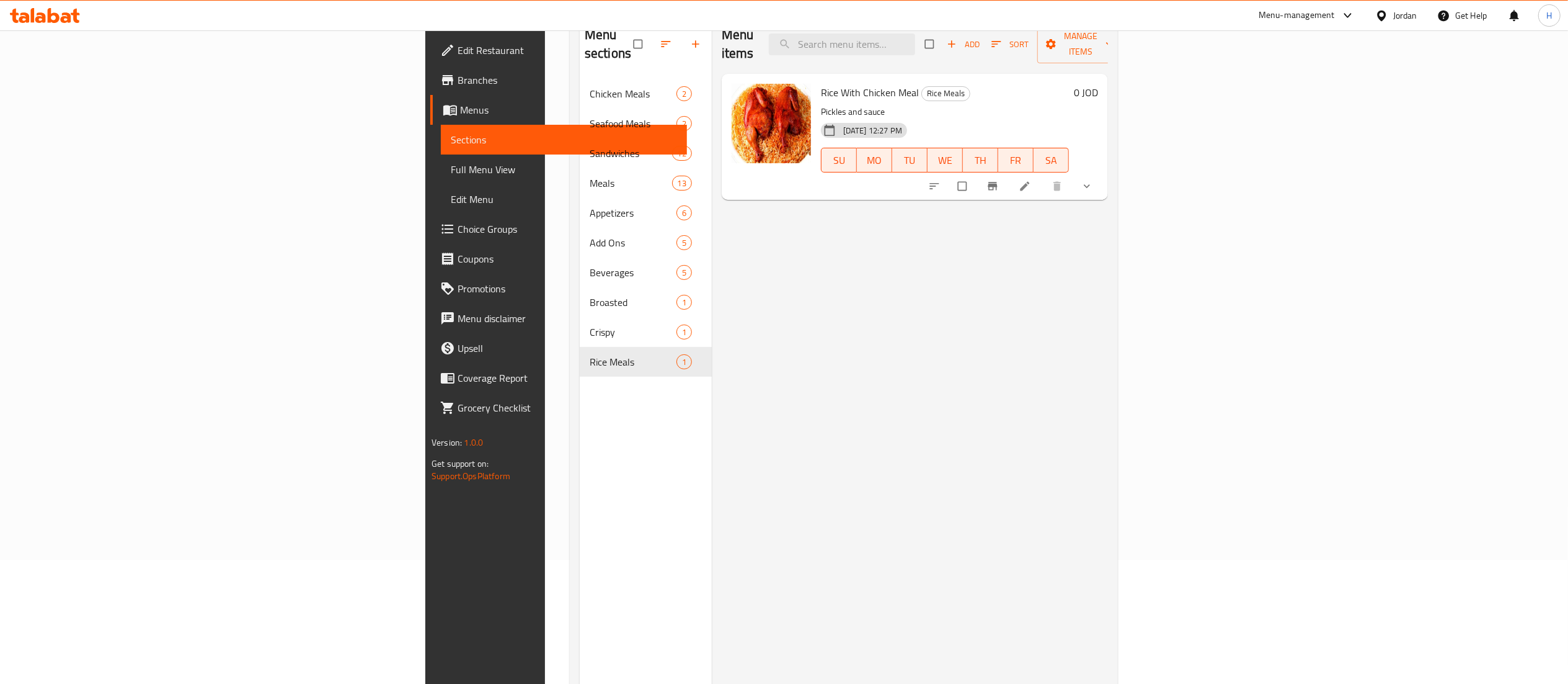
click at [1103, 173] on button "show more" at bounding box center [1088, 186] width 30 height 27
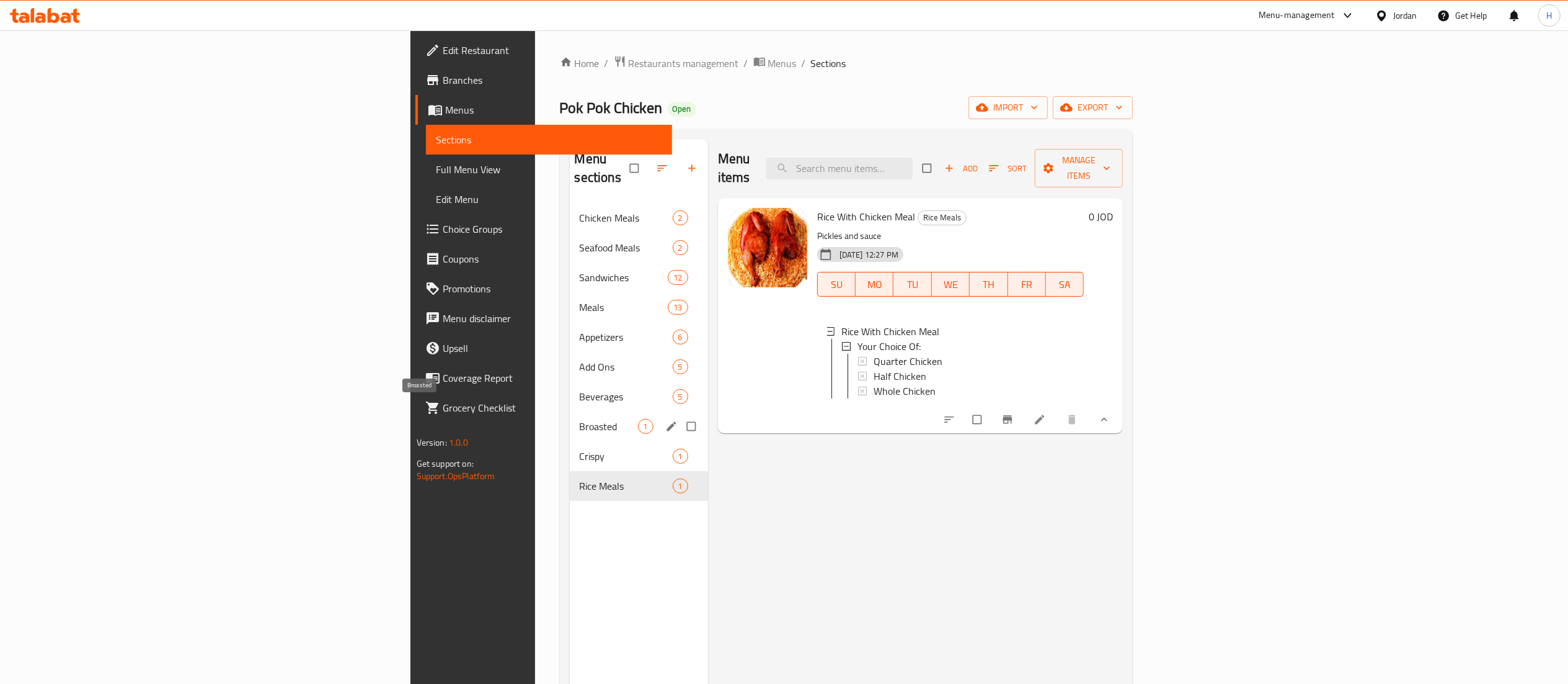
click at [580, 419] on span "Broasted" at bounding box center [609, 426] width 58 height 15
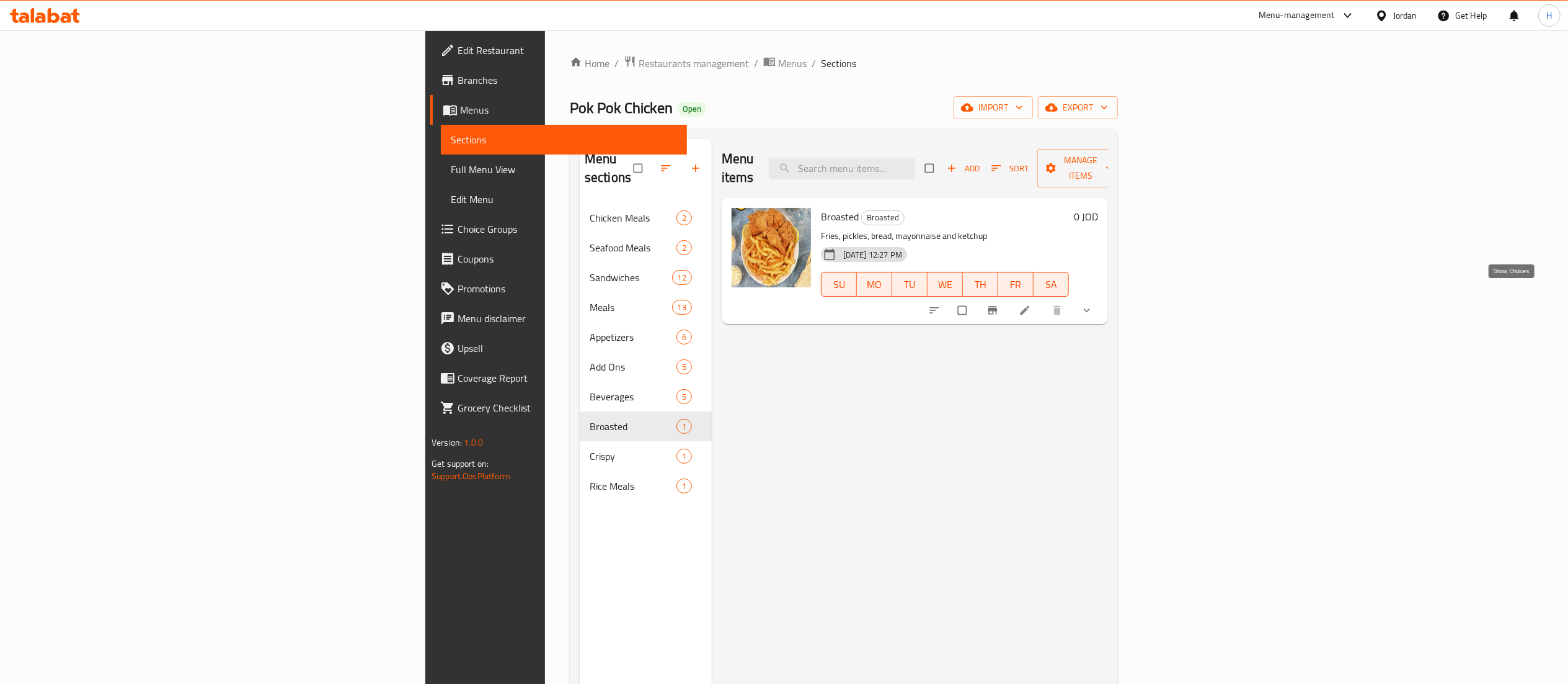
click at [1093, 304] on icon "show more" at bounding box center [1087, 310] width 12 height 12
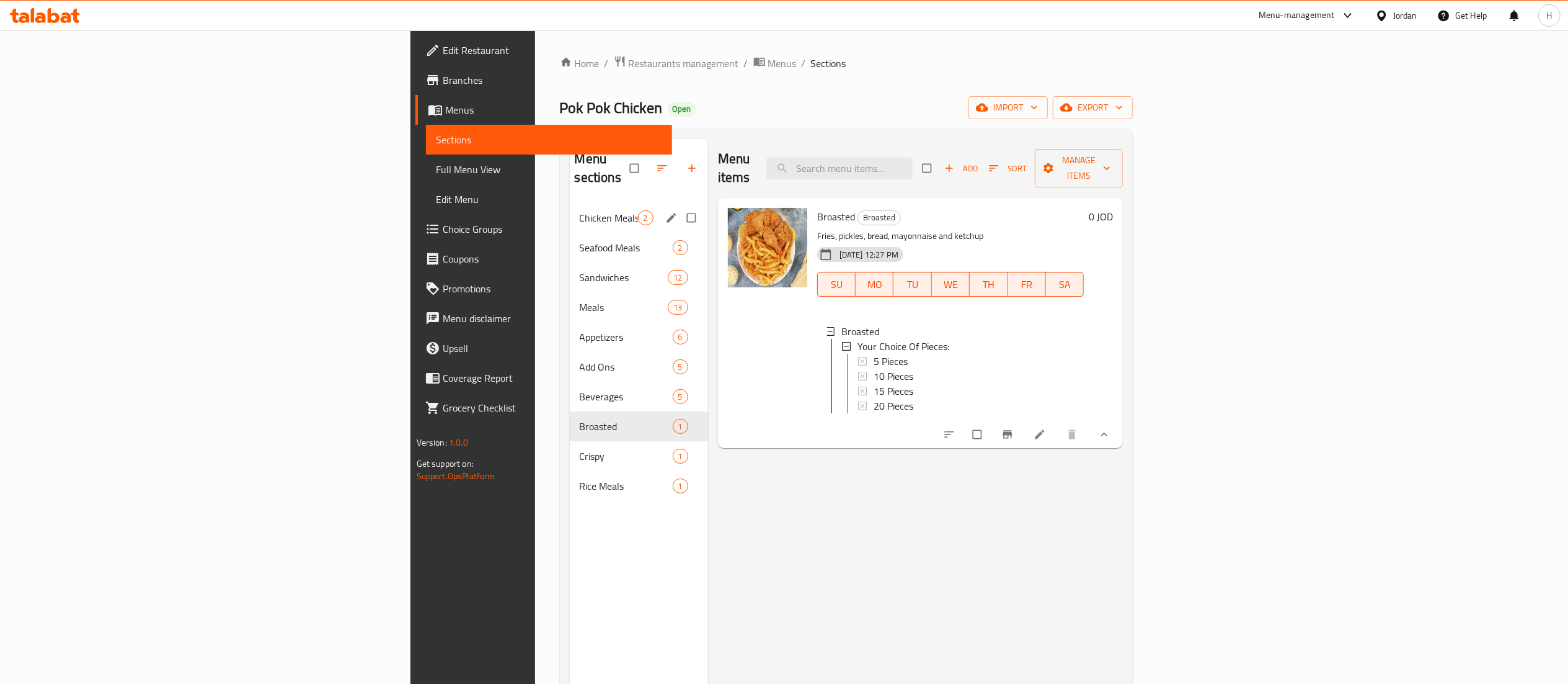
click at [570, 203] on div "Chicken Meals 2" at bounding box center [639, 218] width 138 height 30
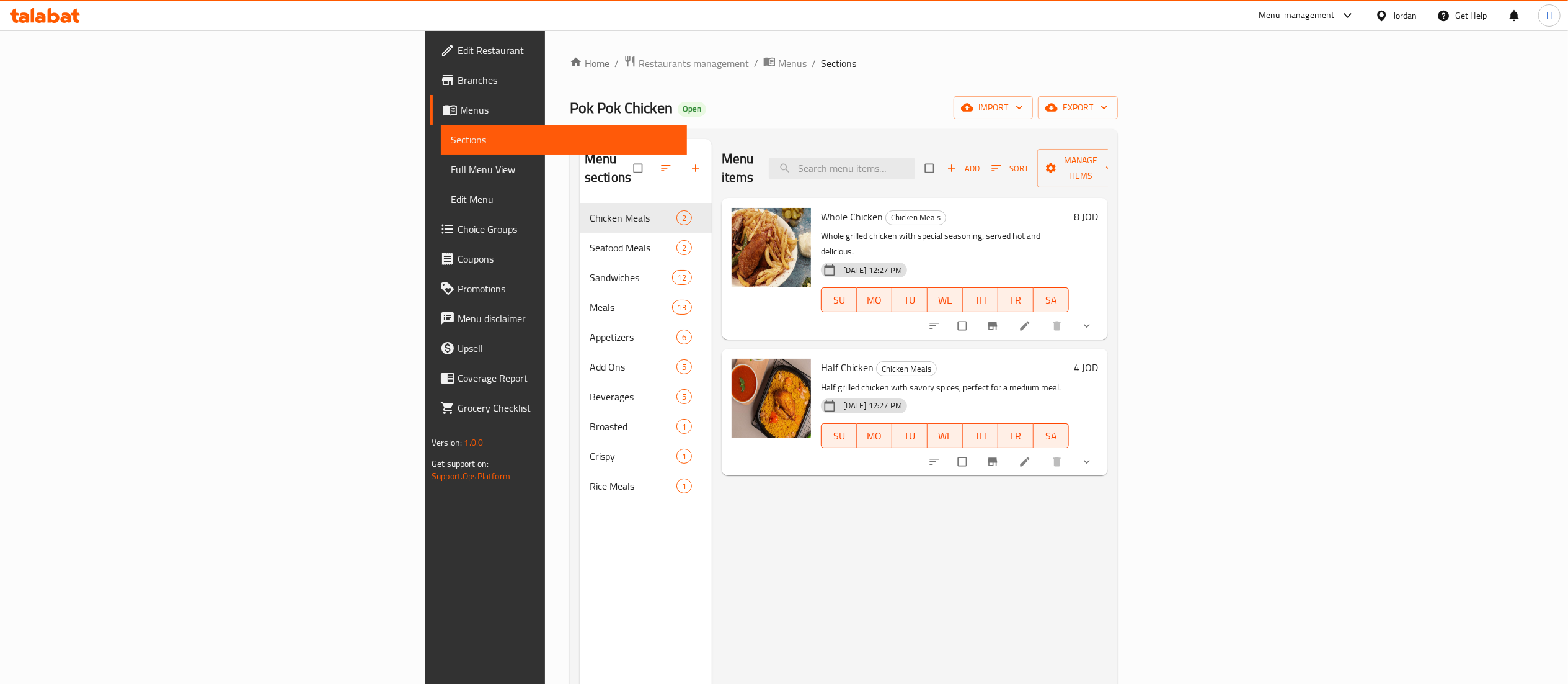
click at [1103, 448] on button "show more" at bounding box center [1088, 462] width 30 height 27
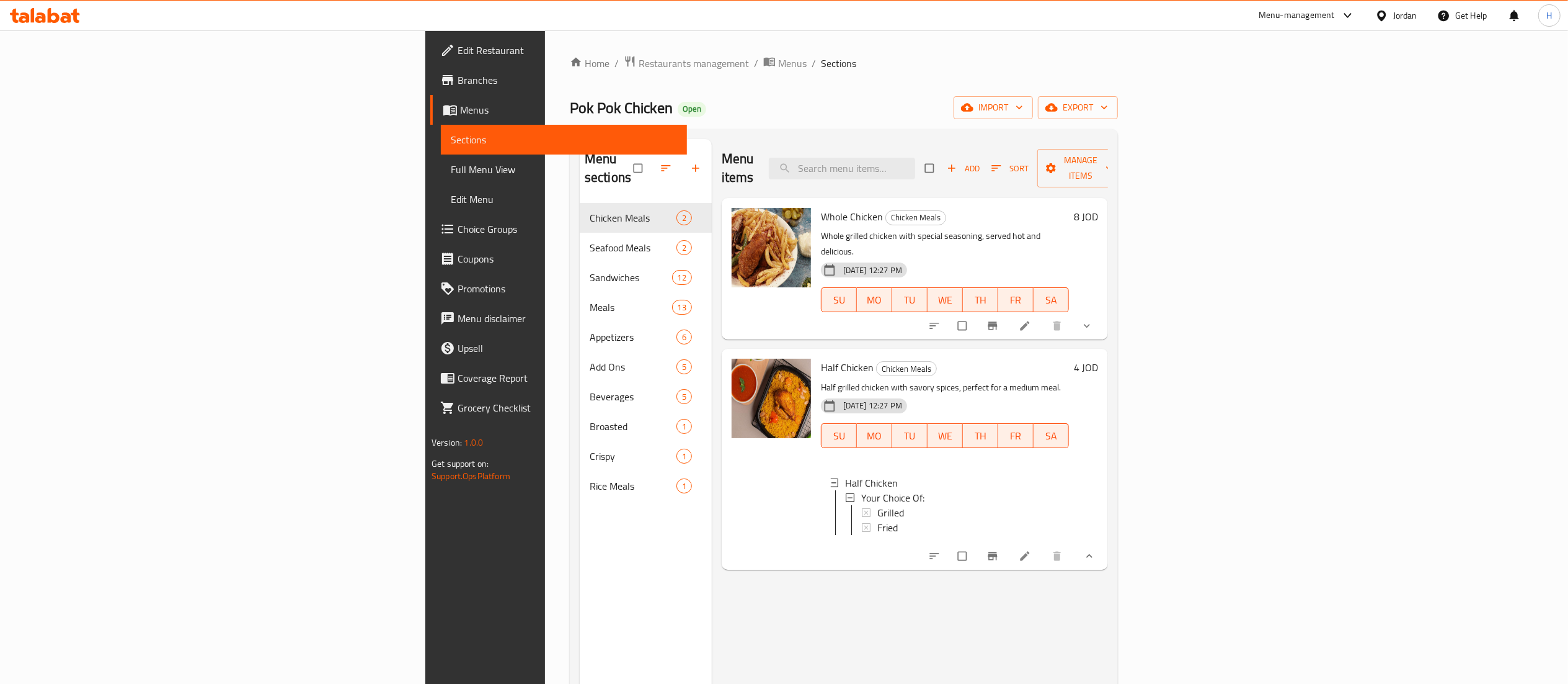
click at [1103, 312] on button "show more" at bounding box center [1088, 326] width 30 height 27
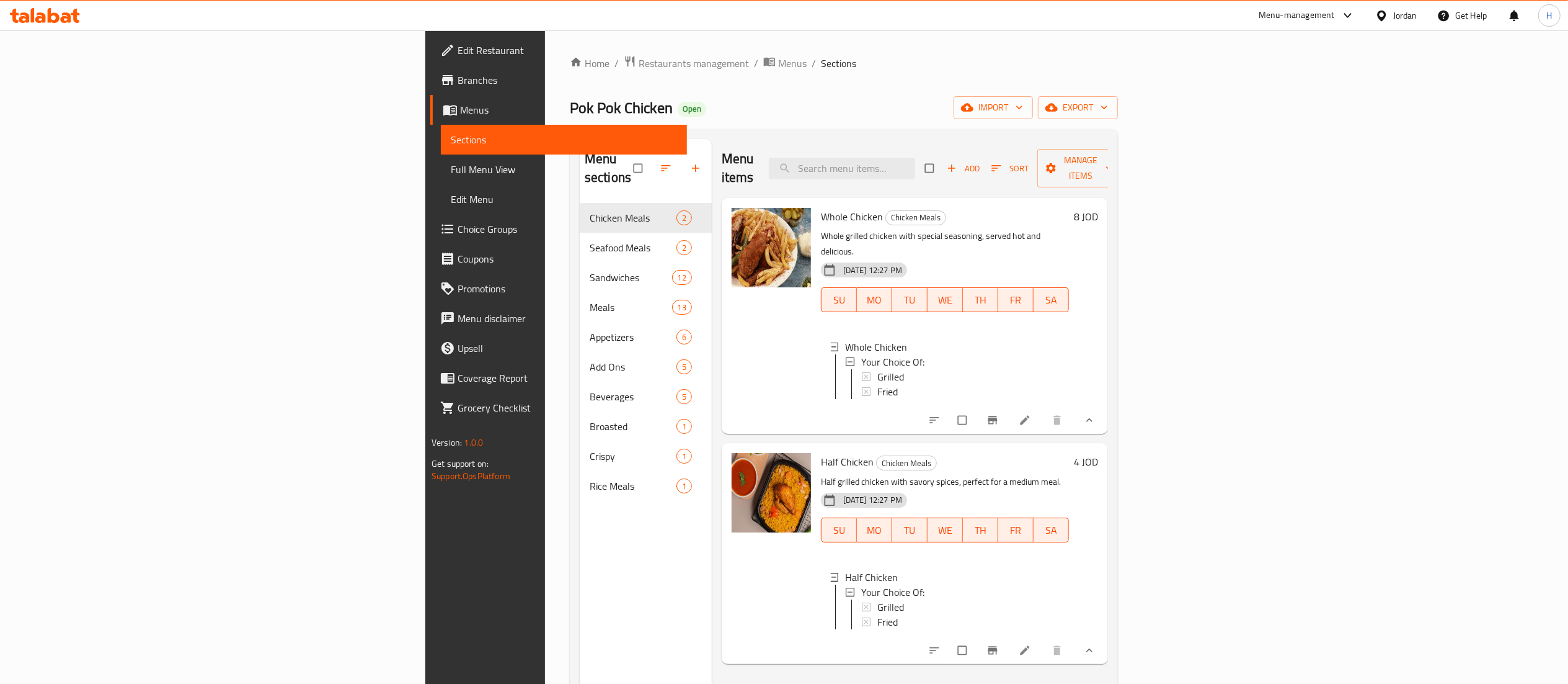
click at [52, 14] on icon at bounding box center [54, 15] width 12 height 15
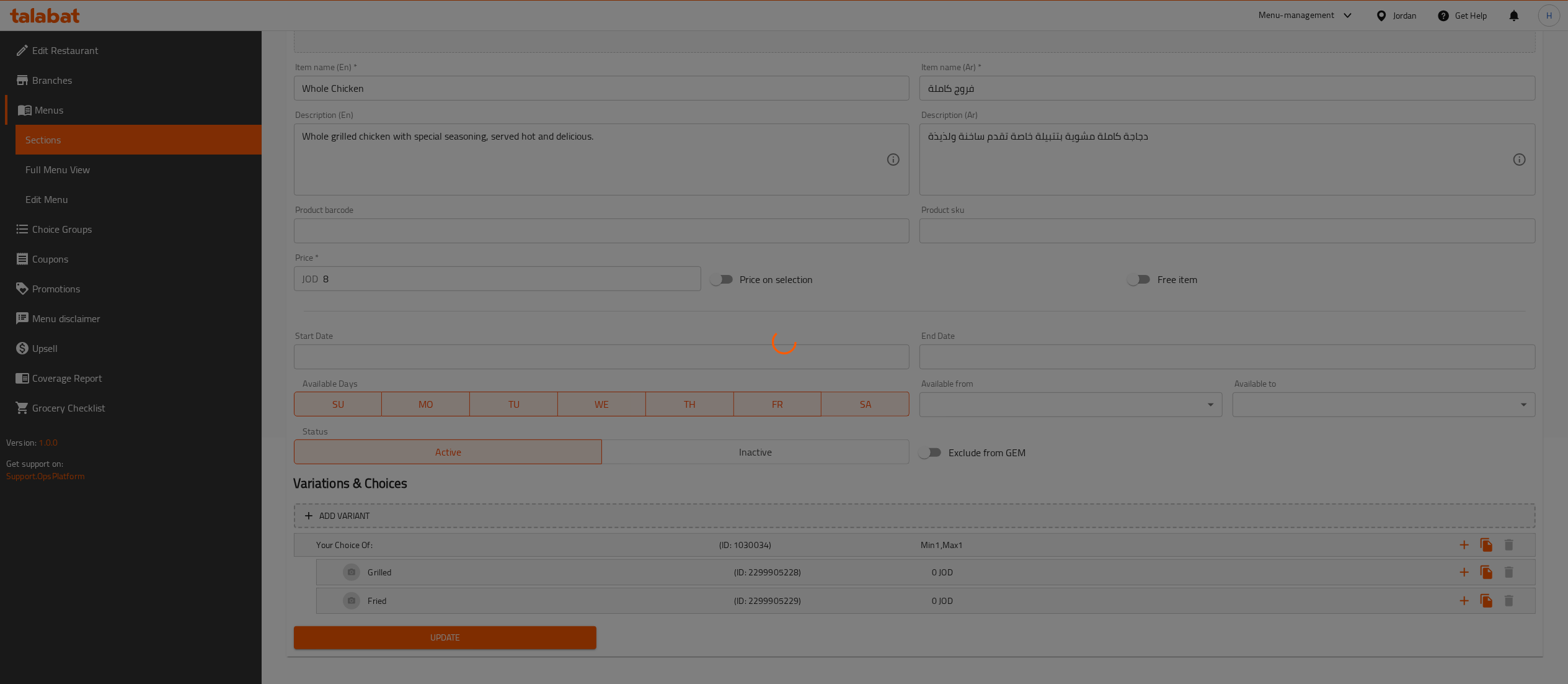
scroll to position [231, 0]
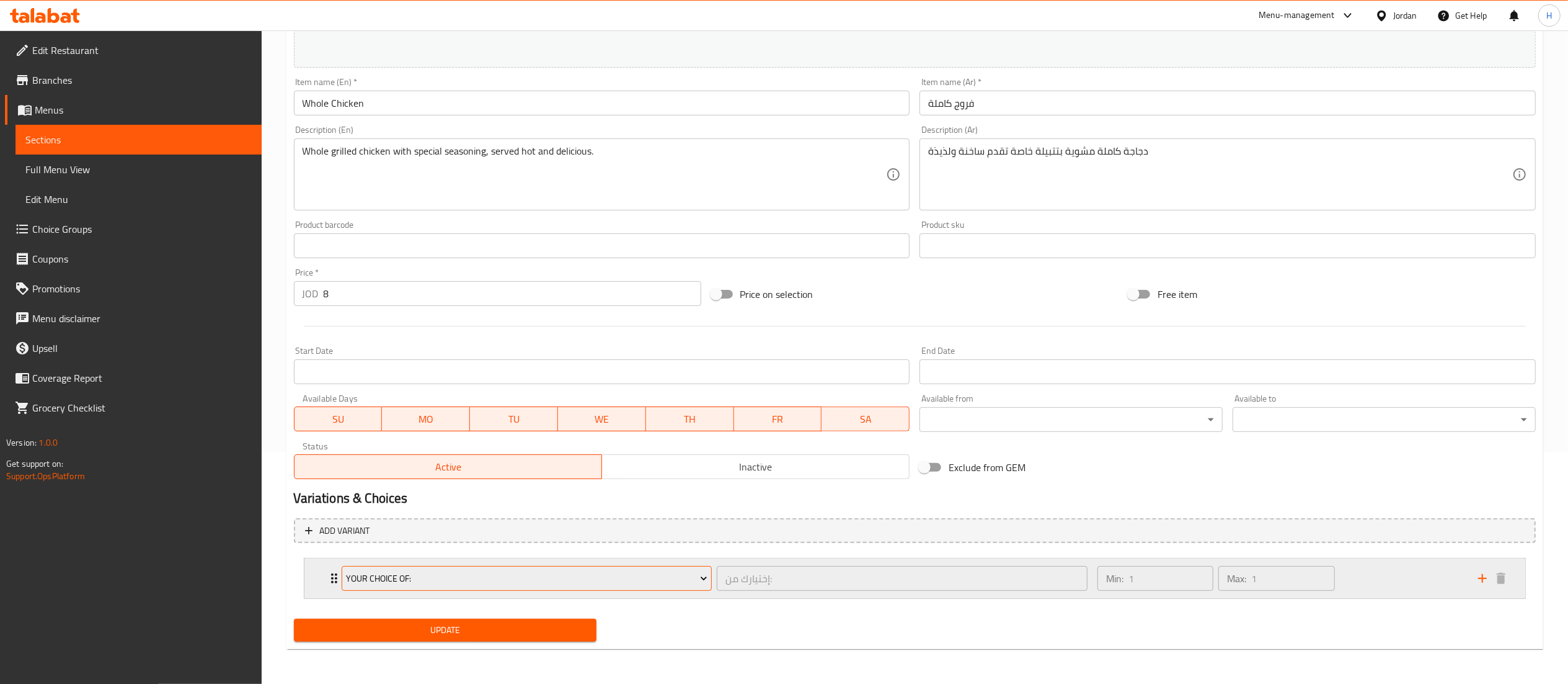
click at [640, 575] on span "Your Choice Of:" at bounding box center [527, 579] width 362 height 16
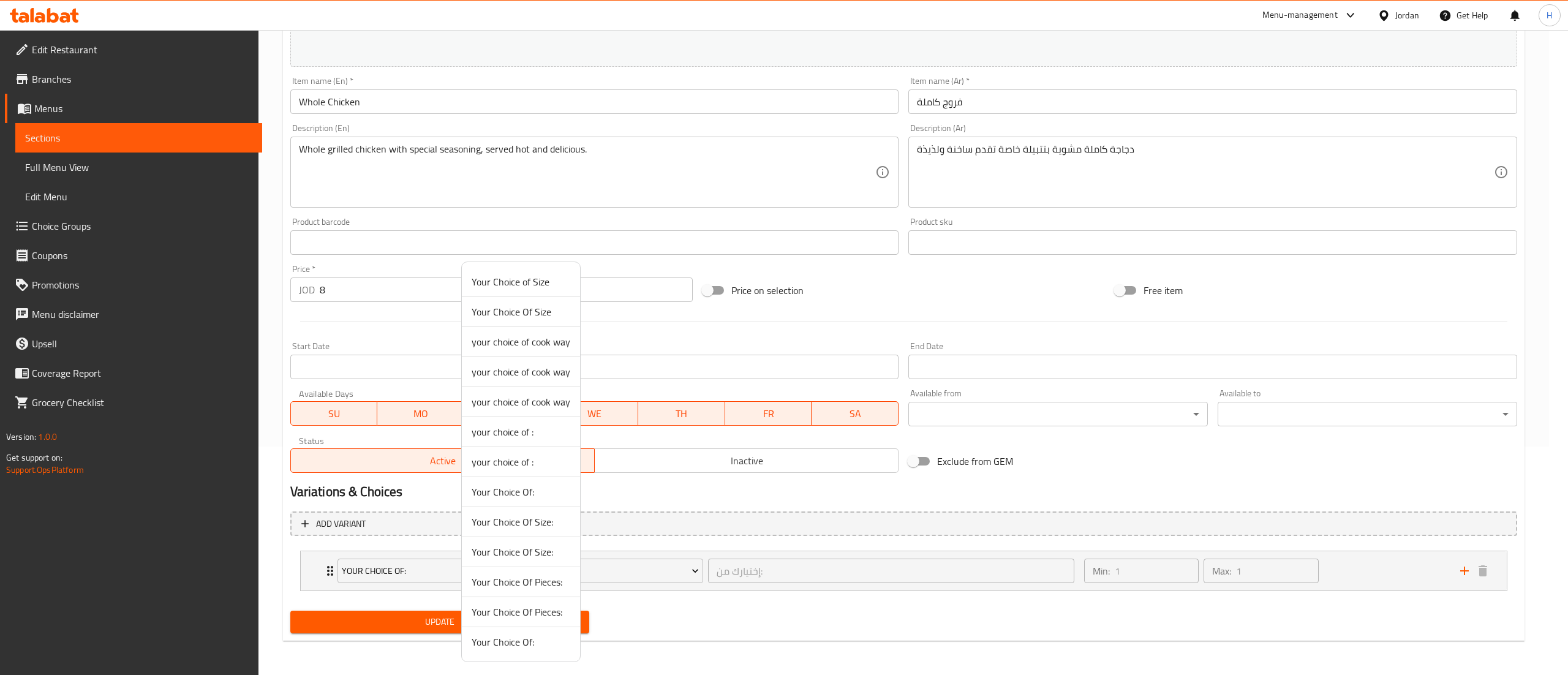
click at [534, 551] on span "Your Choice Of Size:" at bounding box center [521, 551] width 99 height 15
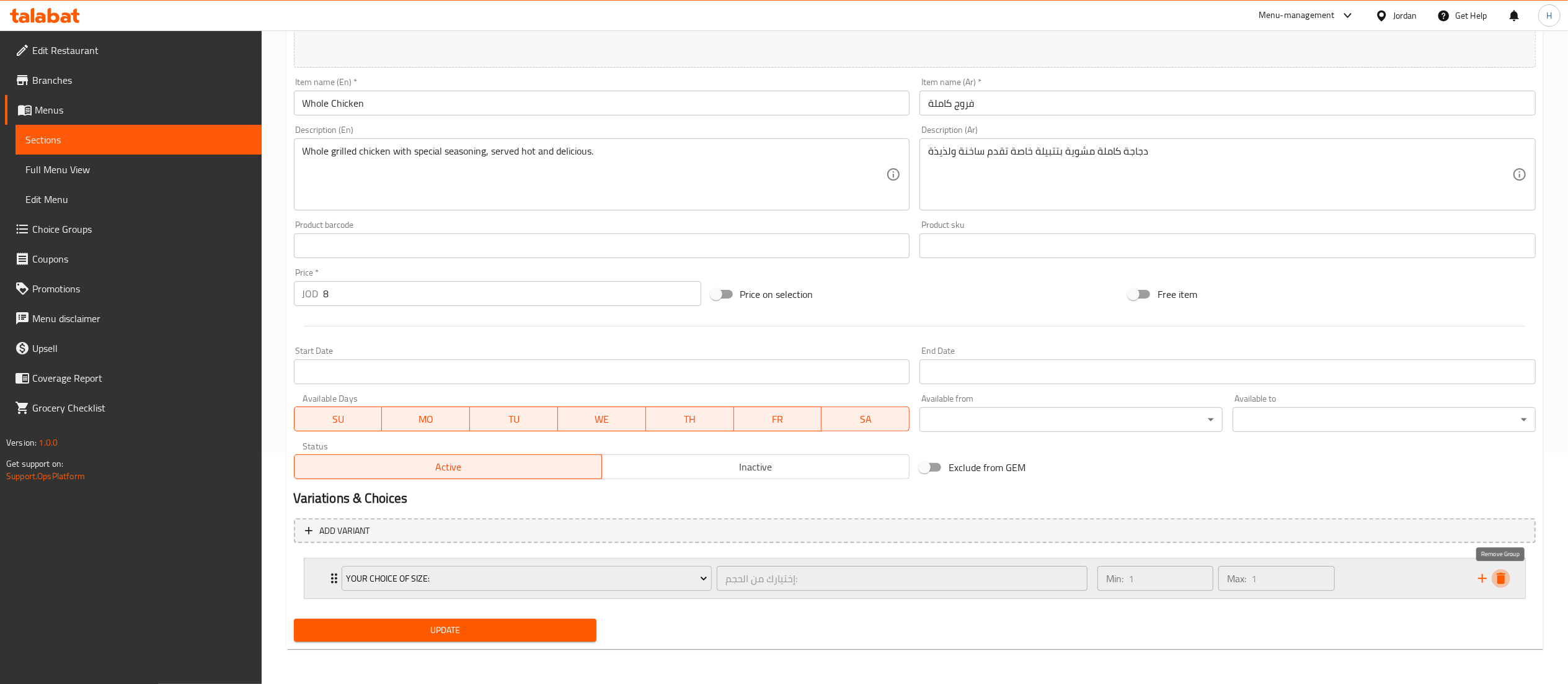
click at [1500, 575] on icon "delete" at bounding box center [1501, 578] width 15 height 15
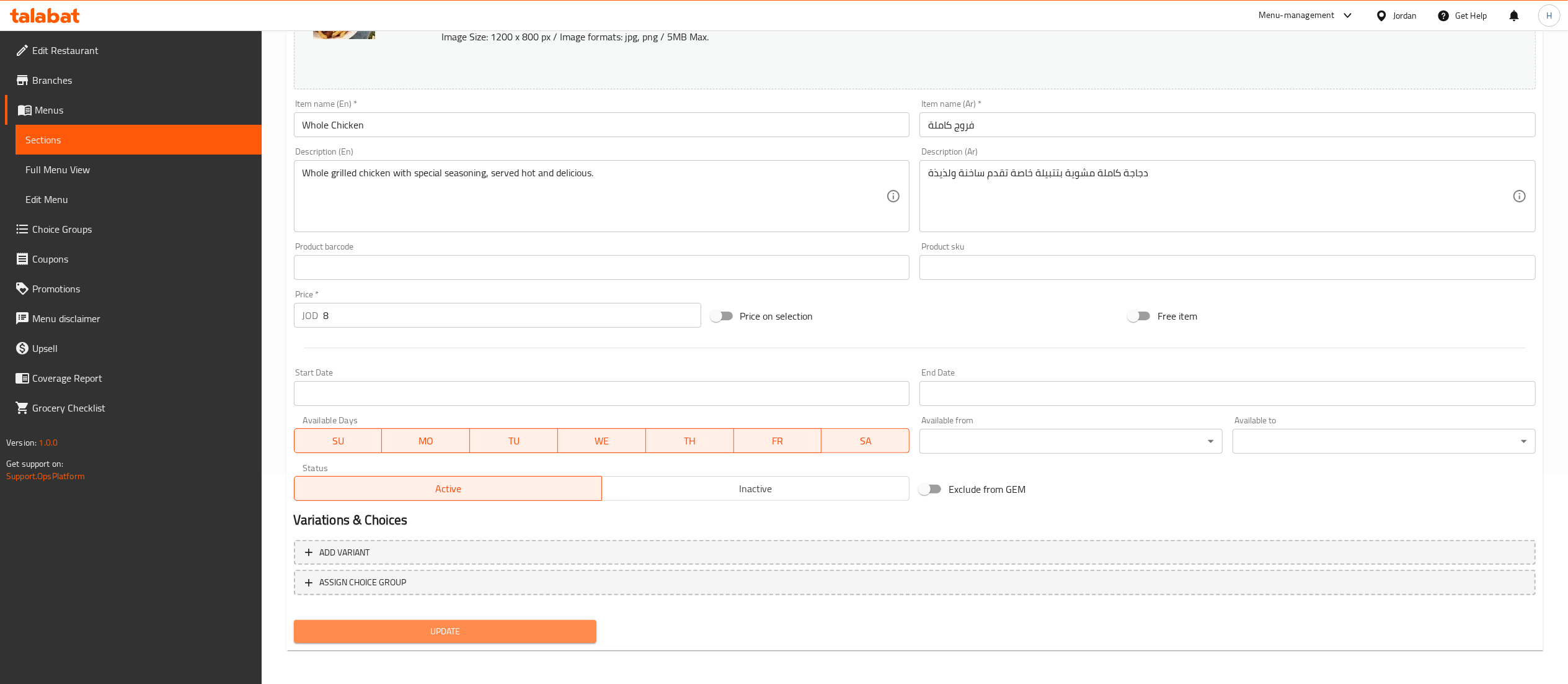
click at [373, 630] on span "Update" at bounding box center [445, 632] width 284 height 16
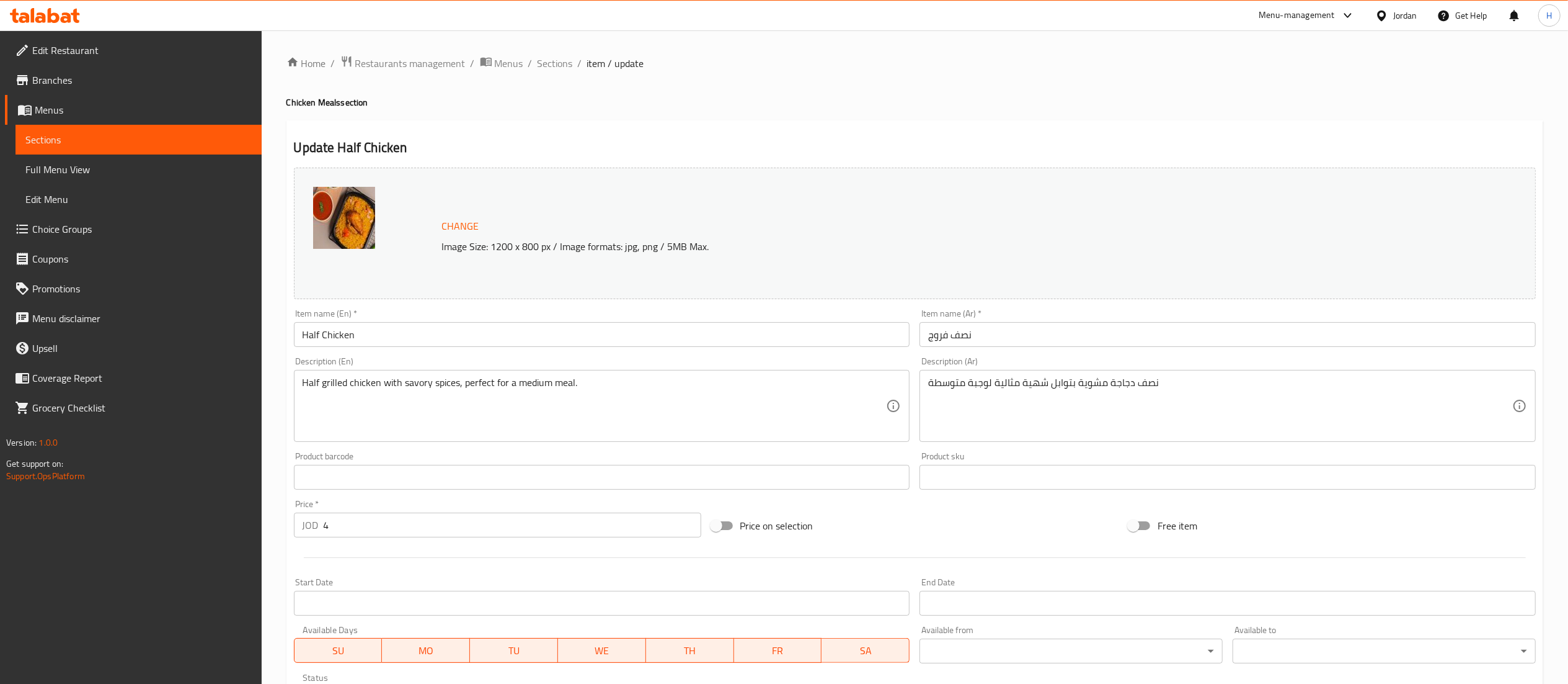
scroll to position [231, 0]
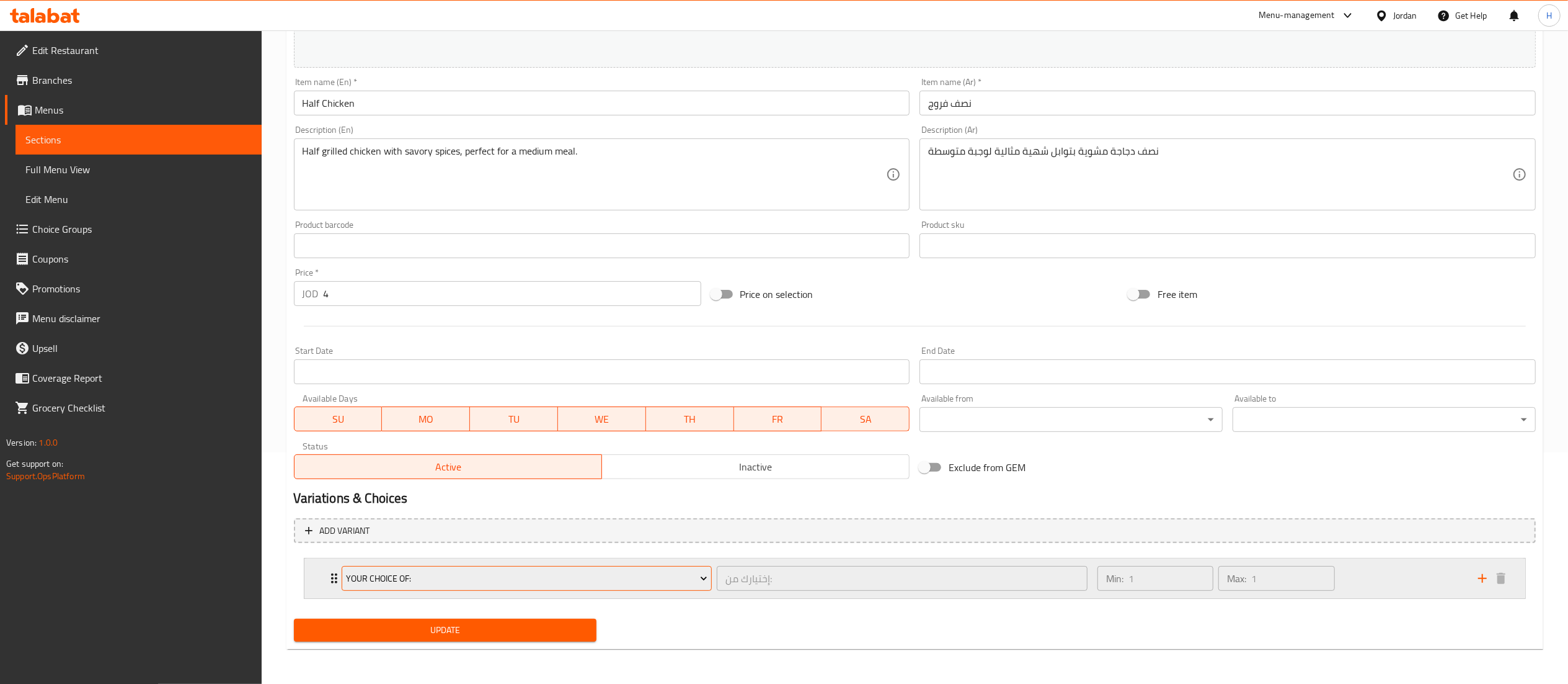
click at [455, 573] on span "Your Choice Of:" at bounding box center [527, 579] width 362 height 16
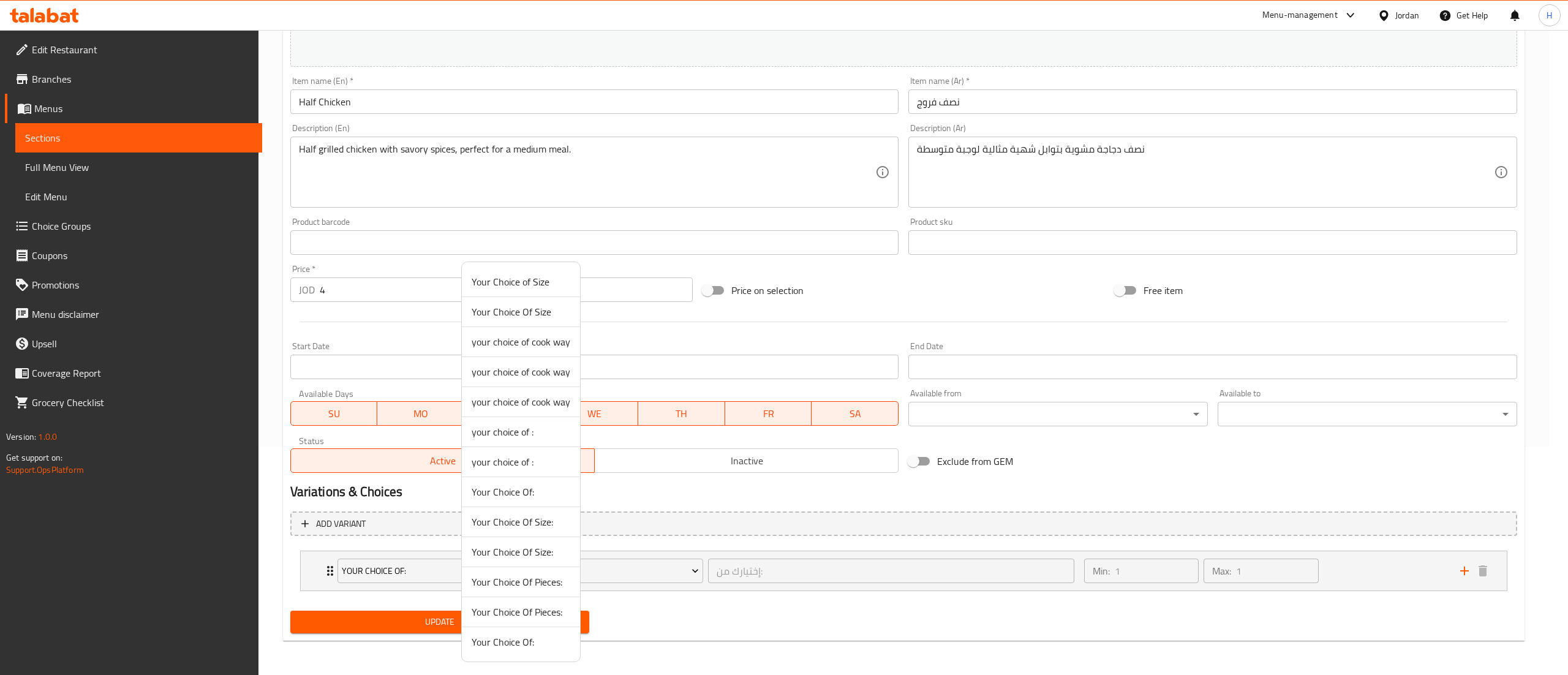
click at [494, 508] on li "Your Choice Of Size:" at bounding box center [521, 522] width 118 height 30
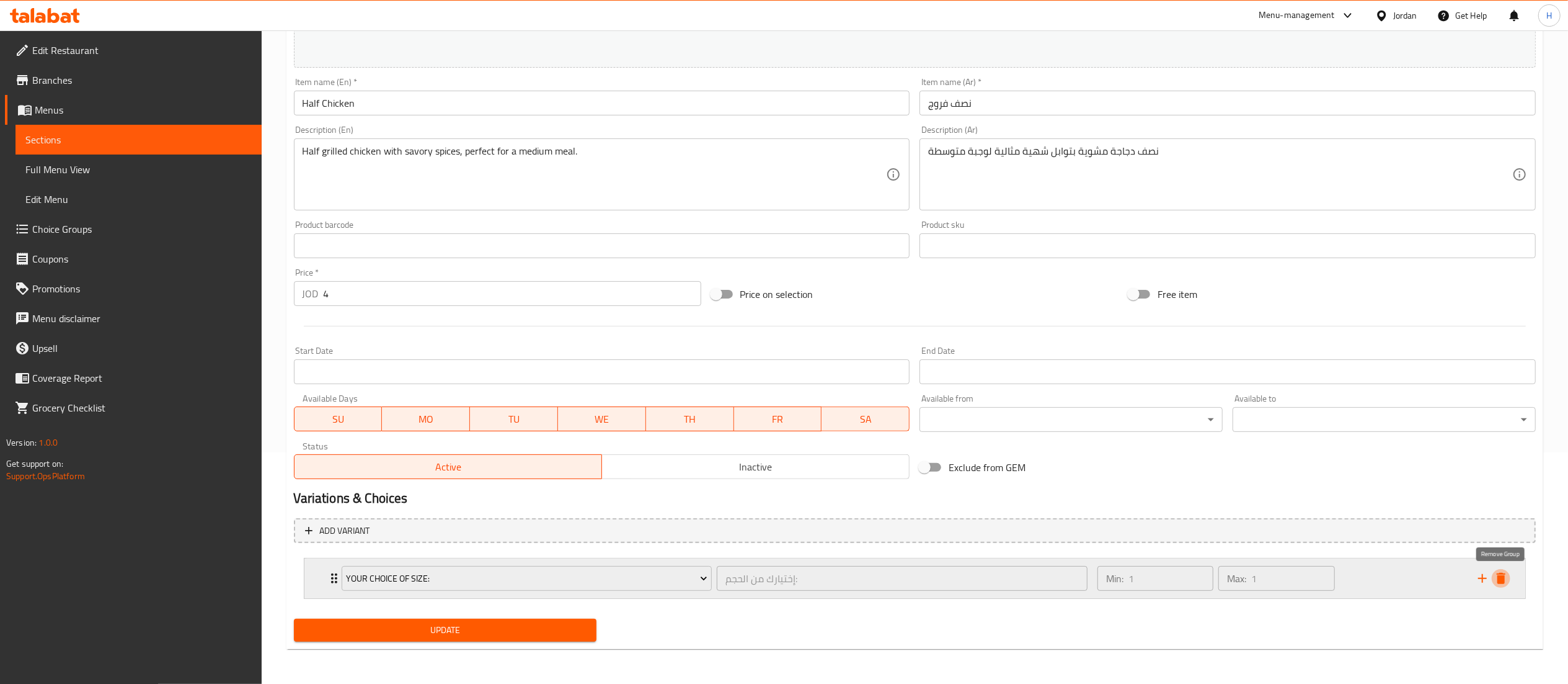
click at [1504, 582] on icon "delete" at bounding box center [1501, 578] width 8 height 11
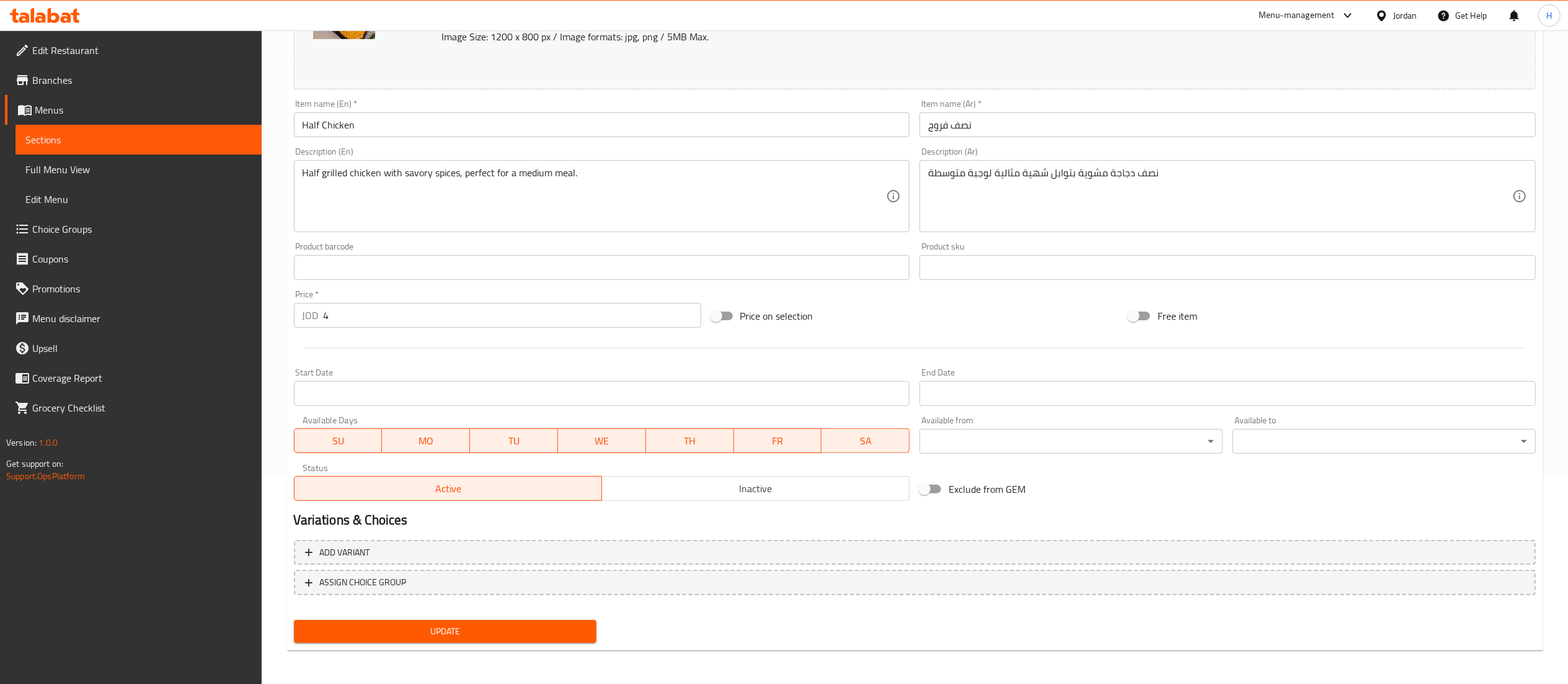
click at [536, 638] on button "Update" at bounding box center [445, 632] width 303 height 23
click at [443, 632] on span "Update" at bounding box center [445, 632] width 284 height 16
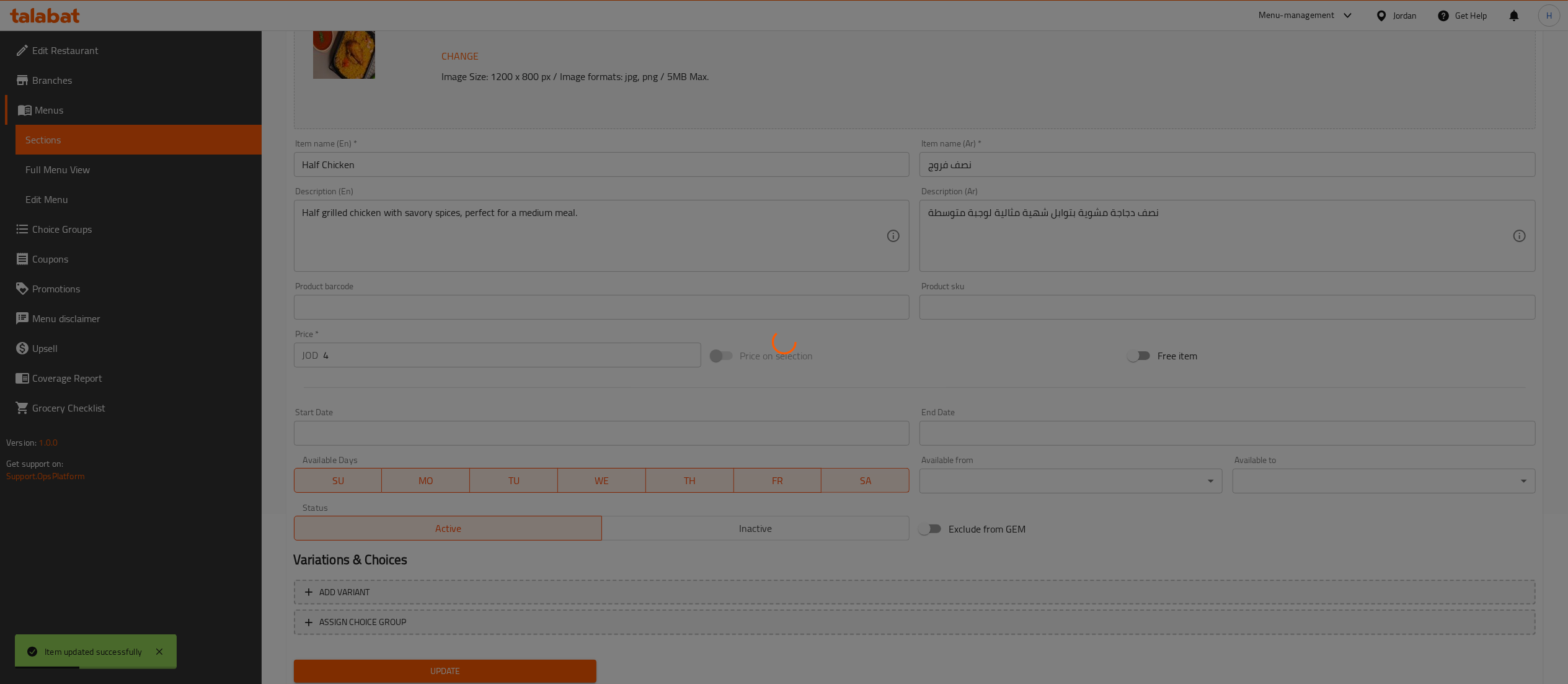
scroll to position [0, 0]
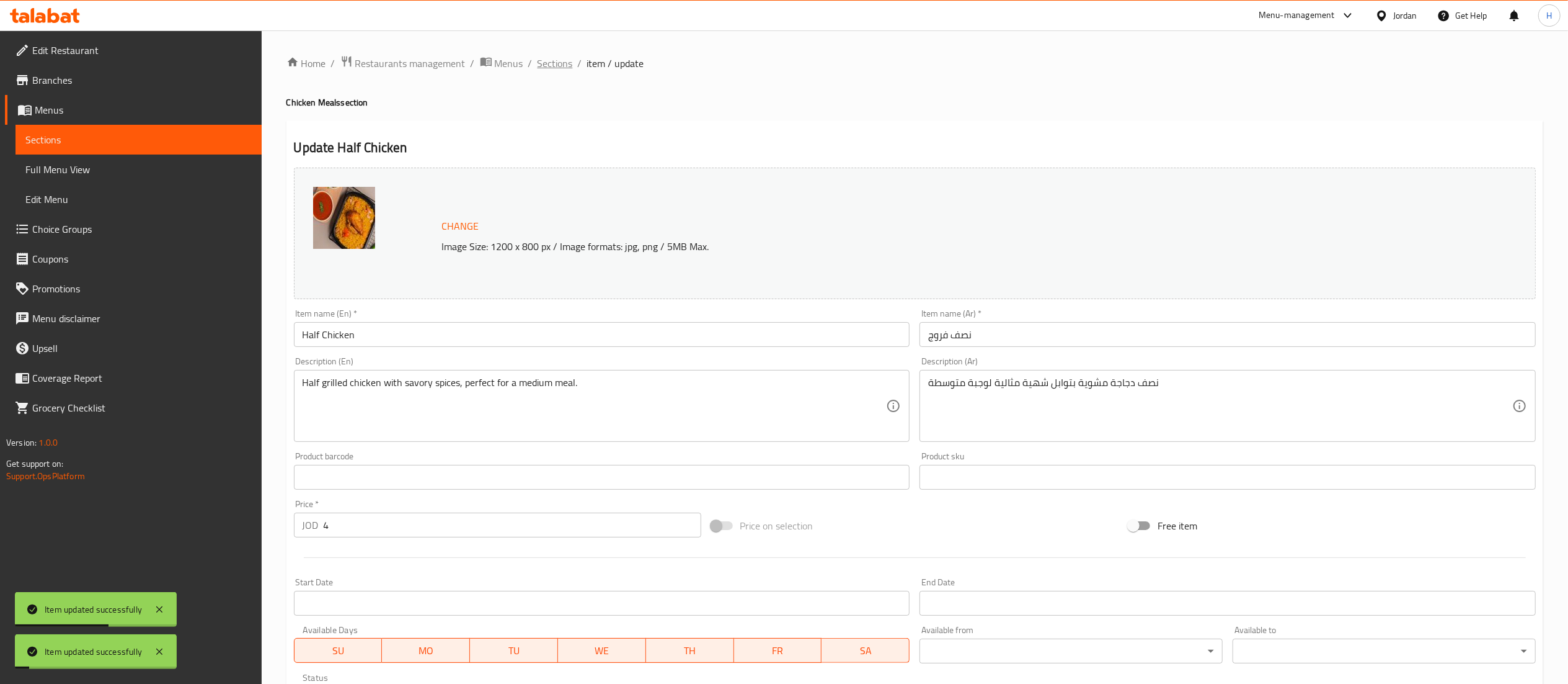
click at [550, 66] on span "Sections" at bounding box center [555, 63] width 36 height 15
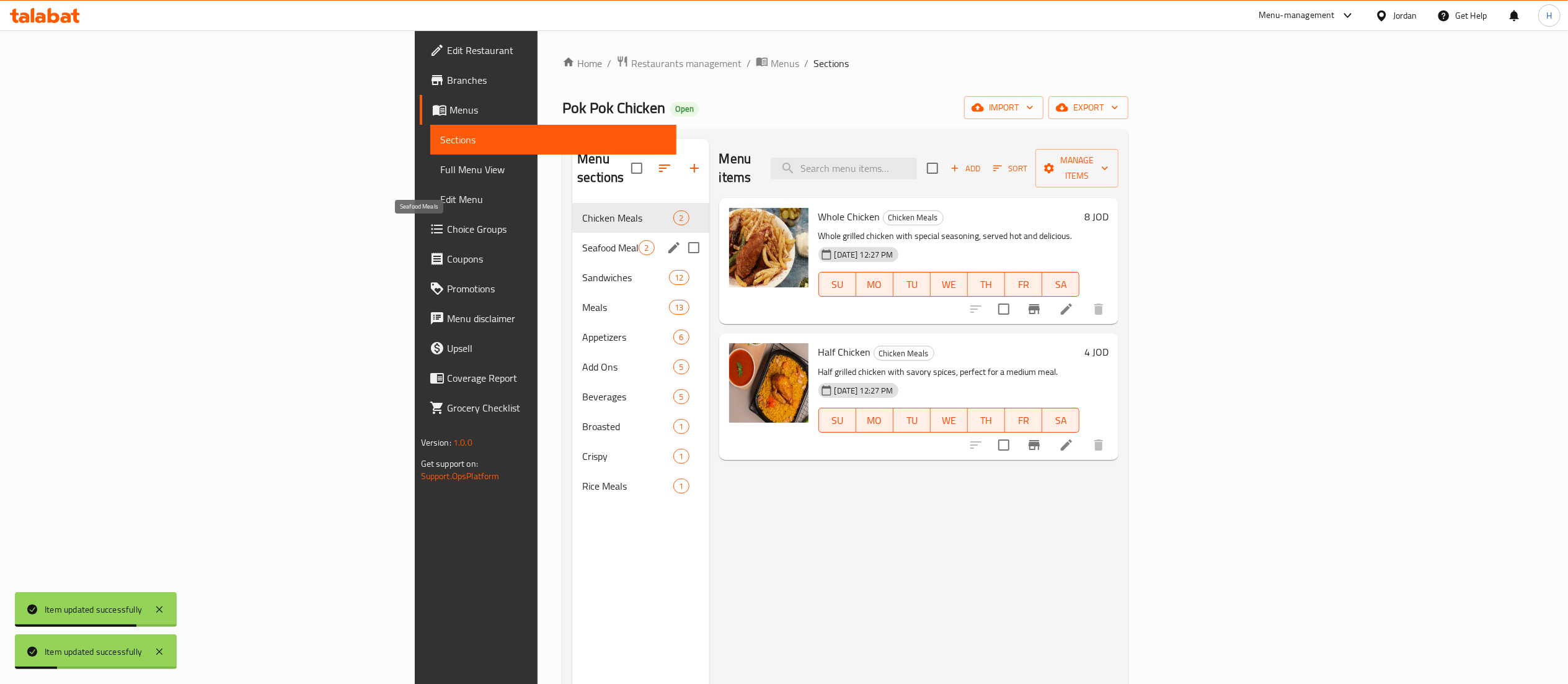
click at [582, 240] on span "Seafood Meals" at bounding box center [610, 247] width 56 height 15
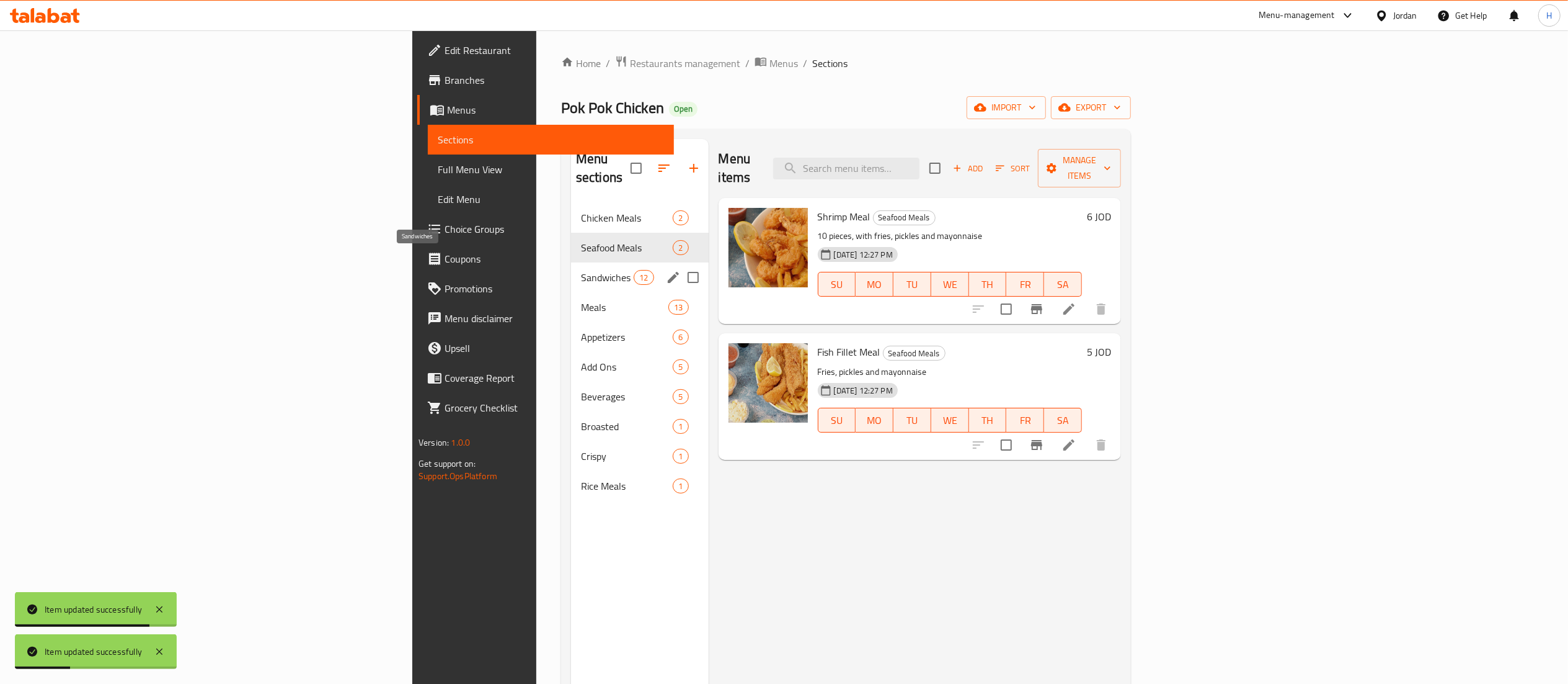
click at [581, 270] on span "Sandwiches" at bounding box center [607, 277] width 53 height 15
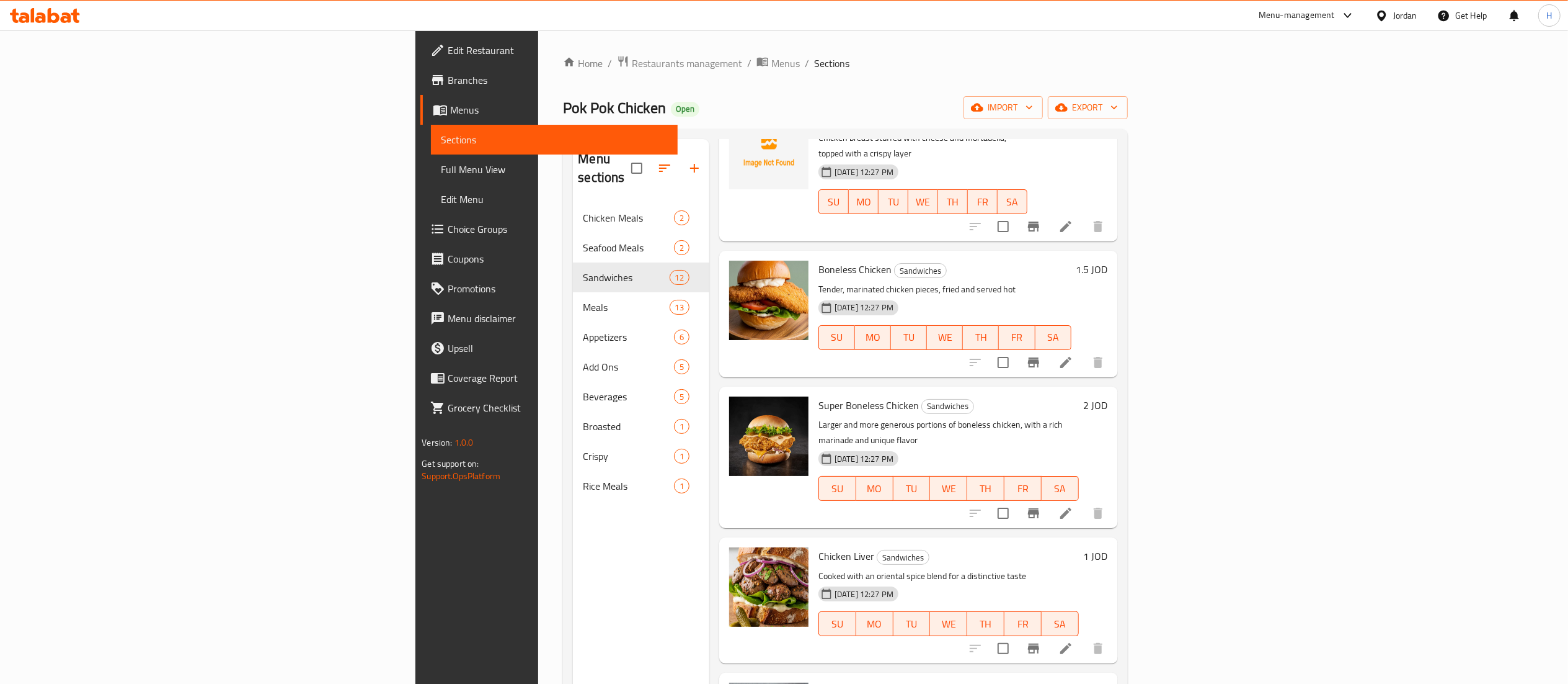
scroll to position [175, 0]
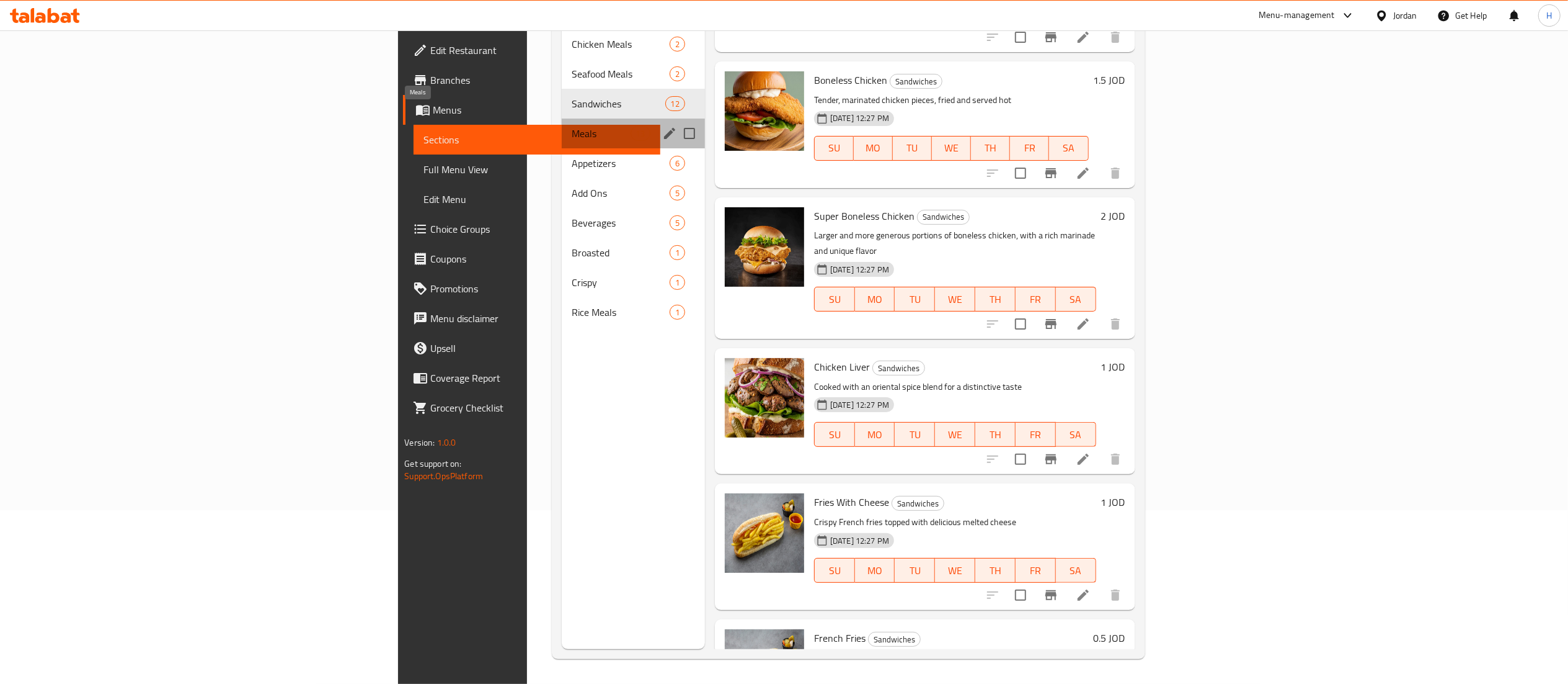
click at [572, 126] on span "Meals" at bounding box center [601, 133] width 59 height 15
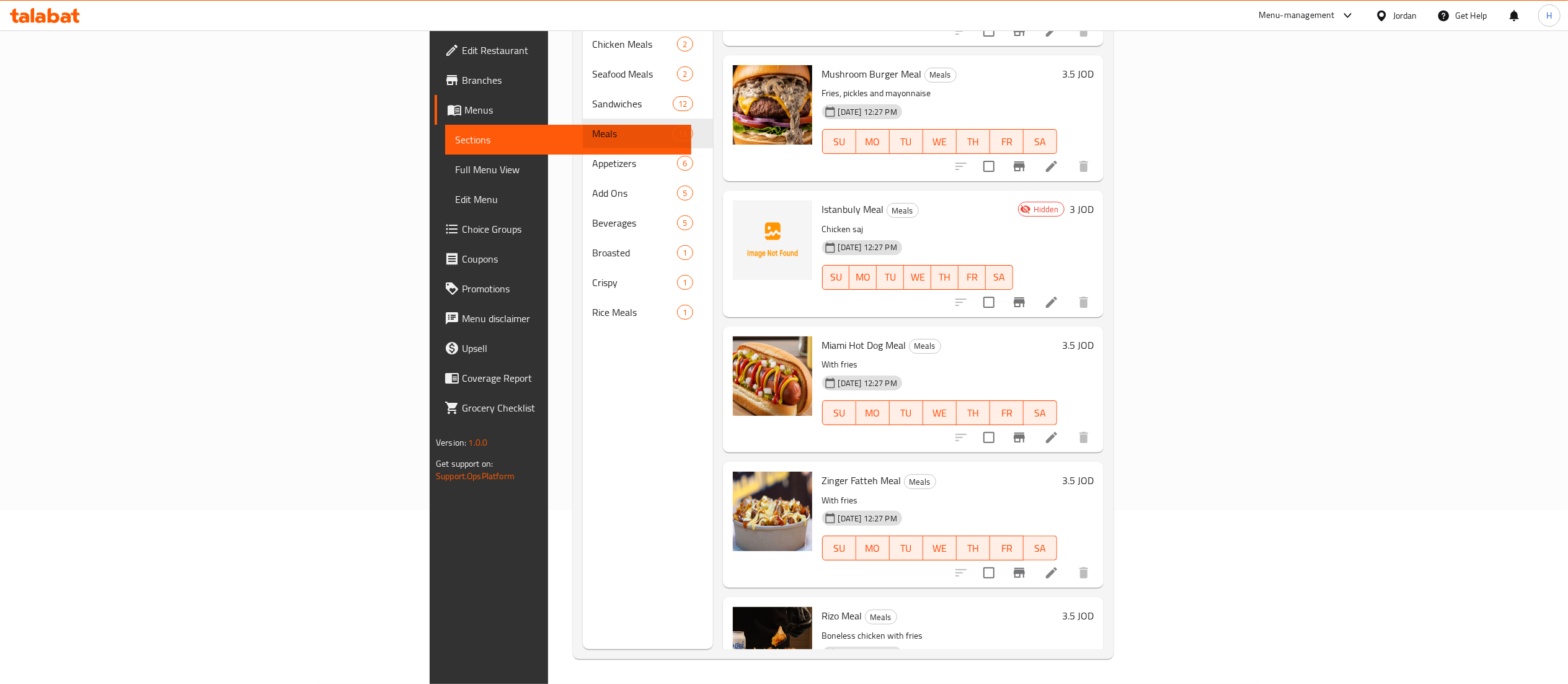
scroll to position [1108, 0]
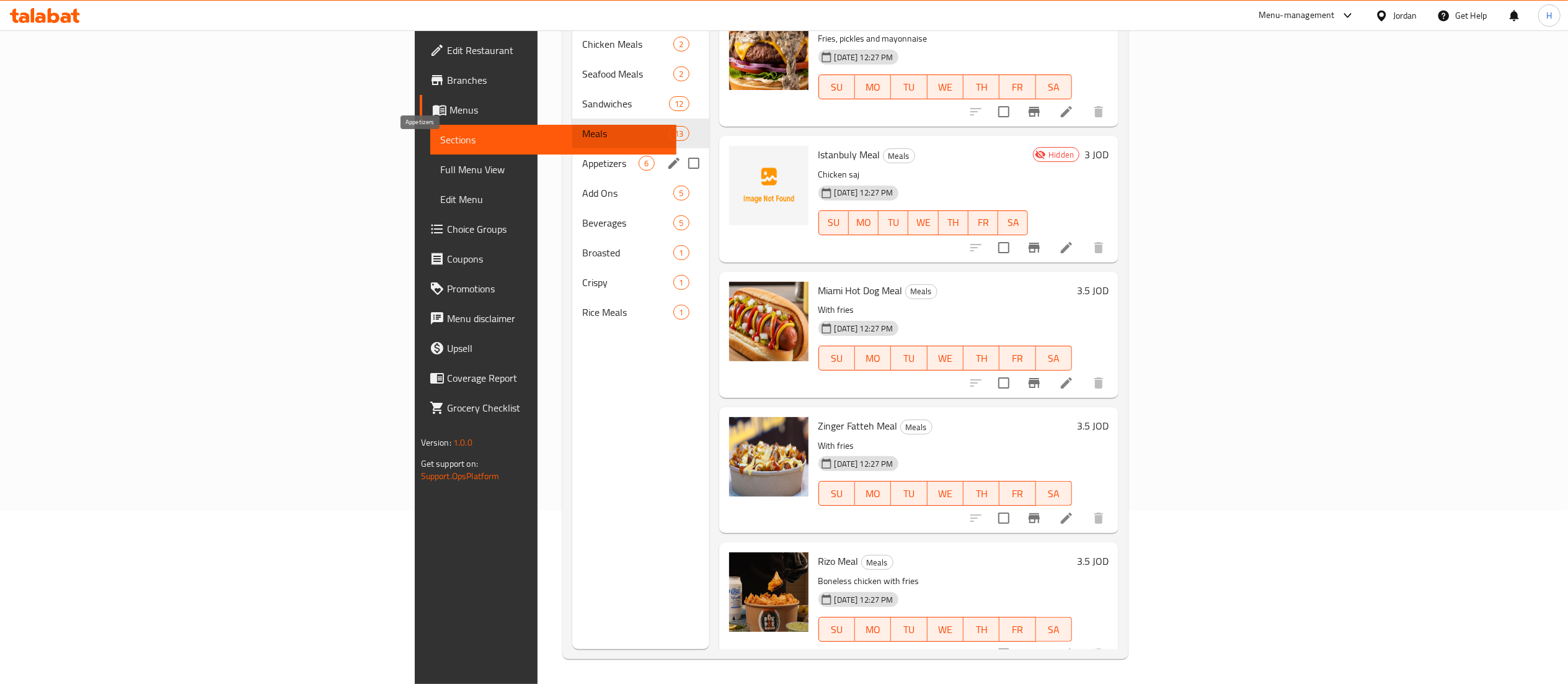
click at [582, 156] on span "Appetizers" at bounding box center [610, 163] width 56 height 15
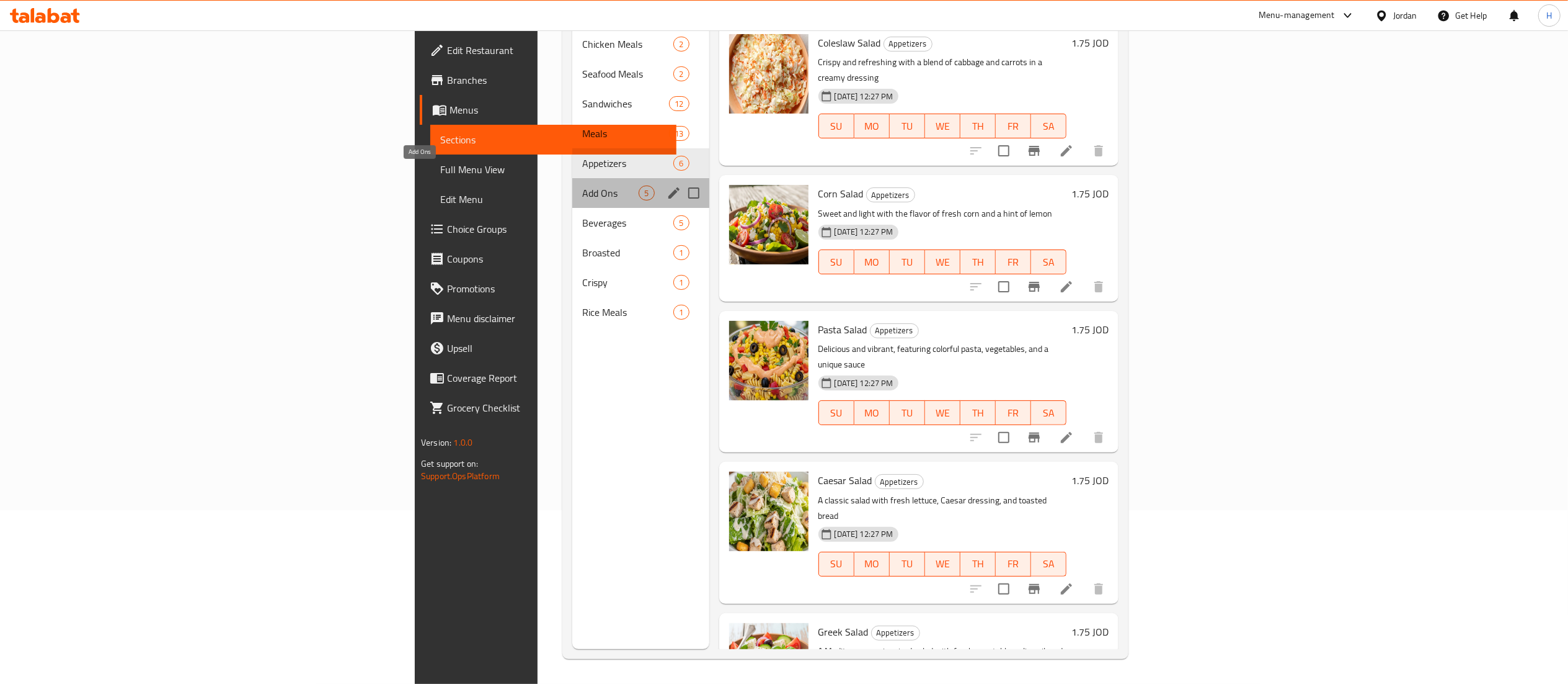
click at [582, 186] on span "Add Ons" at bounding box center [610, 193] width 56 height 15
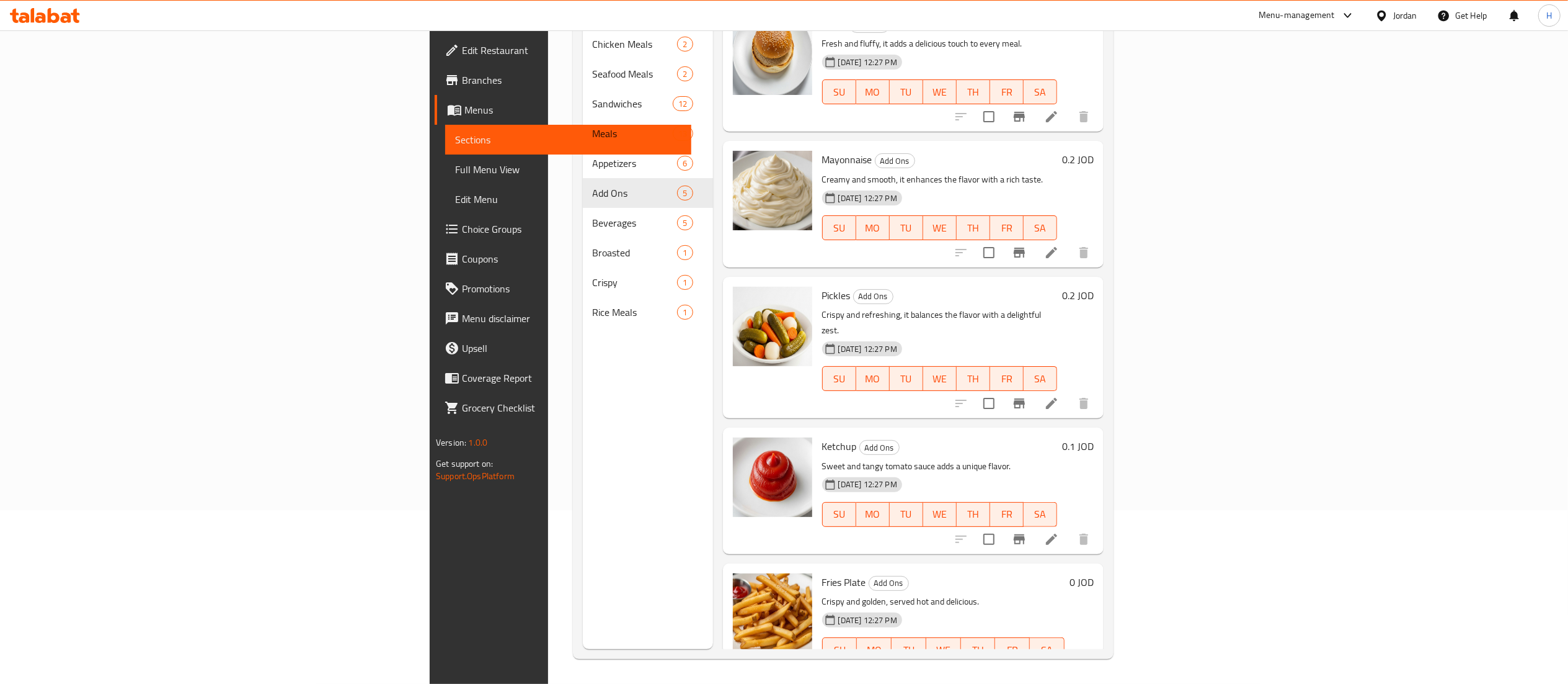
scroll to position [25, 0]
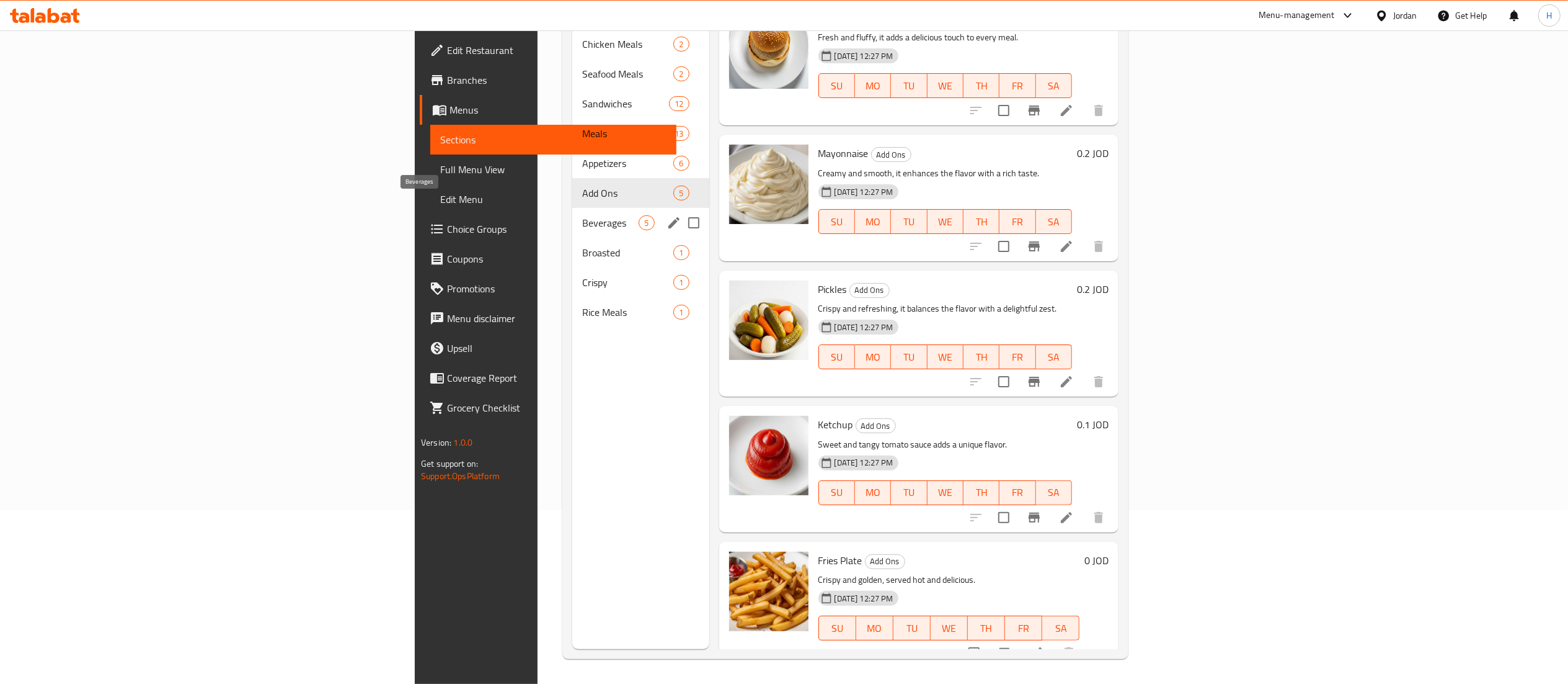
click at [582, 215] on span "Beverages" at bounding box center [610, 222] width 56 height 15
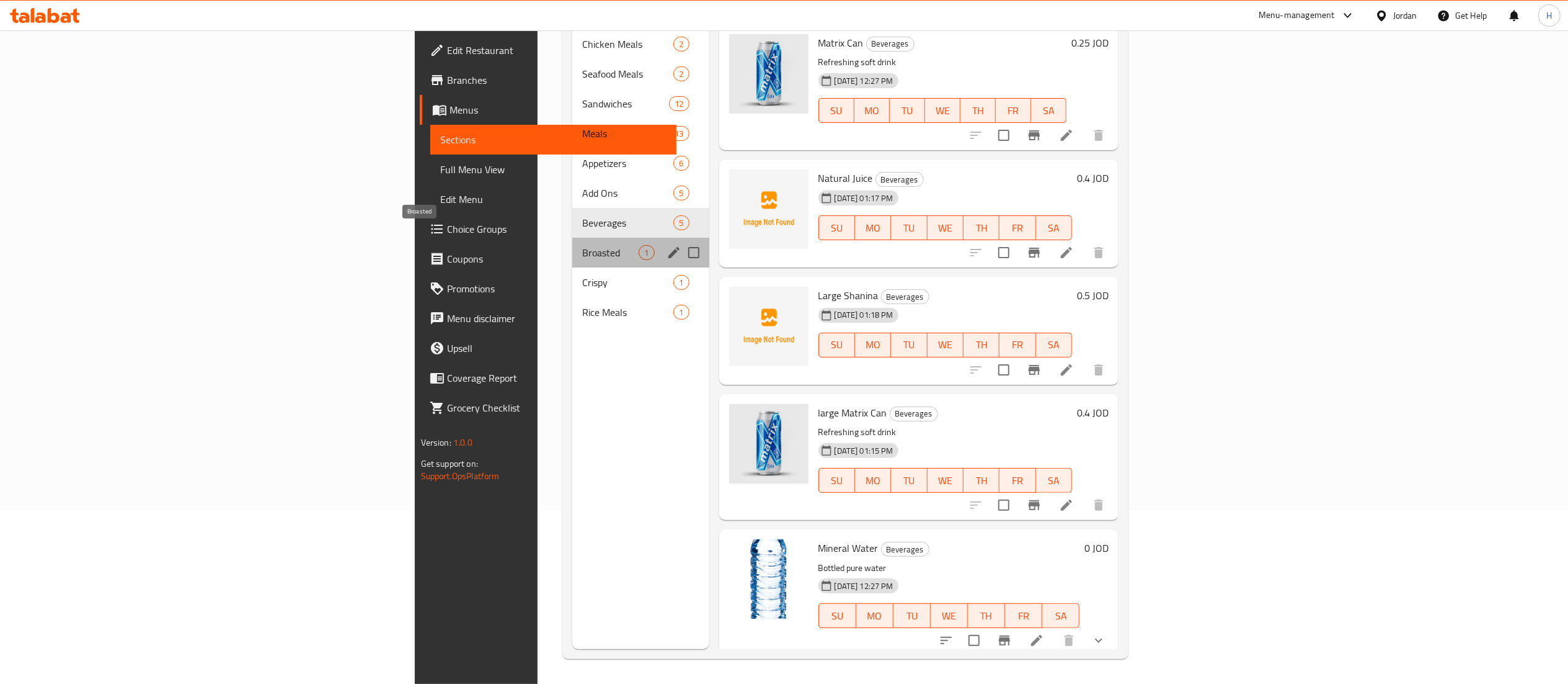
click at [582, 245] on span "Broasted" at bounding box center [610, 252] width 56 height 15
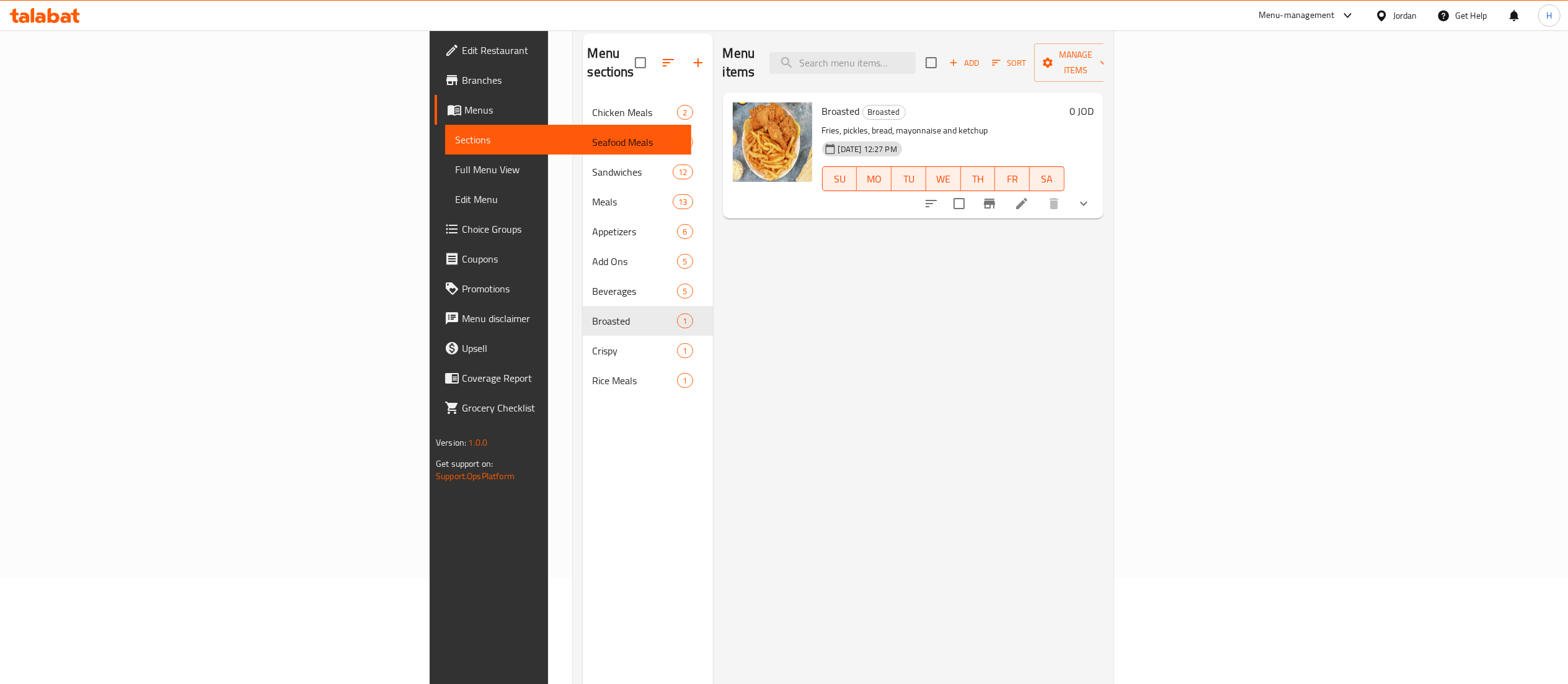
scroll to position [50, 0]
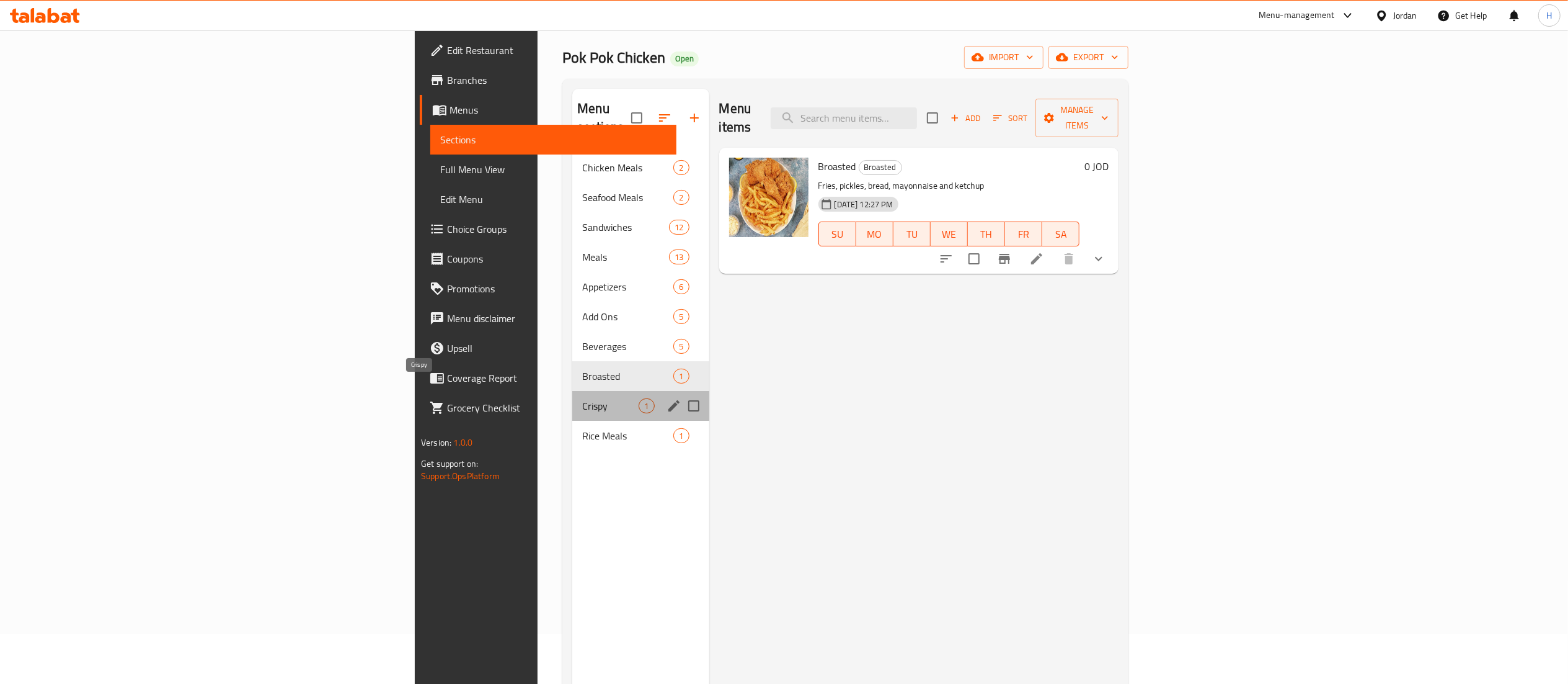
click at [582, 398] on span "Crispy" at bounding box center [610, 405] width 56 height 15
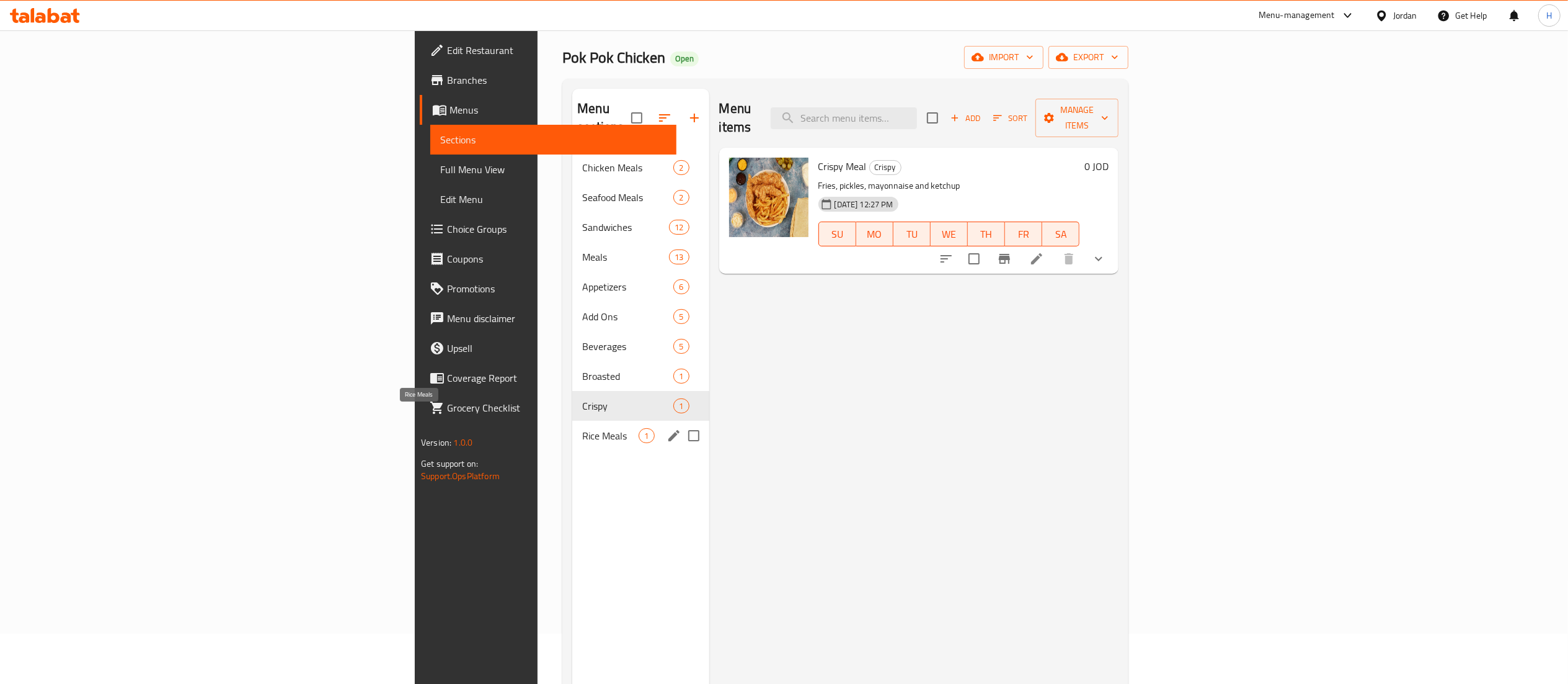
click at [582, 428] on span "Rice Meals" at bounding box center [610, 435] width 56 height 15
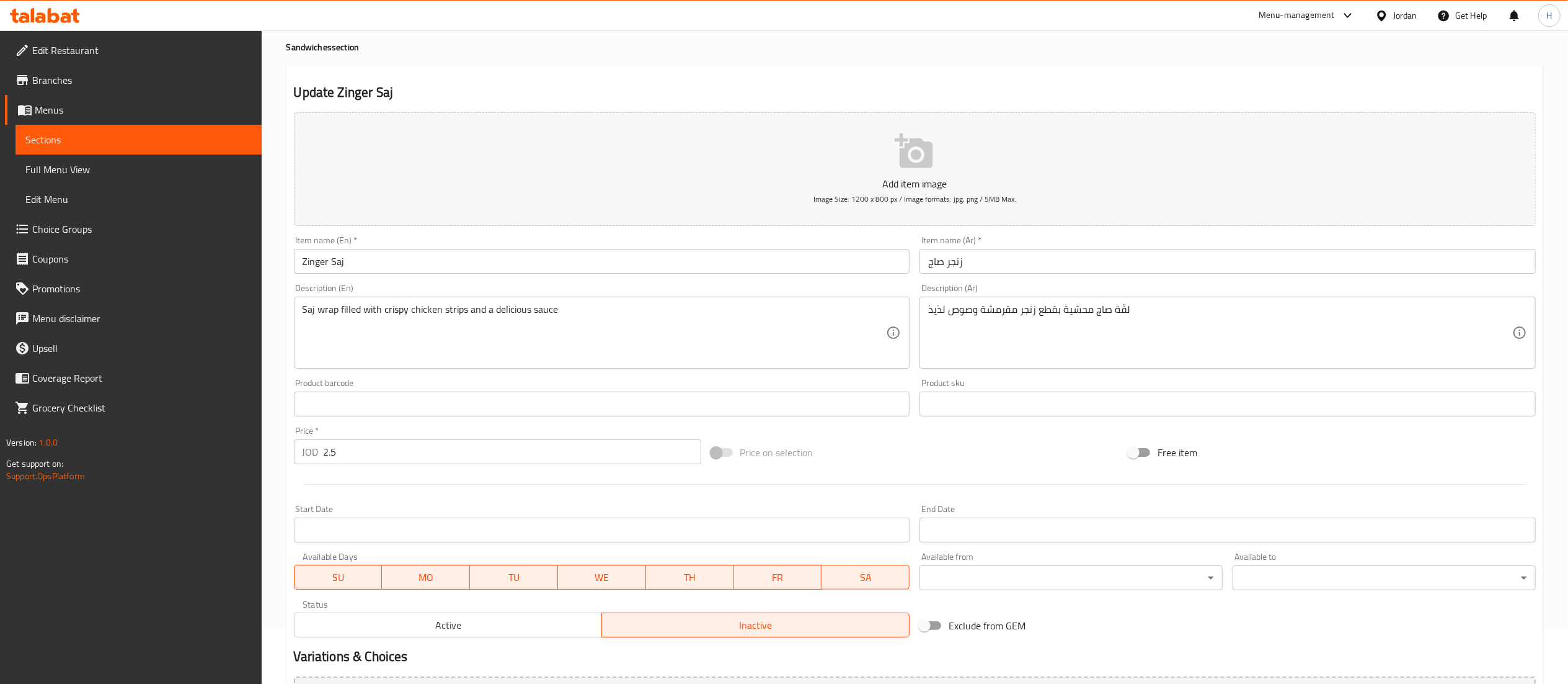
scroll to position [192, 0]
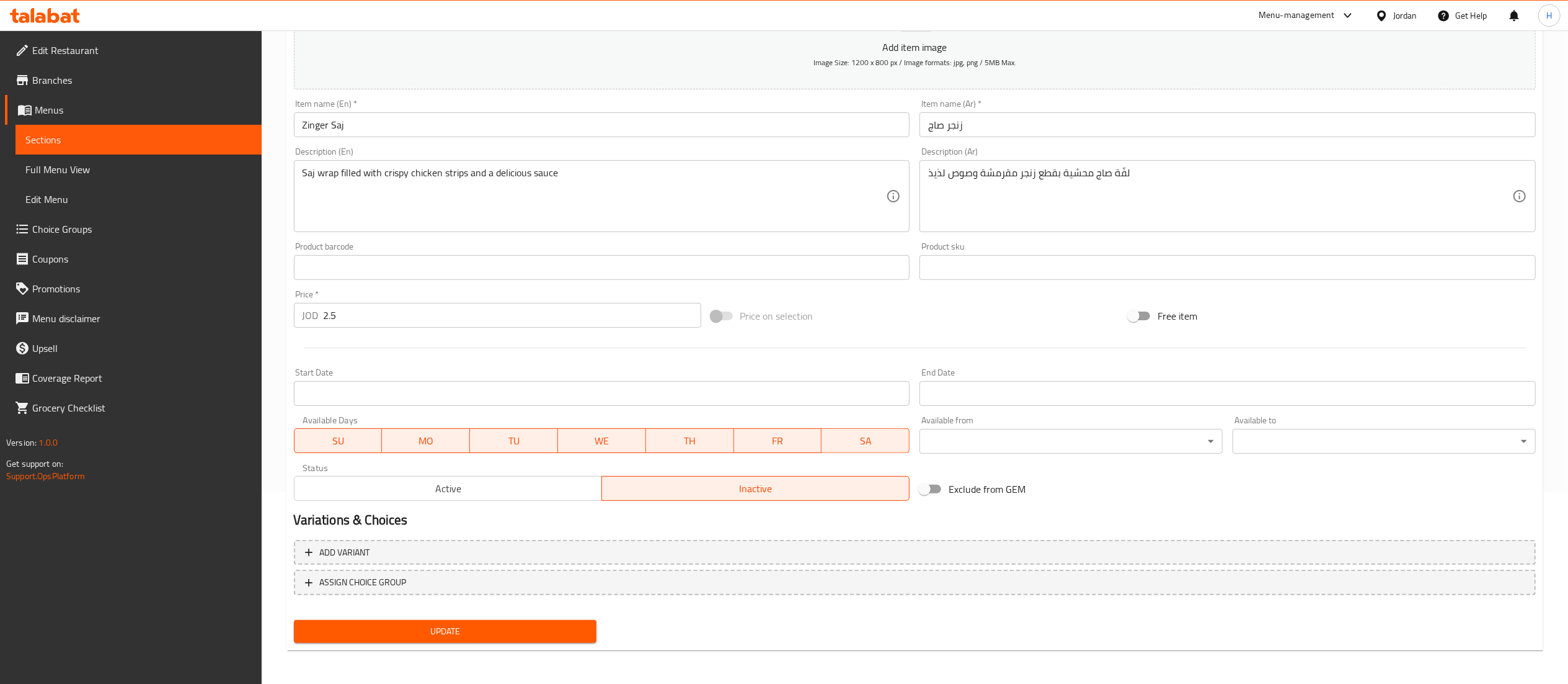
drag, startPoint x: 448, startPoint y: 488, endPoint x: 449, endPoint y: 520, distance: 32.0
click at [448, 487] on span "Active" at bounding box center [448, 489] width 298 height 18
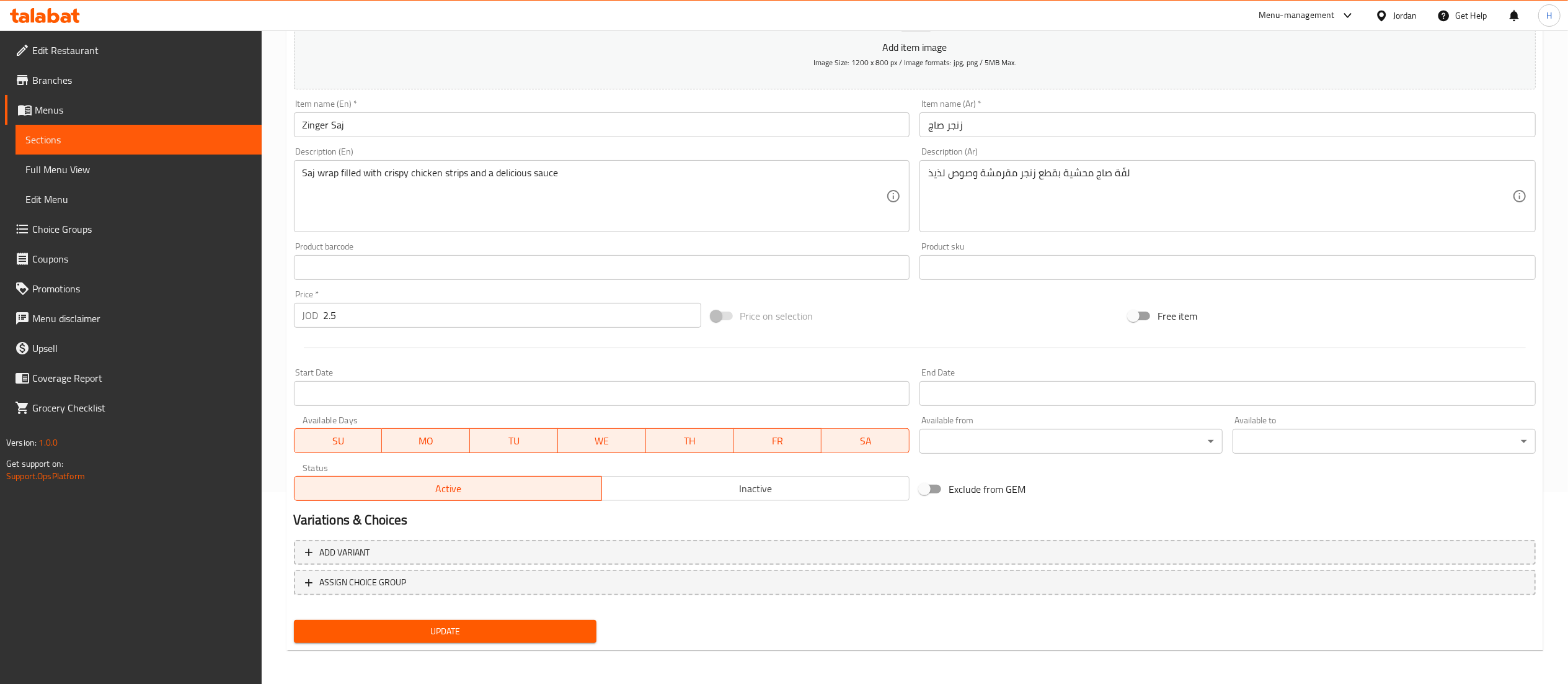
click at [484, 626] on span "Update" at bounding box center [445, 632] width 284 height 16
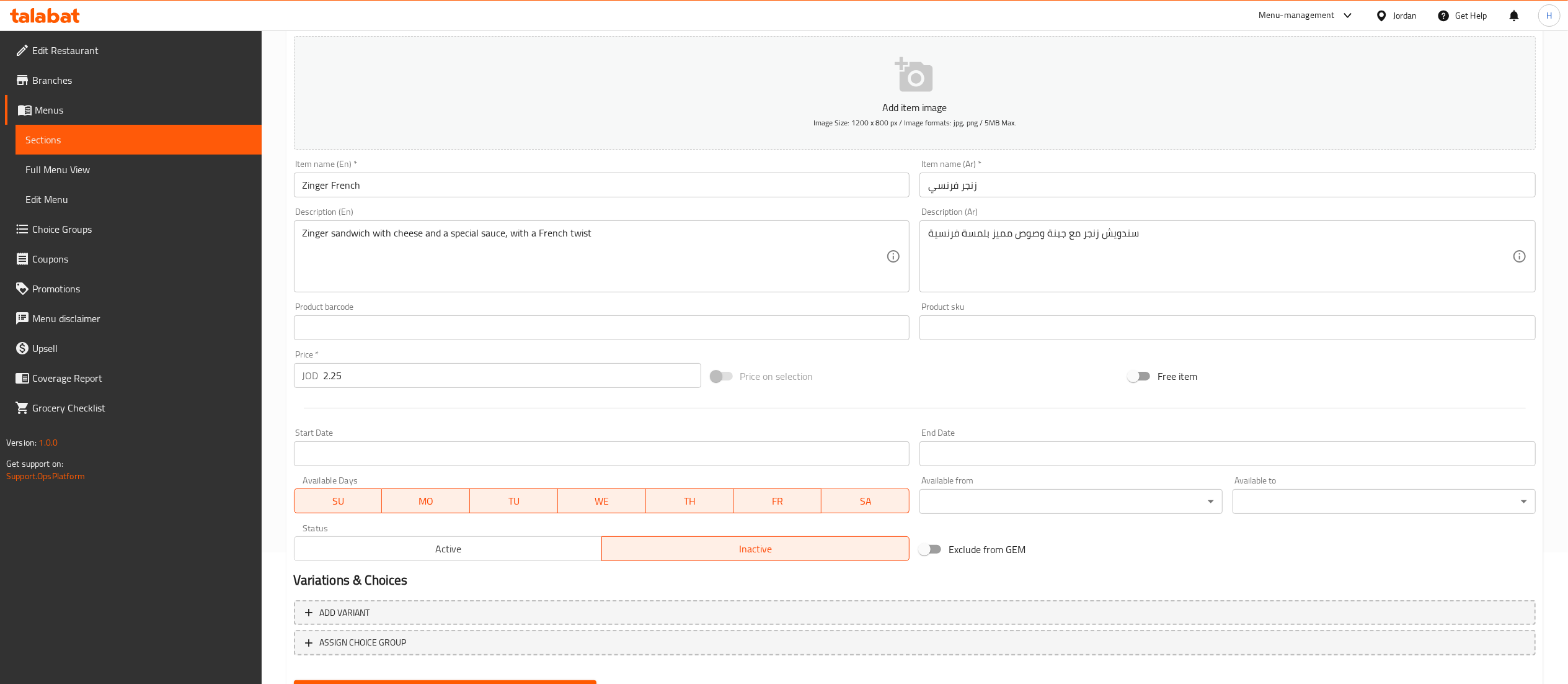
scroll to position [192, 0]
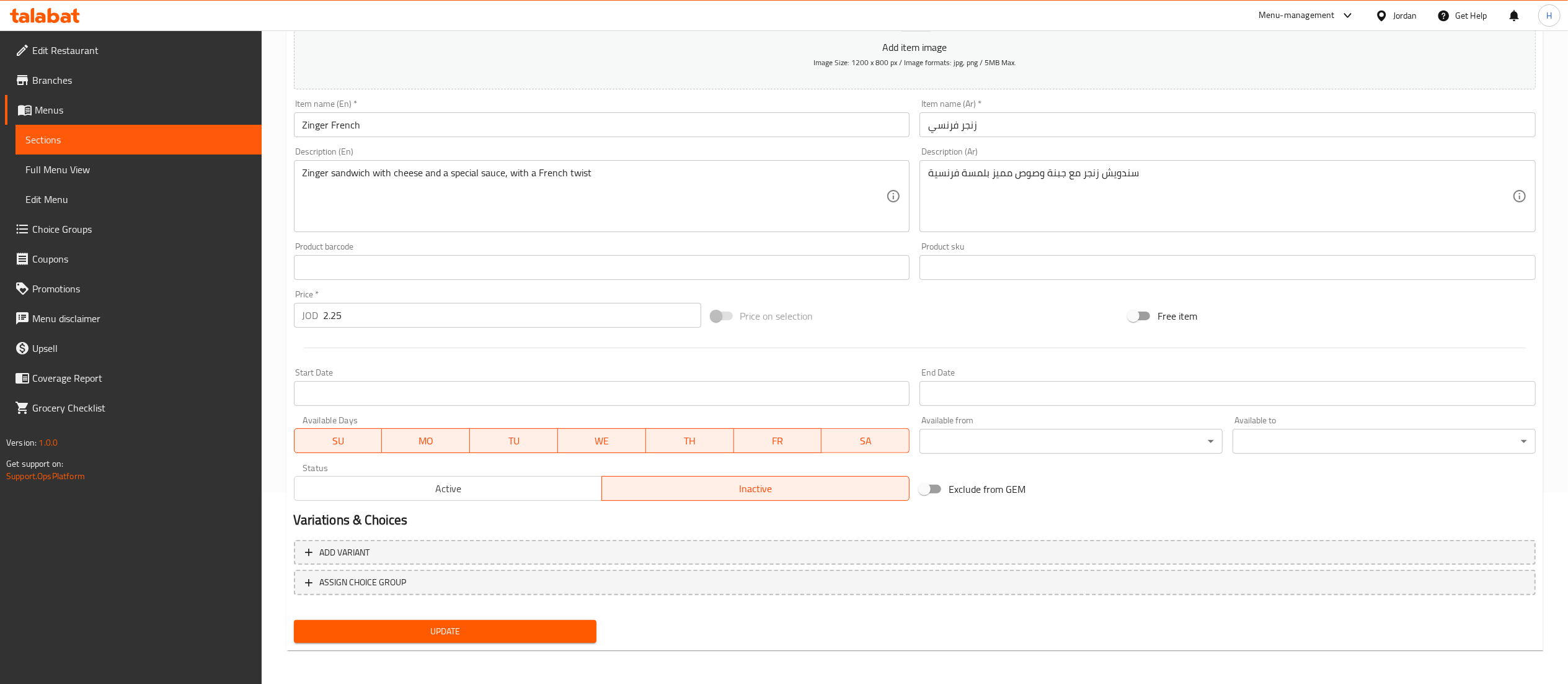
click at [459, 491] on span "Active" at bounding box center [448, 489] width 298 height 18
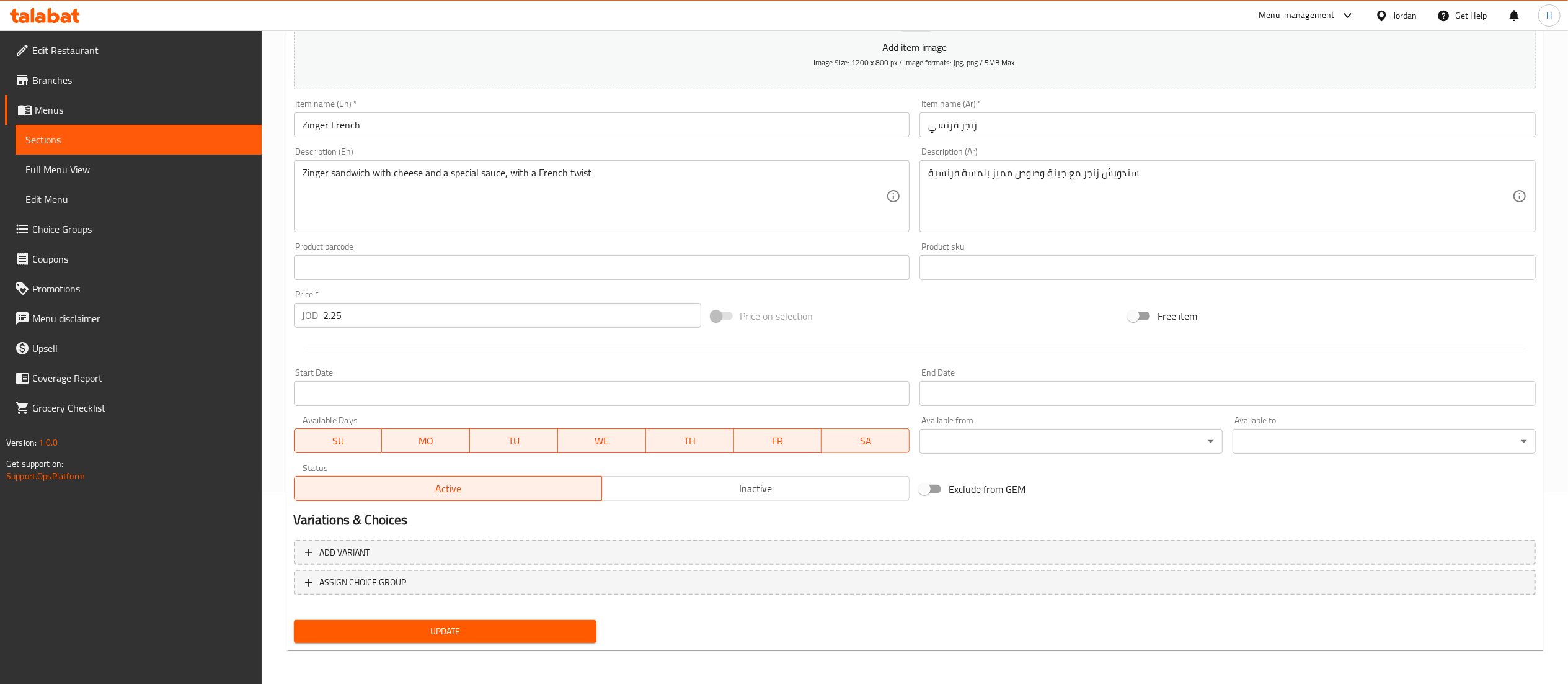
click at [488, 632] on span "Update" at bounding box center [445, 632] width 284 height 16
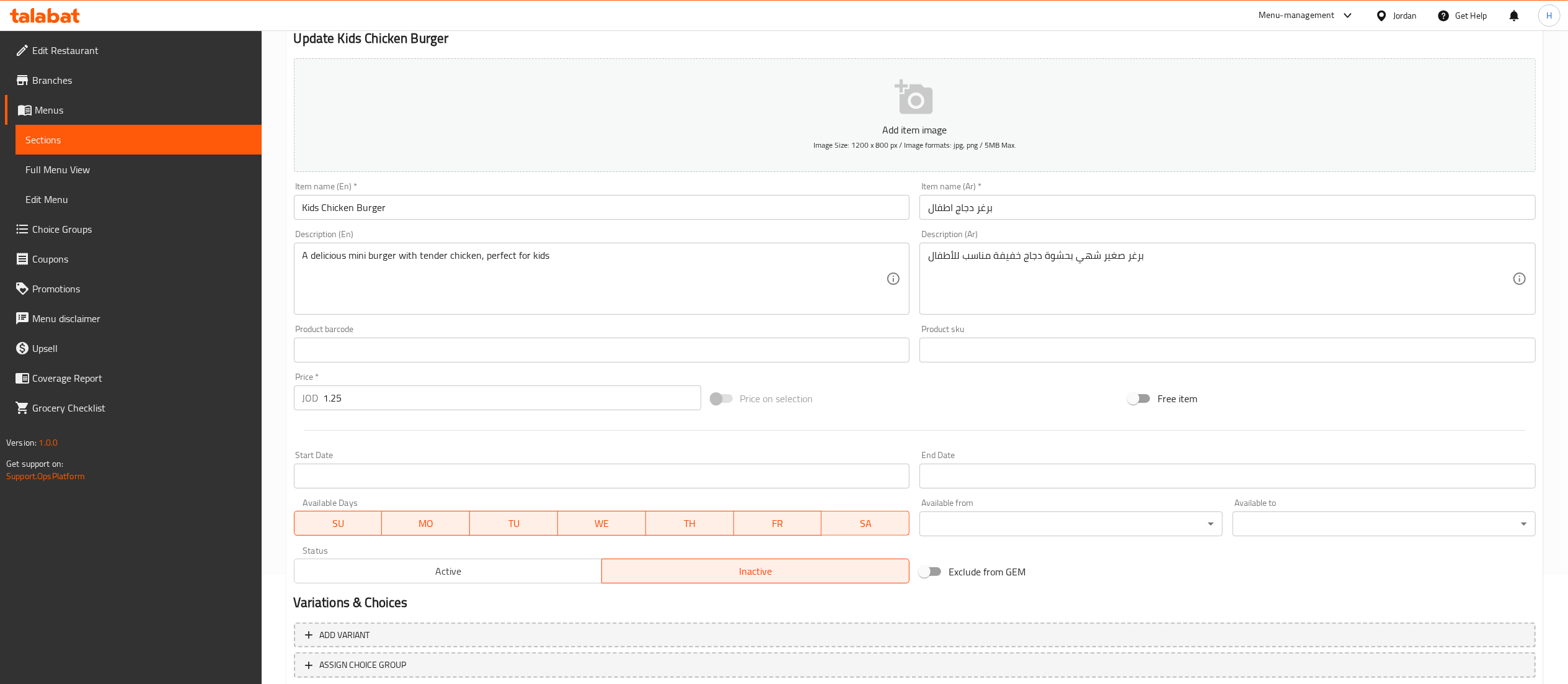
scroll to position [192, 0]
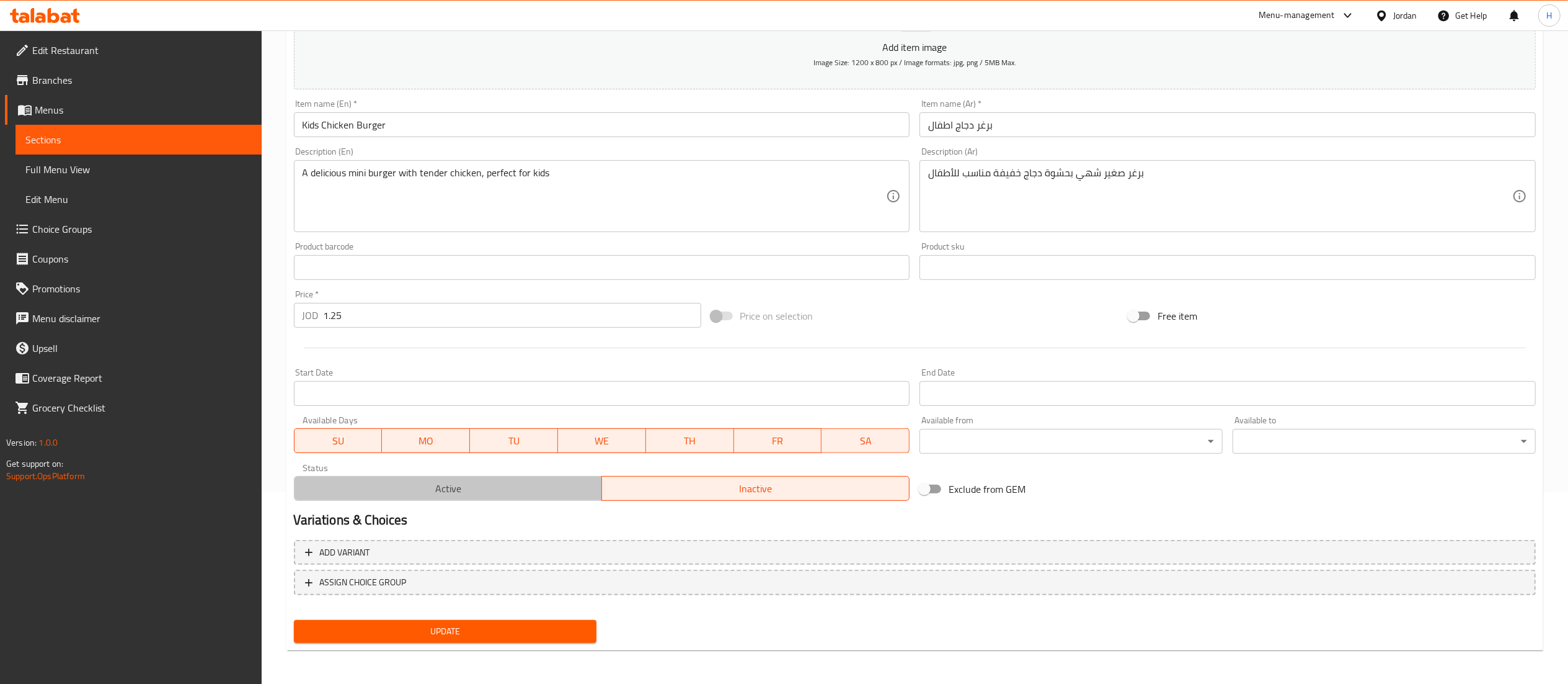
click at [432, 484] on span "Active" at bounding box center [448, 489] width 298 height 18
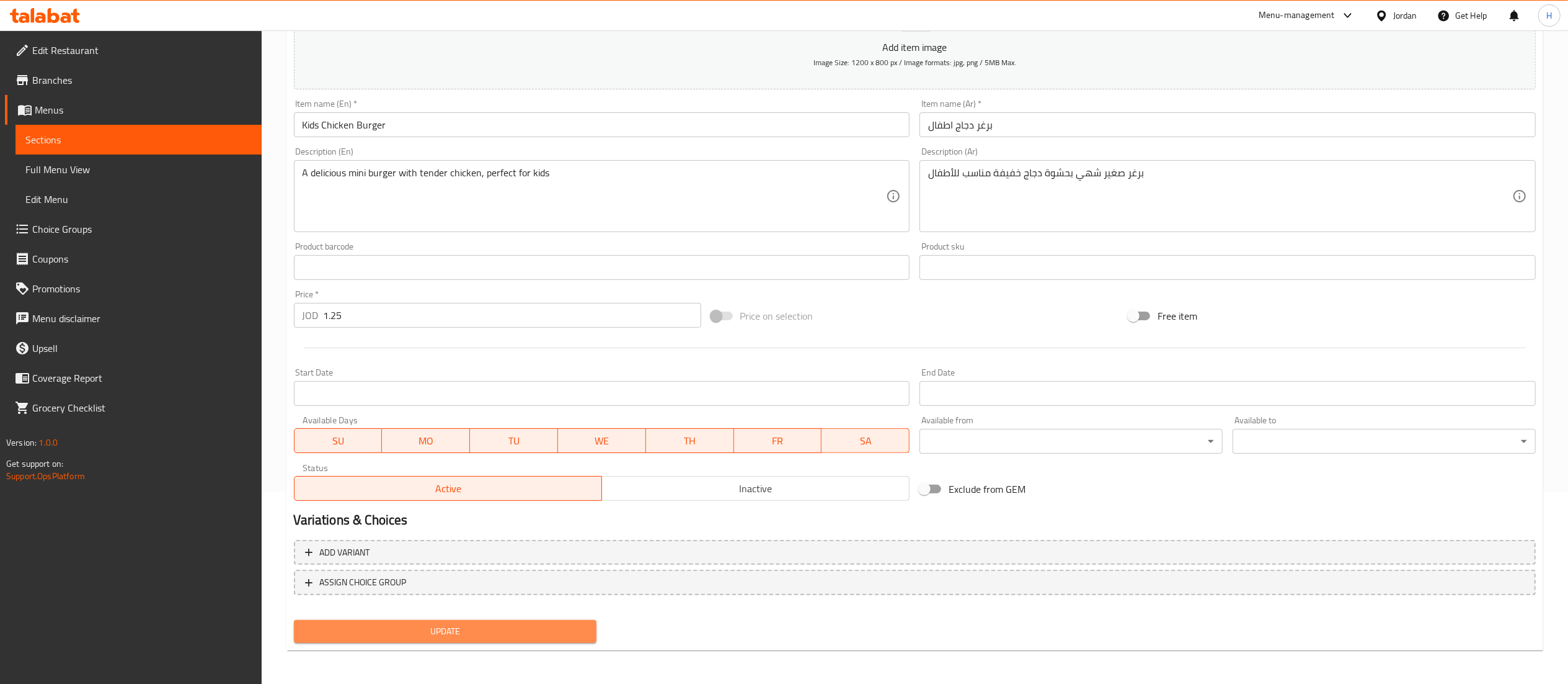
click at [420, 628] on span "Update" at bounding box center [445, 632] width 284 height 16
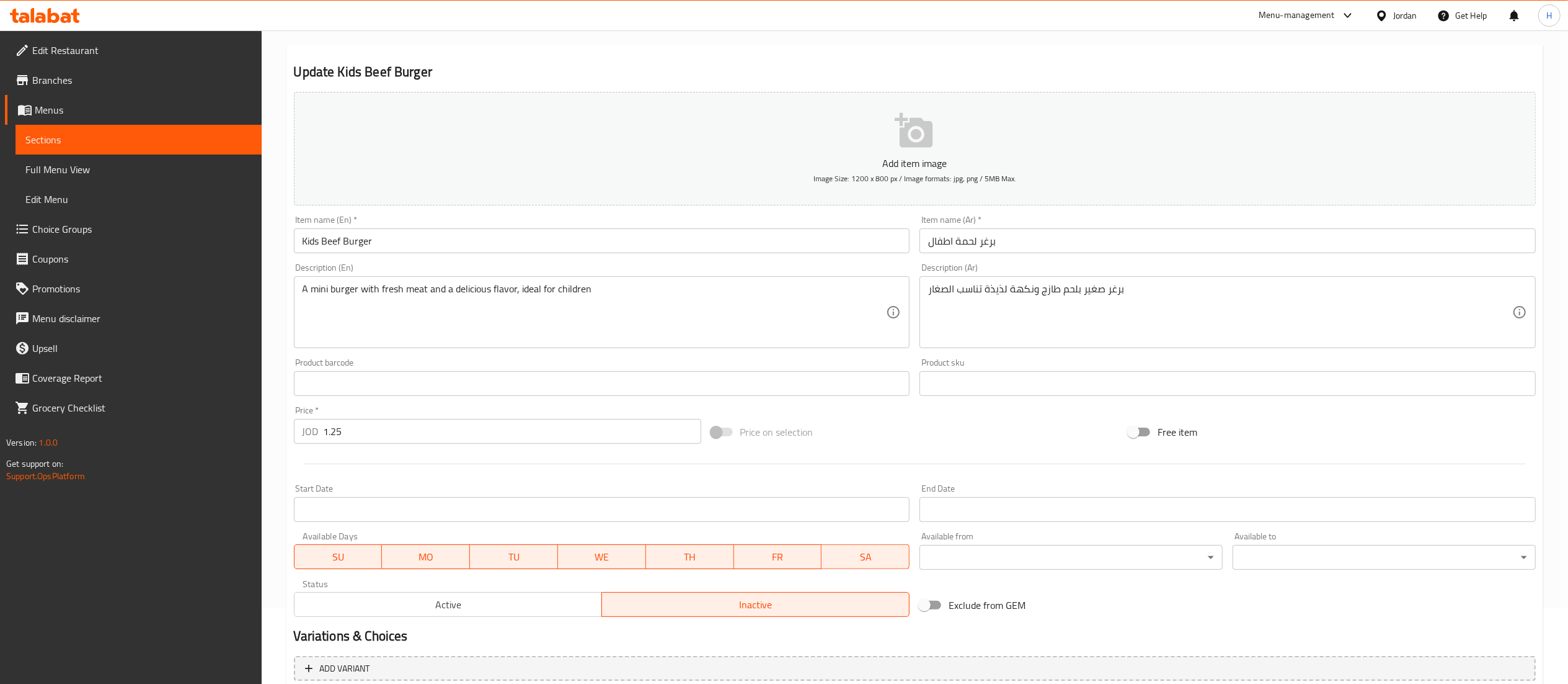
scroll to position [192, 0]
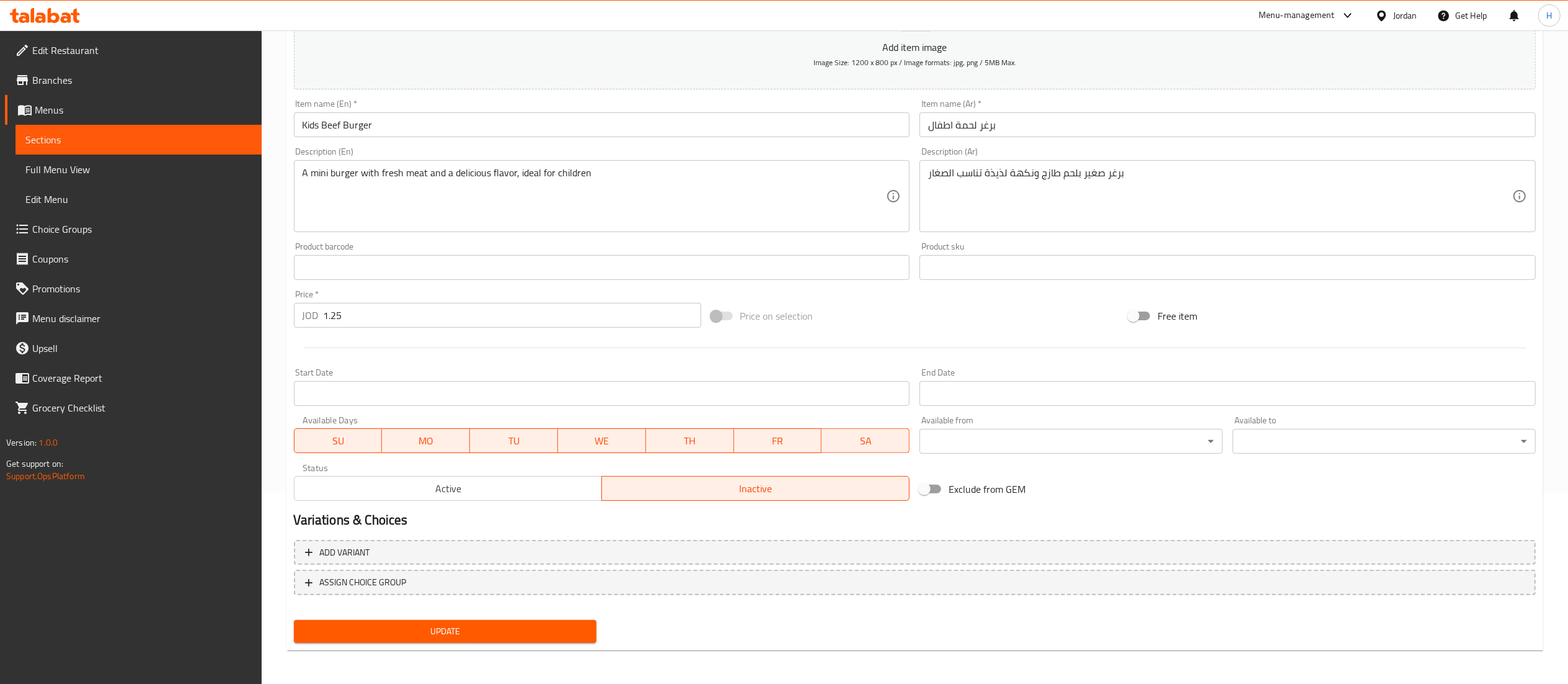
click at [442, 493] on span "Active" at bounding box center [448, 489] width 298 height 18
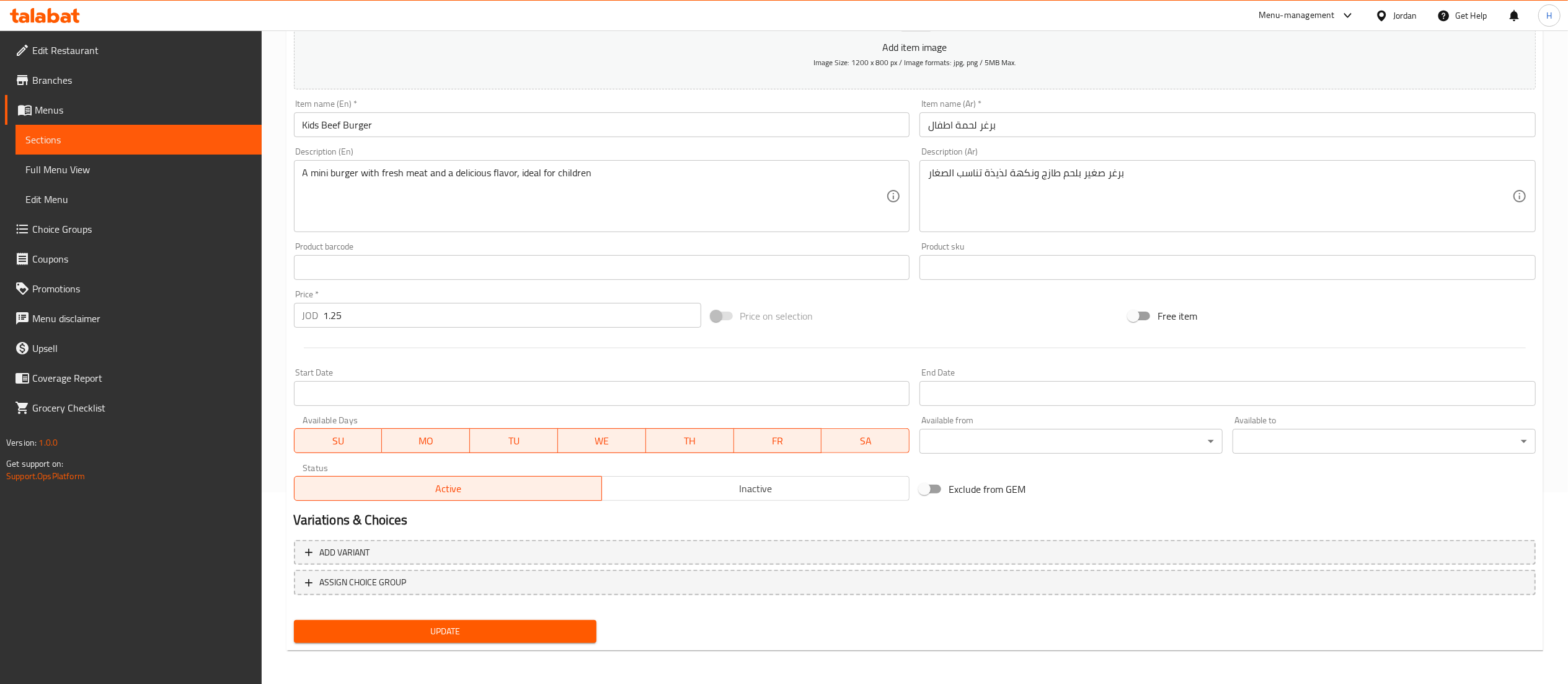
click at [459, 632] on span "Update" at bounding box center [445, 632] width 284 height 16
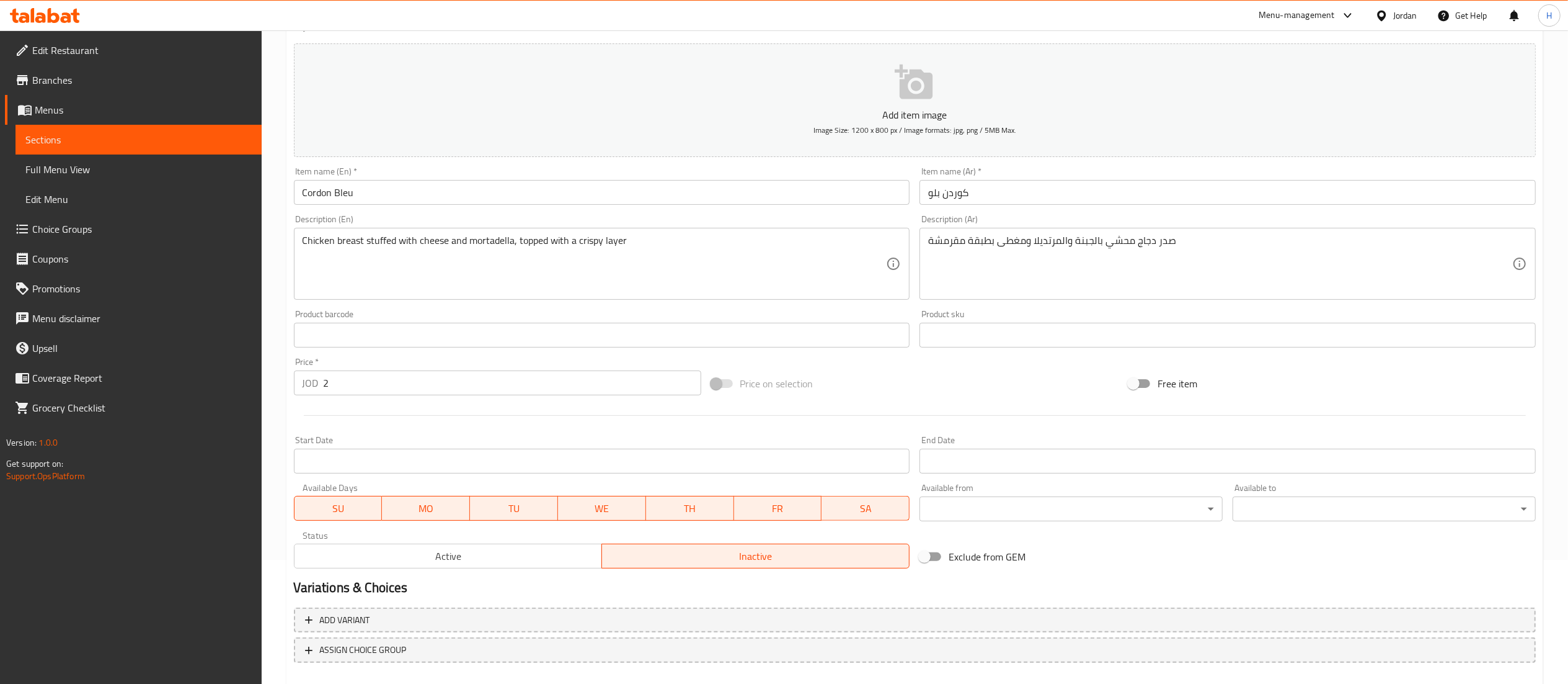
click at [394, 553] on span "Active" at bounding box center [448, 557] width 298 height 18
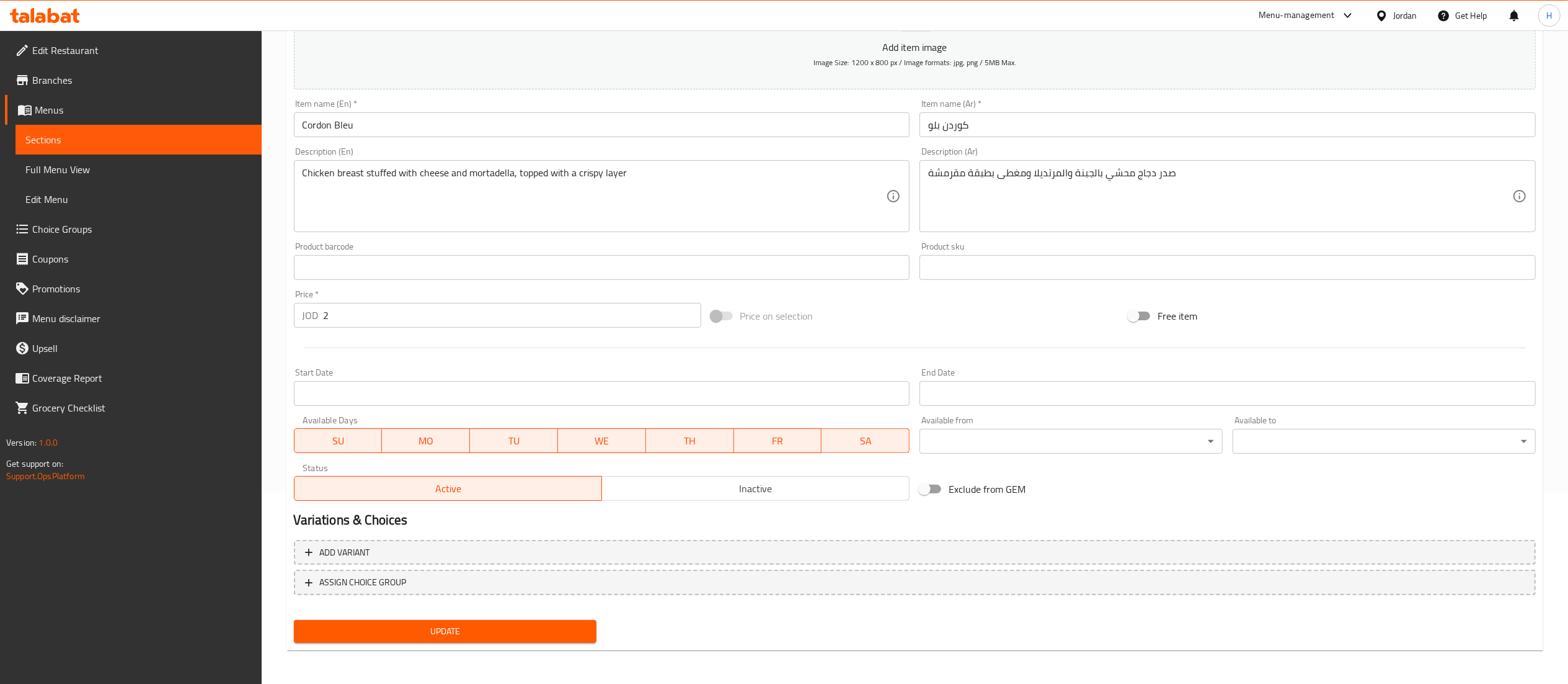
click at [415, 630] on span "Update" at bounding box center [445, 632] width 284 height 16
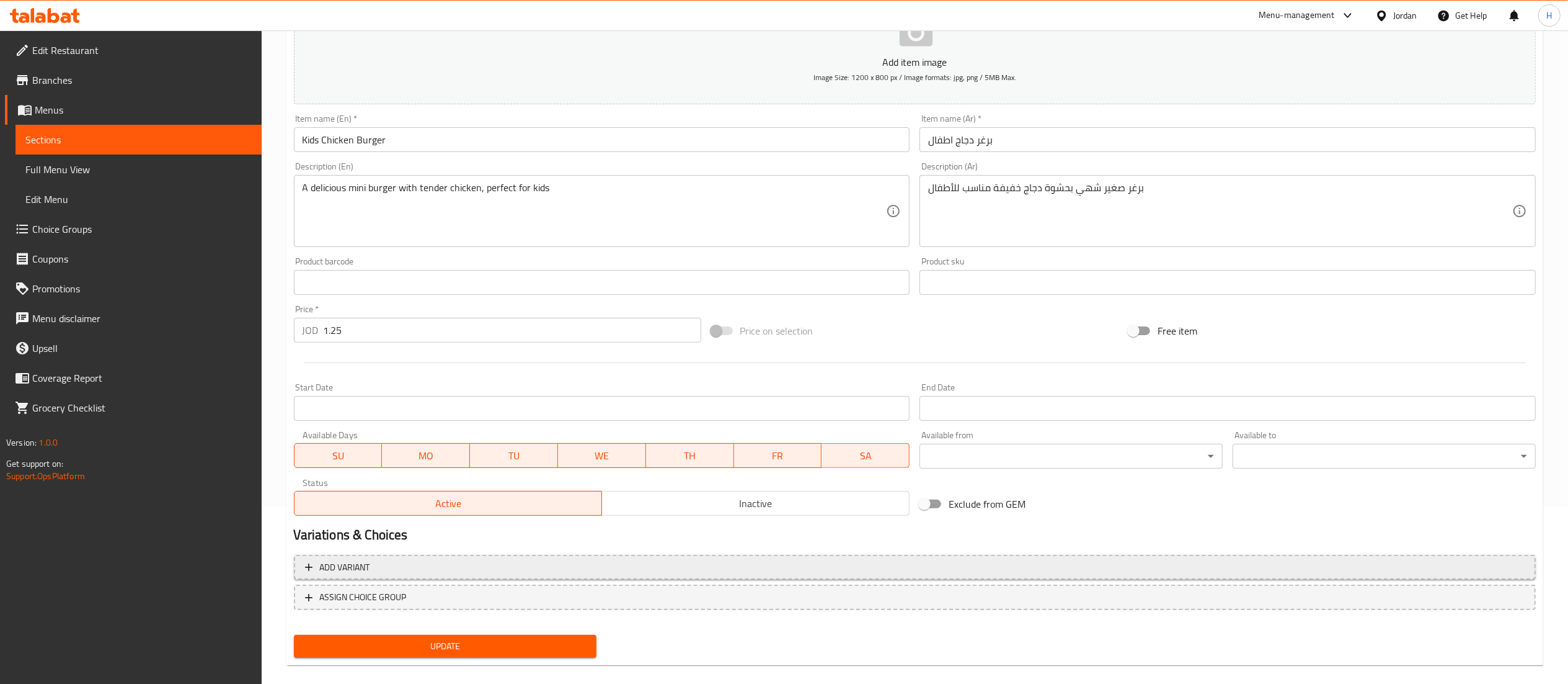
scroll to position [192, 0]
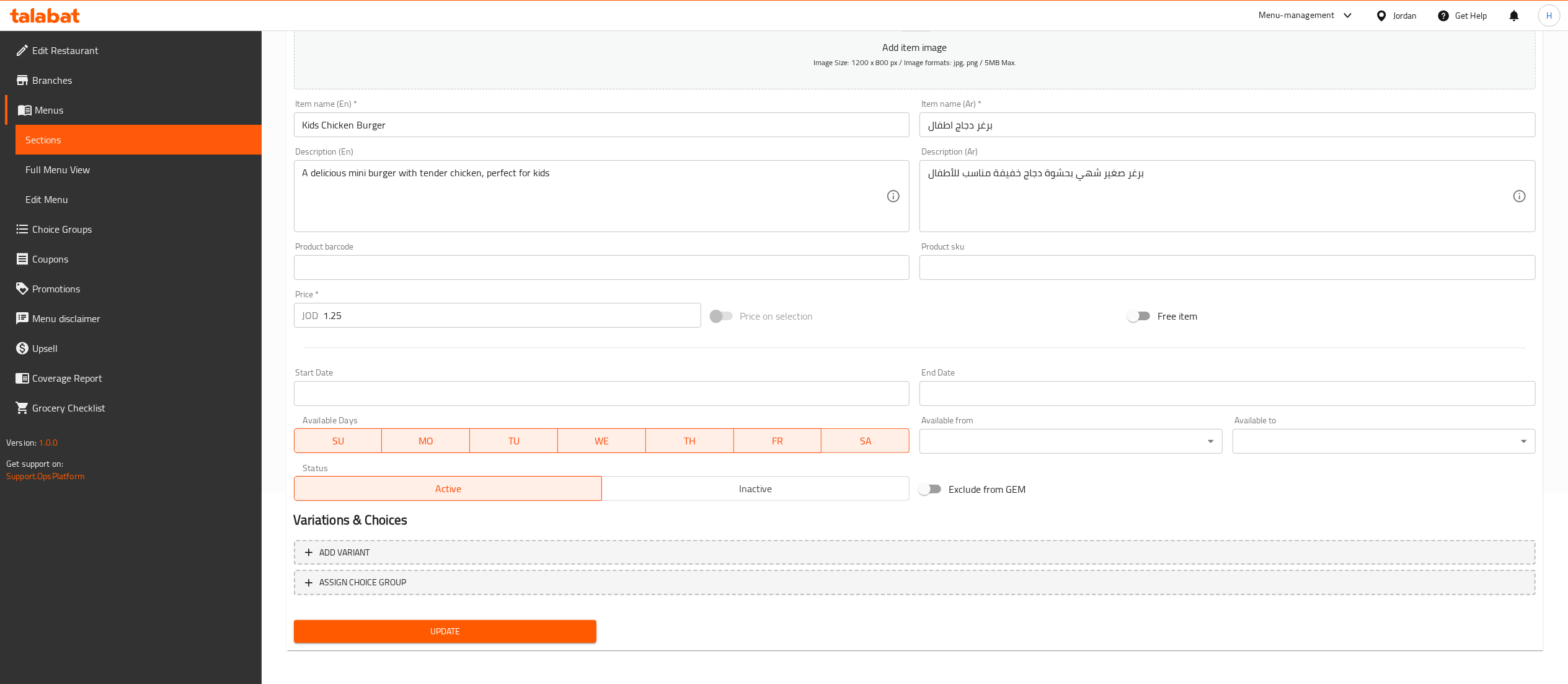
click at [432, 625] on span "Update" at bounding box center [445, 632] width 284 height 16
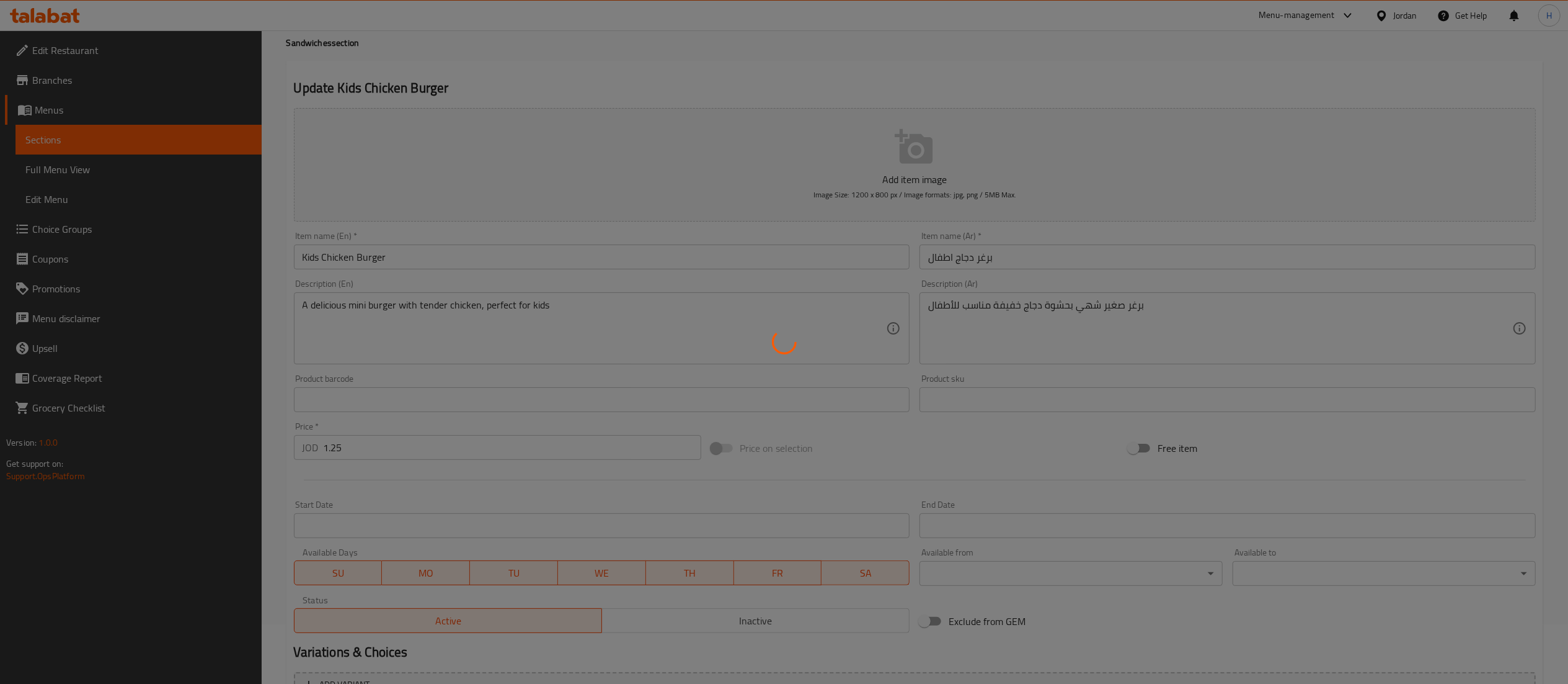
scroll to position [0, 0]
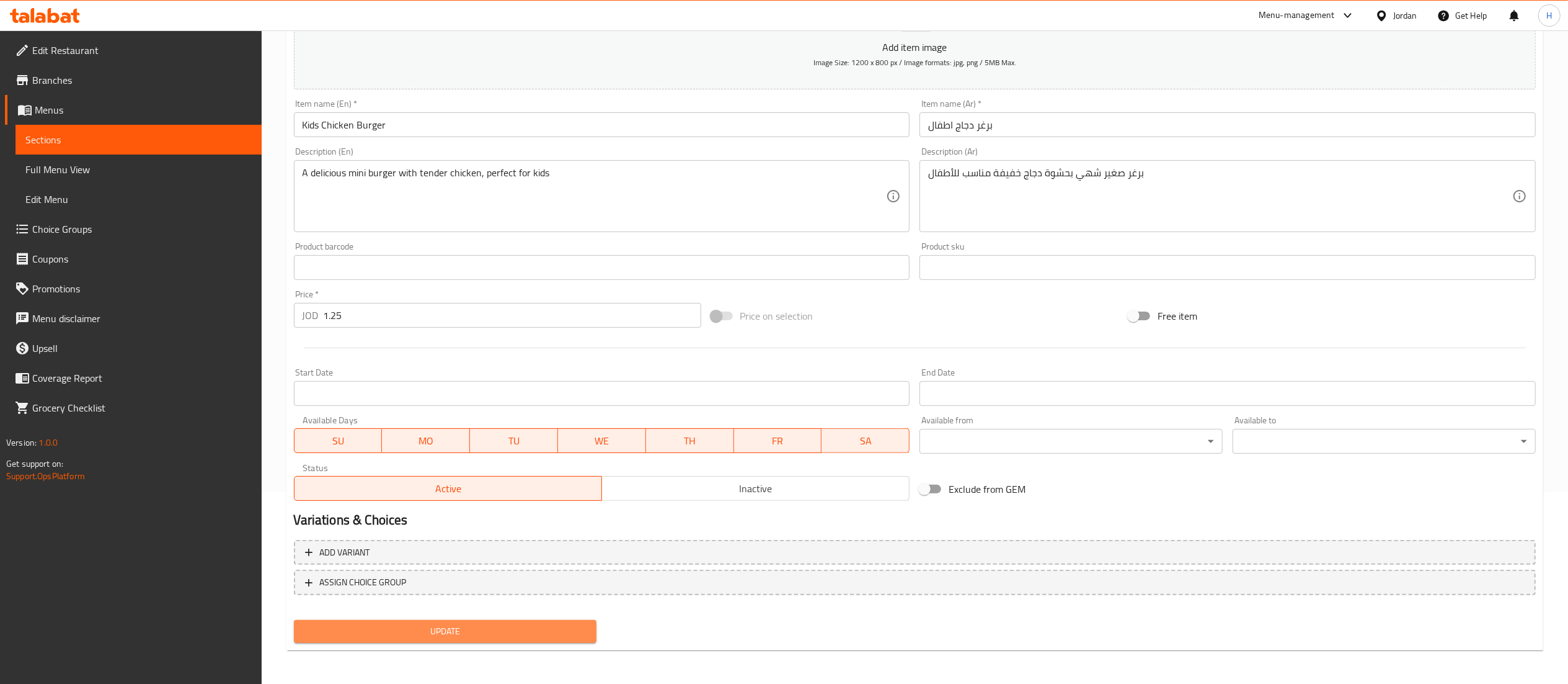
click at [442, 636] on span "Update" at bounding box center [445, 632] width 284 height 16
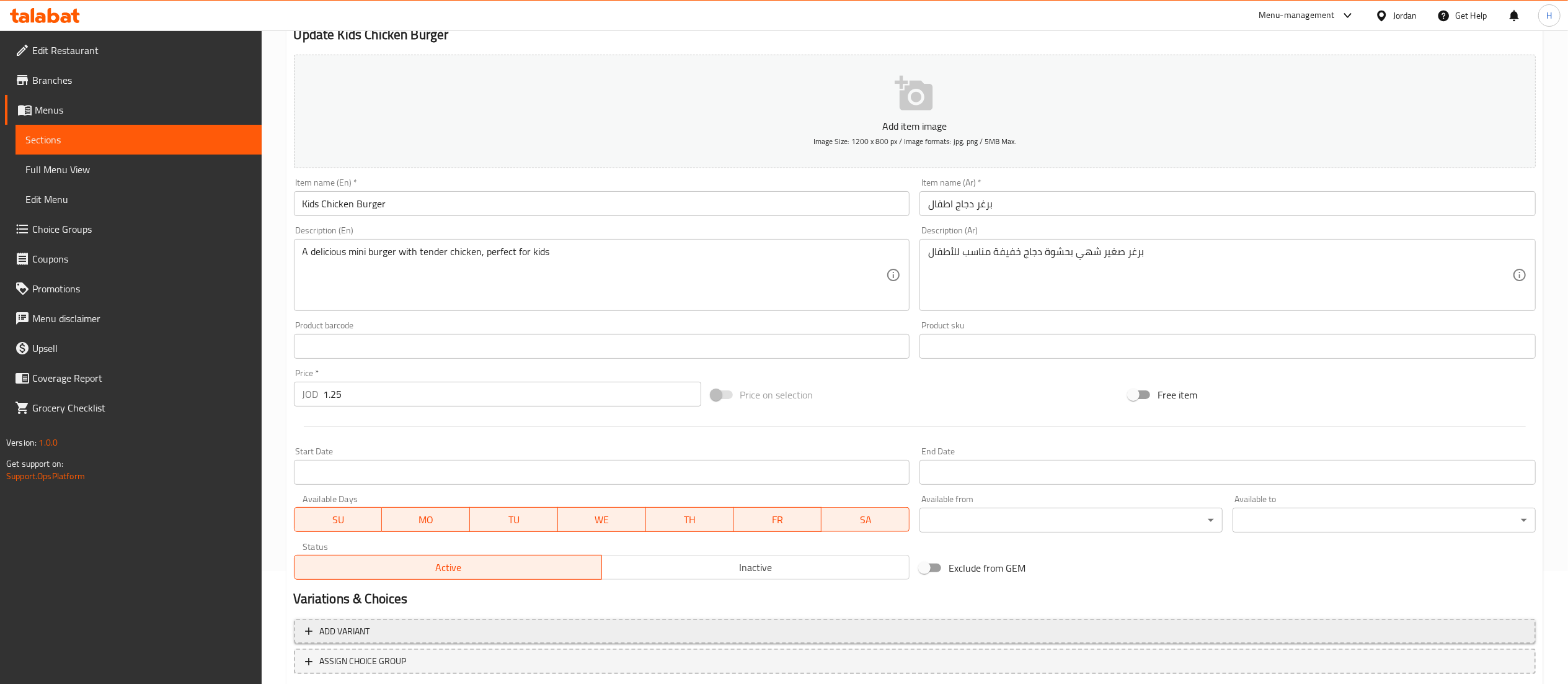
scroll to position [192, 0]
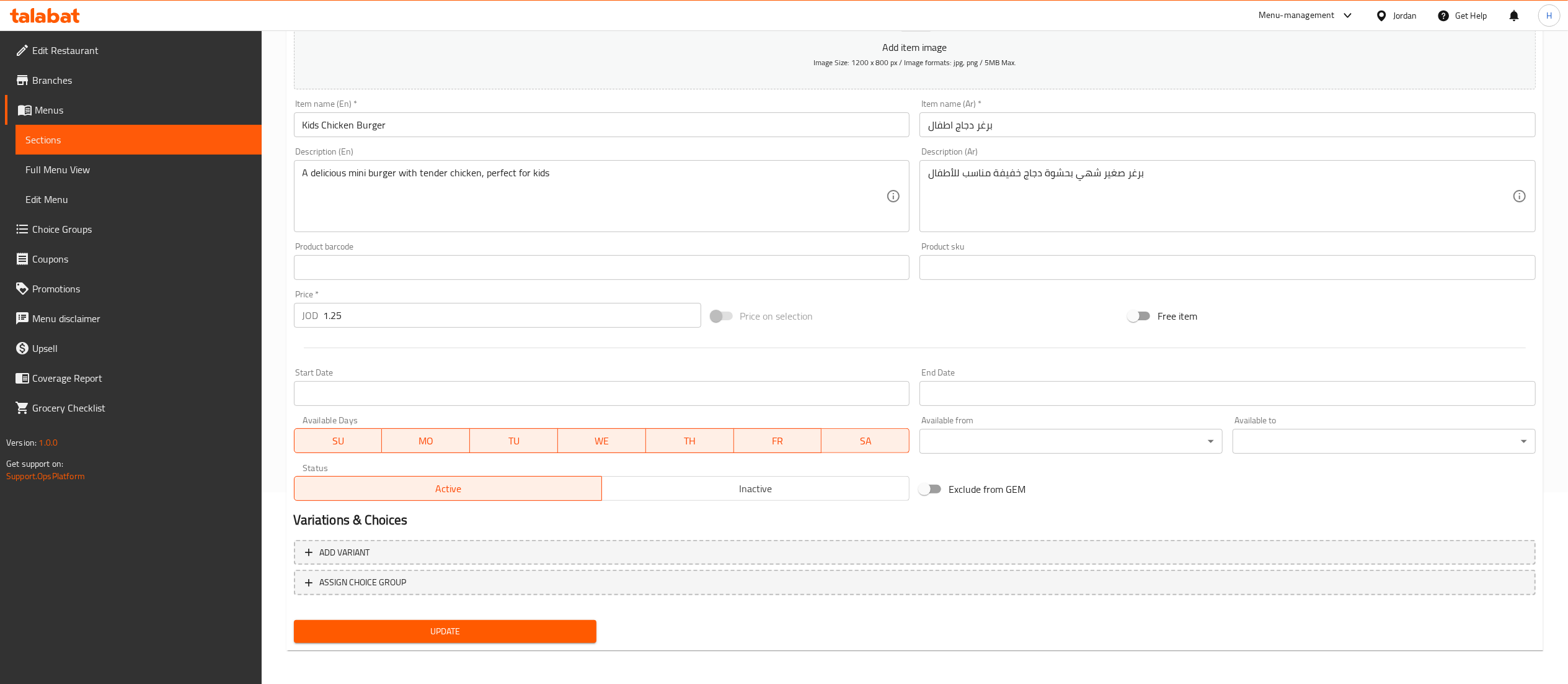
click at [489, 625] on span "Update" at bounding box center [445, 632] width 284 height 16
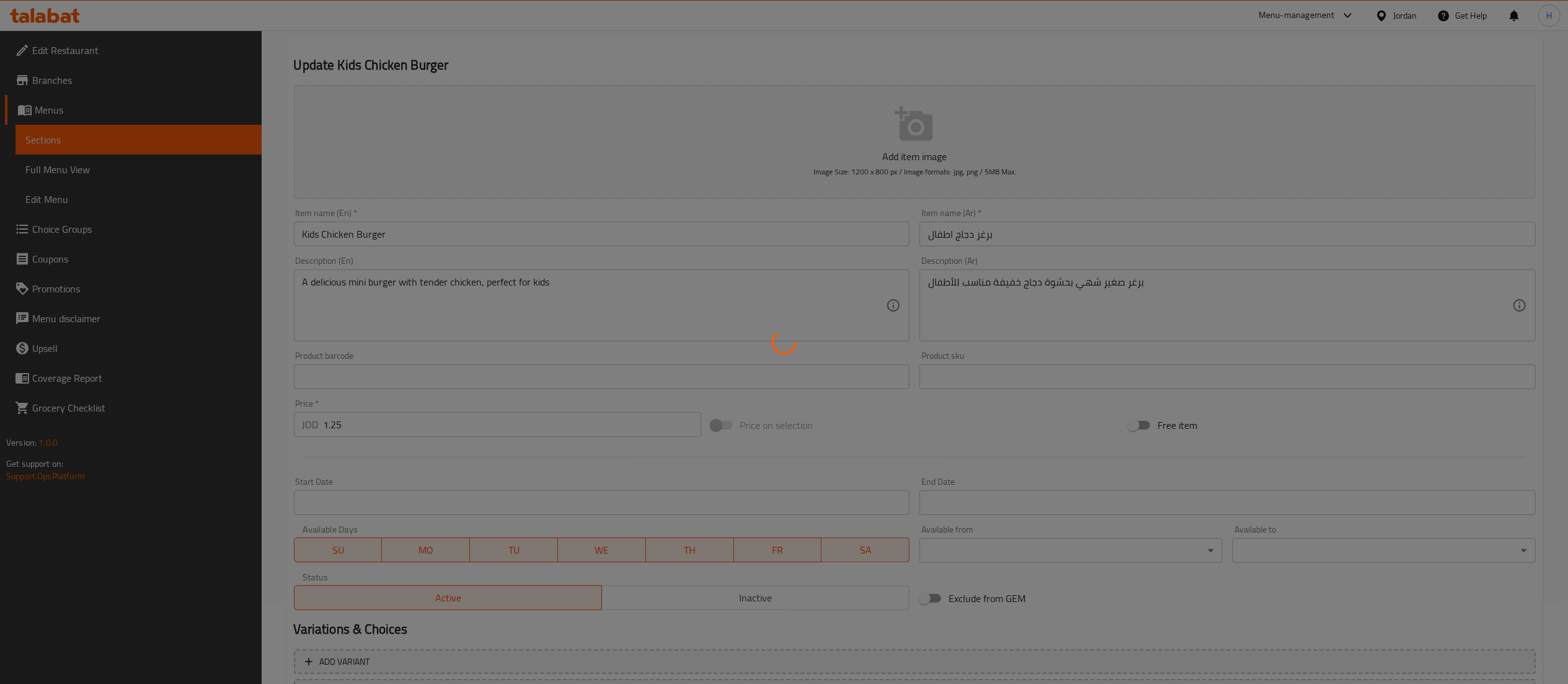
scroll to position [0, 0]
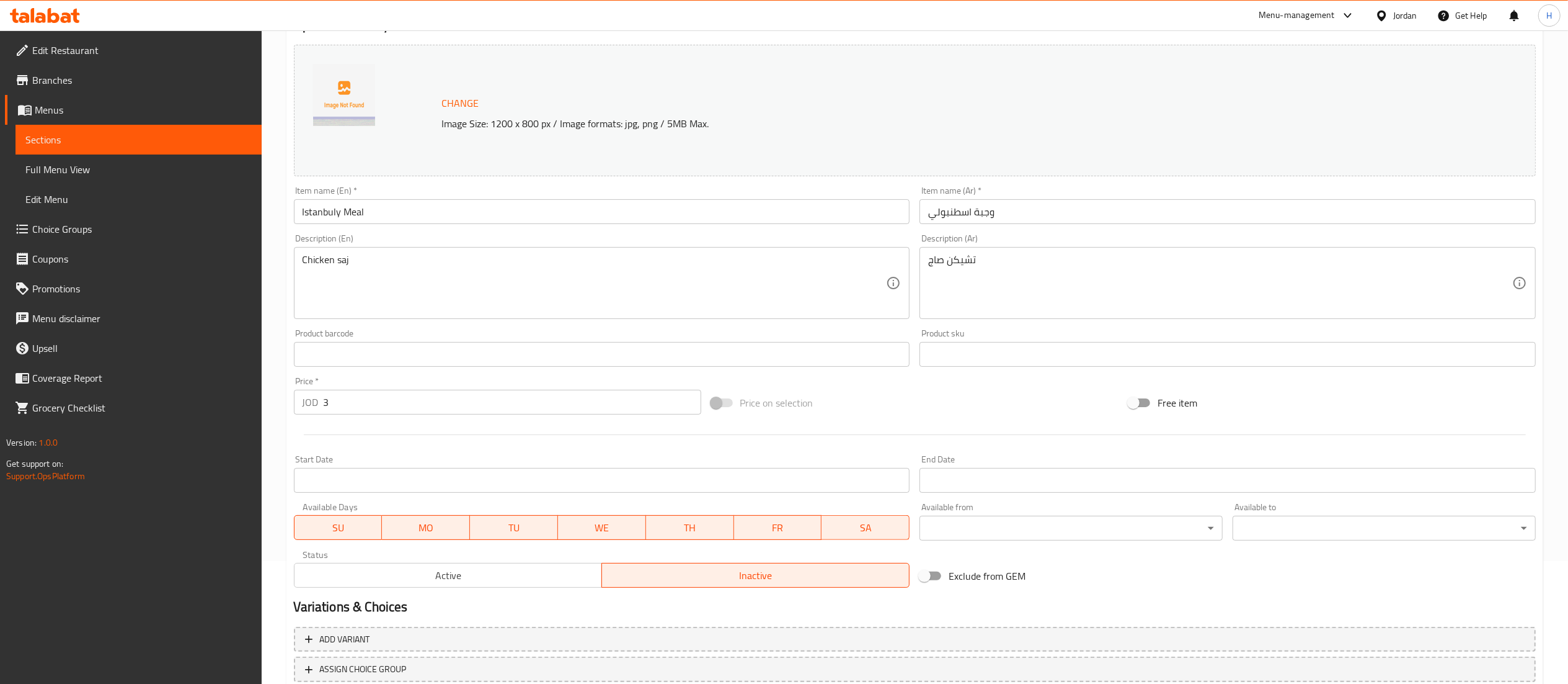
scroll to position [209, 0]
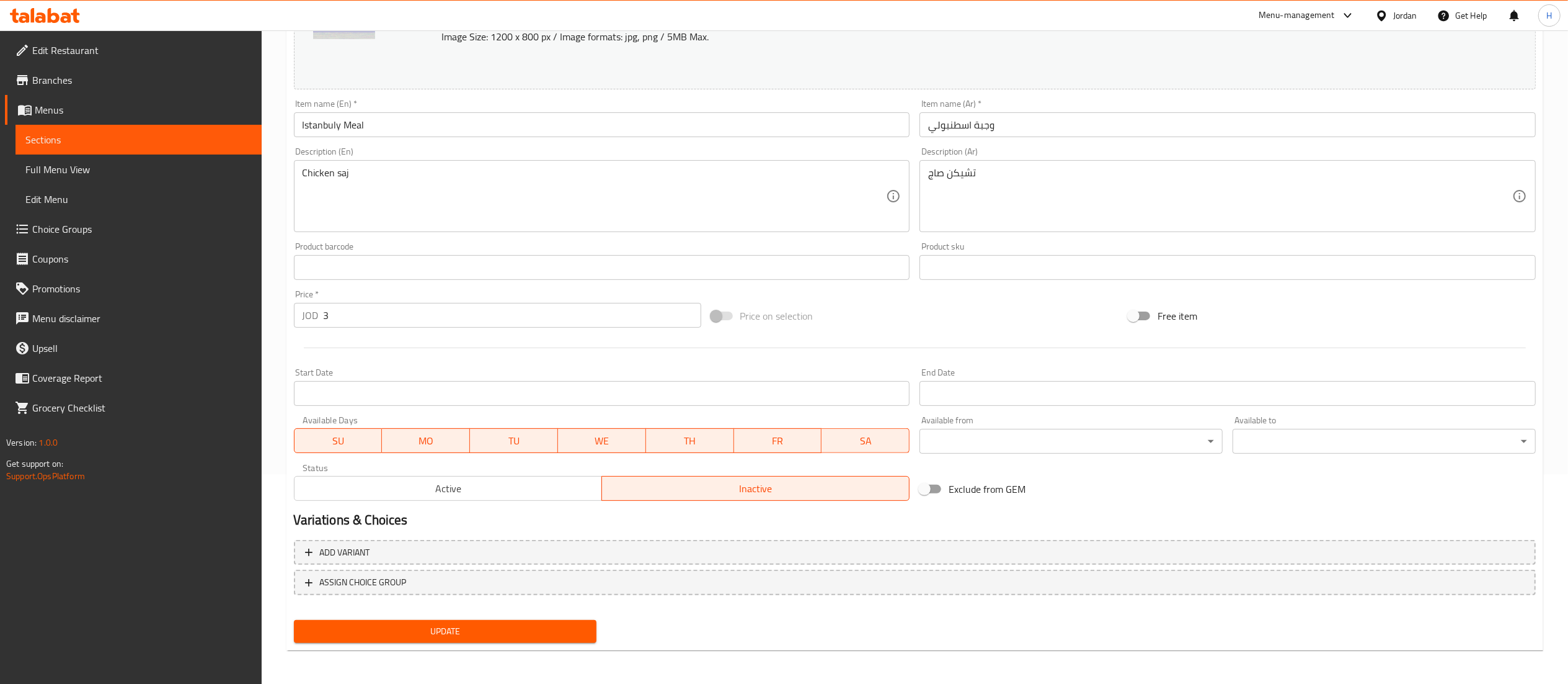
drag, startPoint x: 504, startPoint y: 486, endPoint x: 500, endPoint y: 498, distance: 12.6
click at [503, 486] on span "Active" at bounding box center [448, 489] width 298 height 18
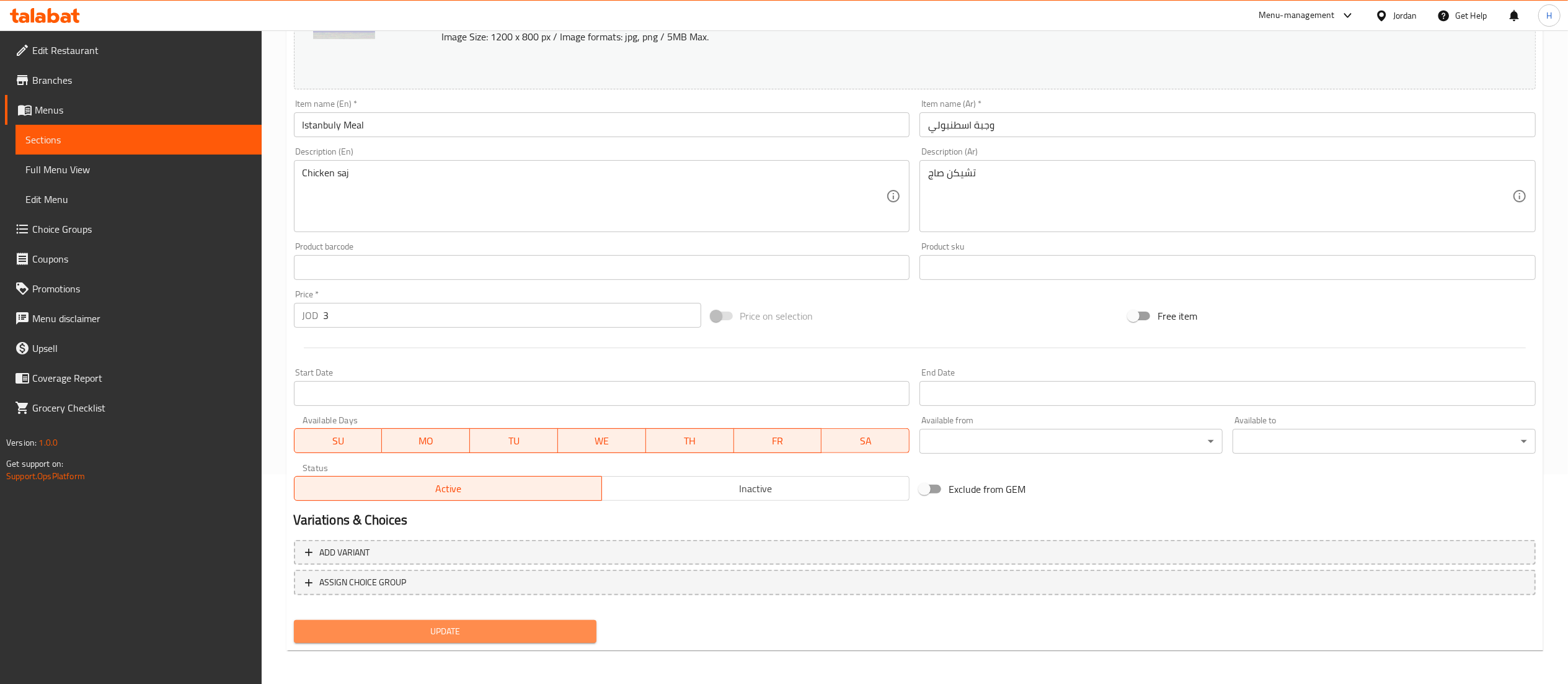
click at [459, 630] on span "Update" at bounding box center [445, 632] width 284 height 16
click at [474, 632] on span "Update" at bounding box center [445, 632] width 284 height 16
